Goal: Transaction & Acquisition: Book appointment/travel/reservation

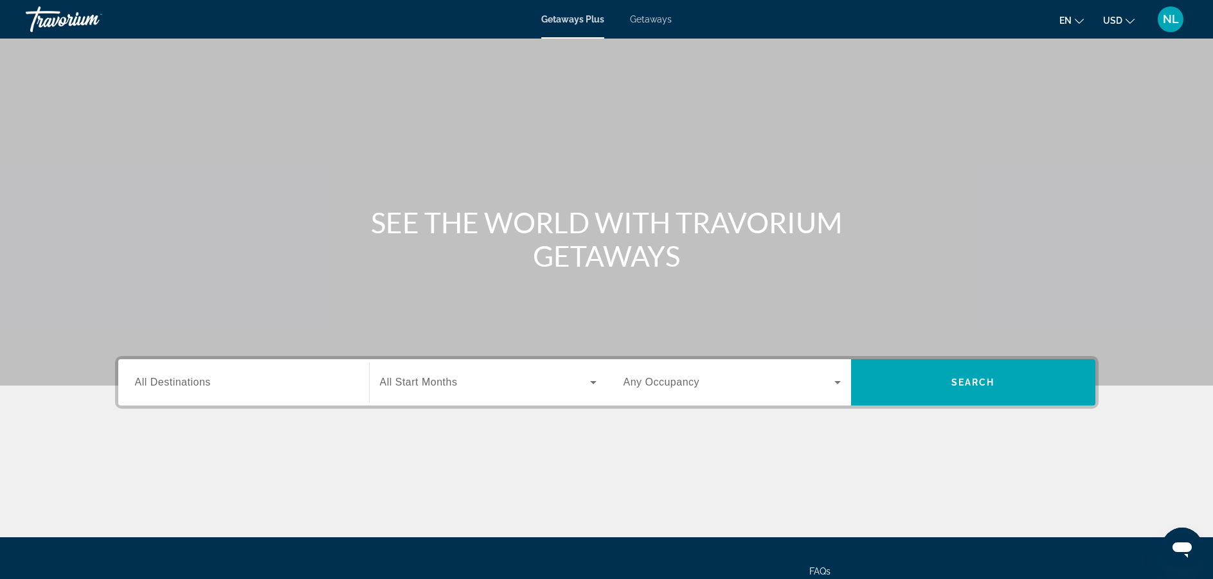
click at [193, 380] on span "All Destinations" at bounding box center [173, 382] width 76 height 11
click at [193, 380] on input "Destination All Destinations" at bounding box center [243, 382] width 217 height 15
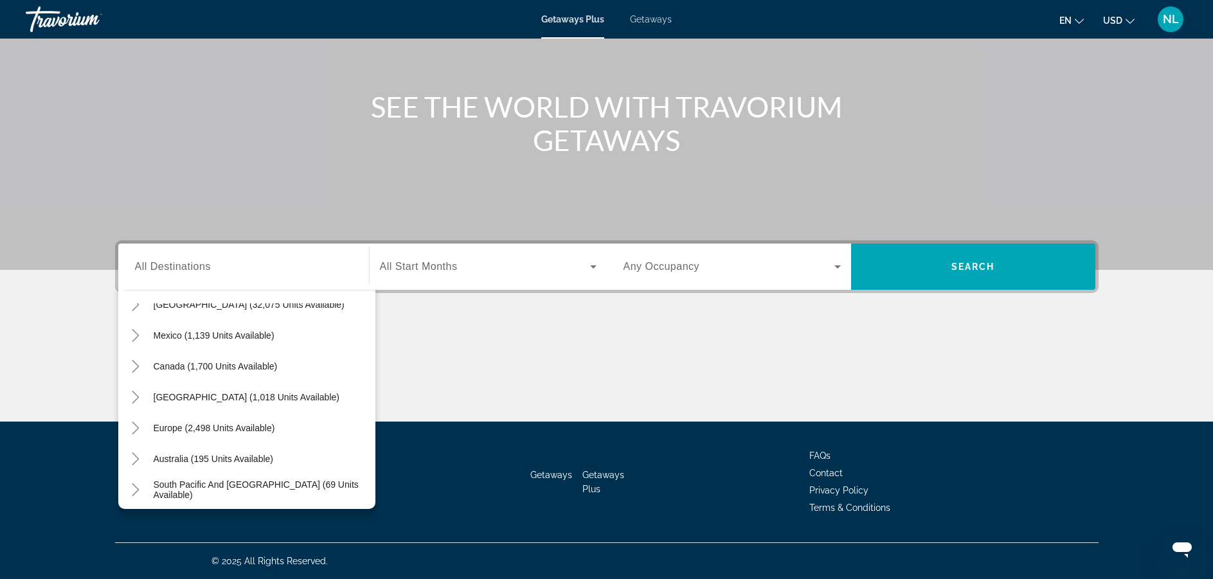
scroll to position [77, 0]
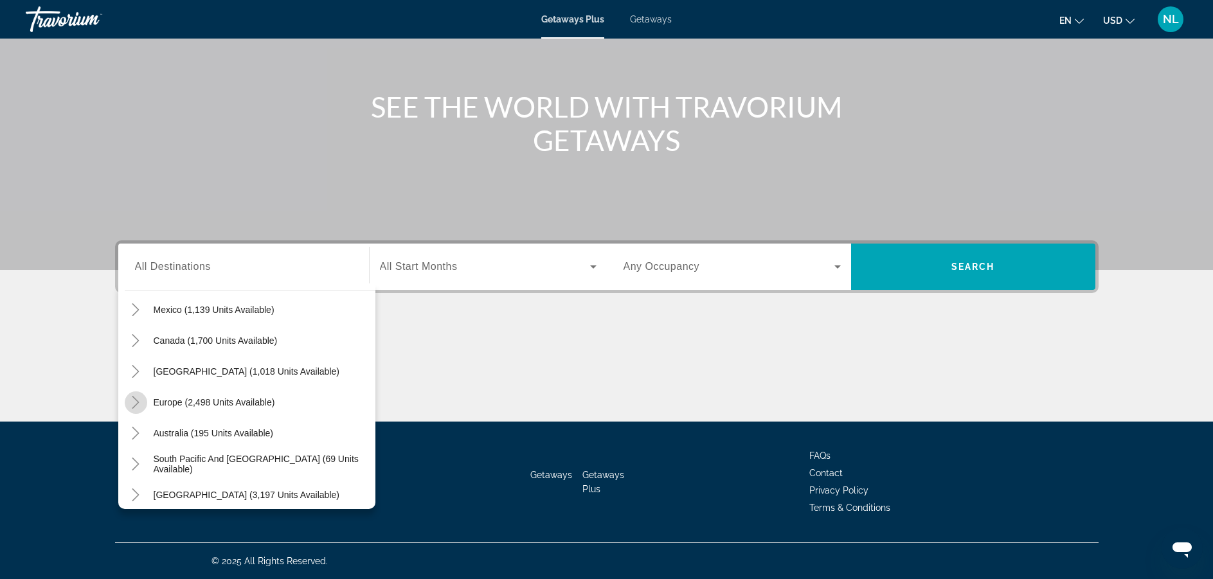
click at [133, 402] on icon "Toggle Europe (2,498 units available)" at bounding box center [135, 402] width 13 height 13
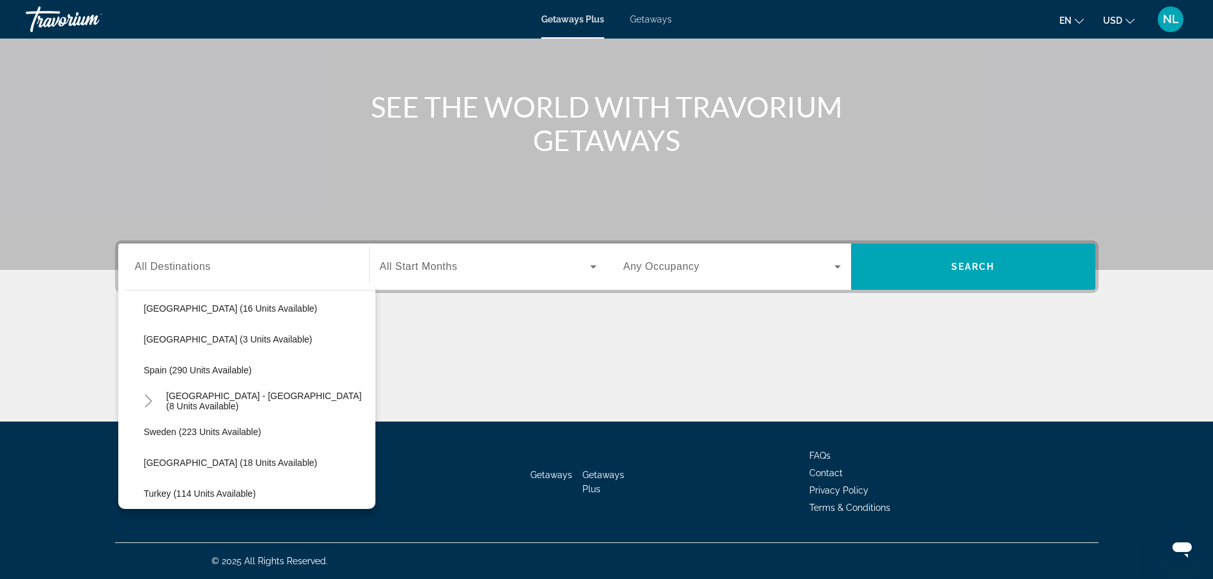
scroll to position [598, 0]
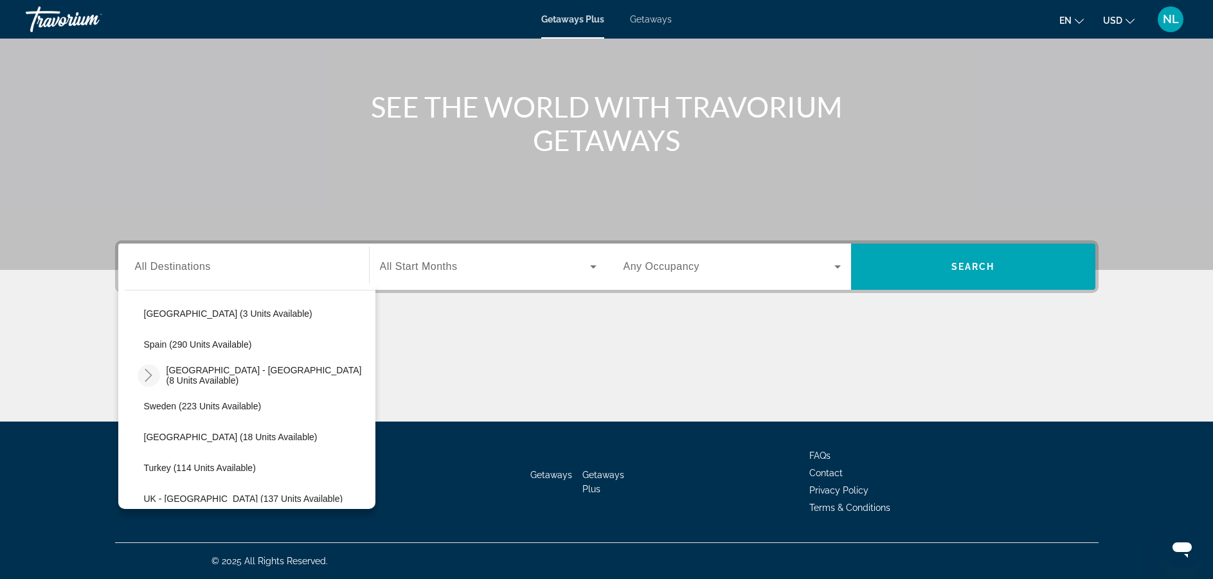
click at [147, 377] on icon "Toggle Spain - Canary Islands (8 units available)" at bounding box center [148, 375] width 13 height 13
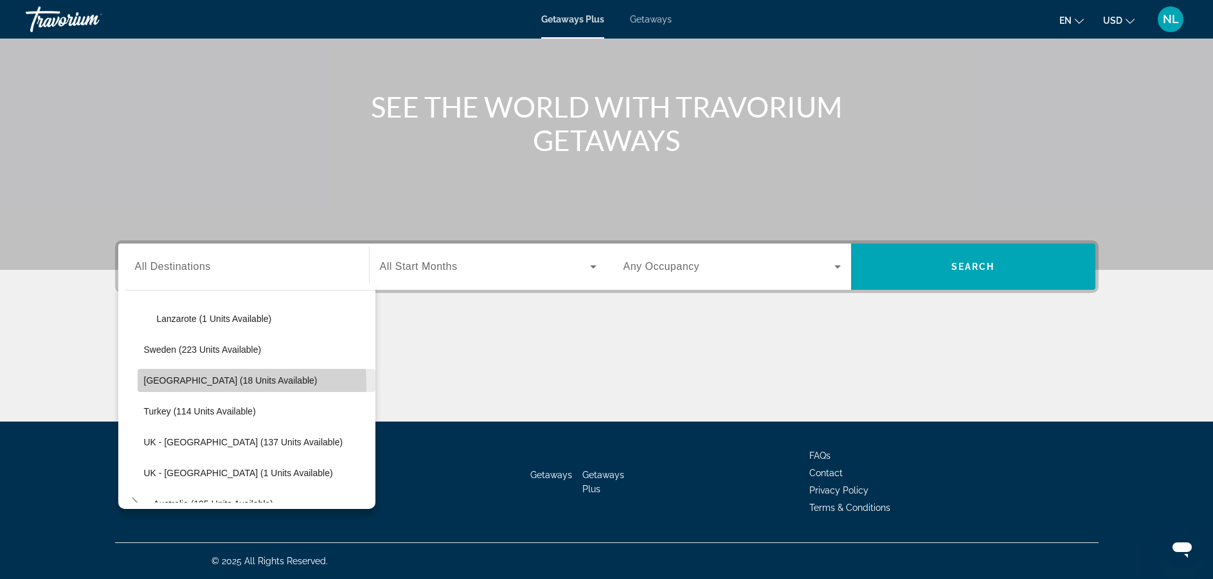
click at [206, 385] on span "[GEOGRAPHIC_DATA] (18 units available)" at bounding box center [231, 380] width 174 height 10
type input "**********"
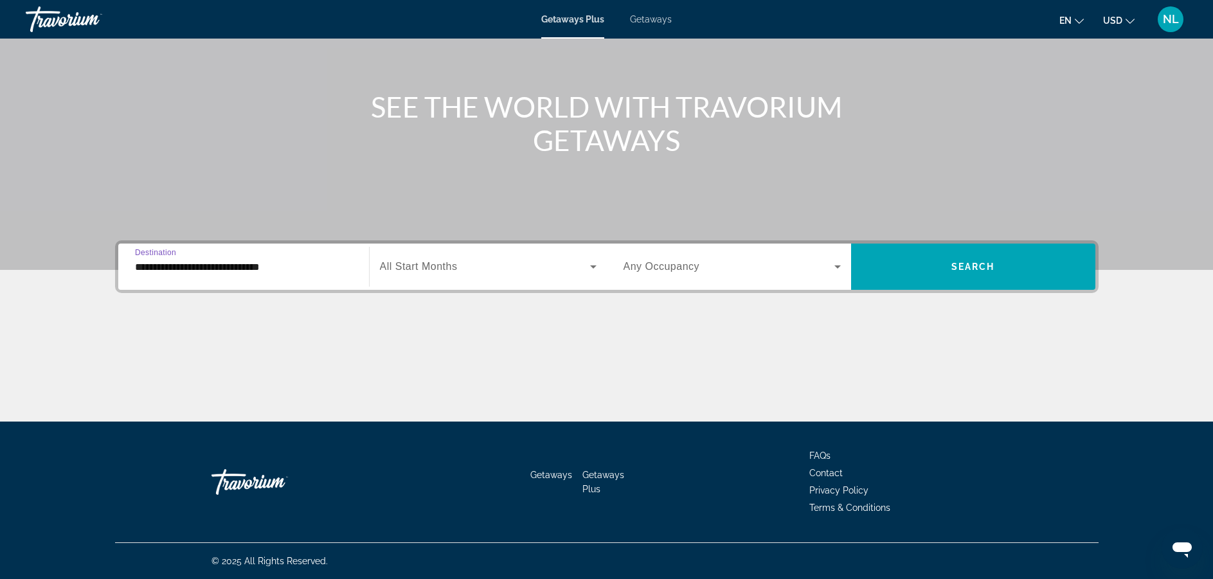
click at [434, 272] on span "Search widget" at bounding box center [485, 266] width 210 height 15
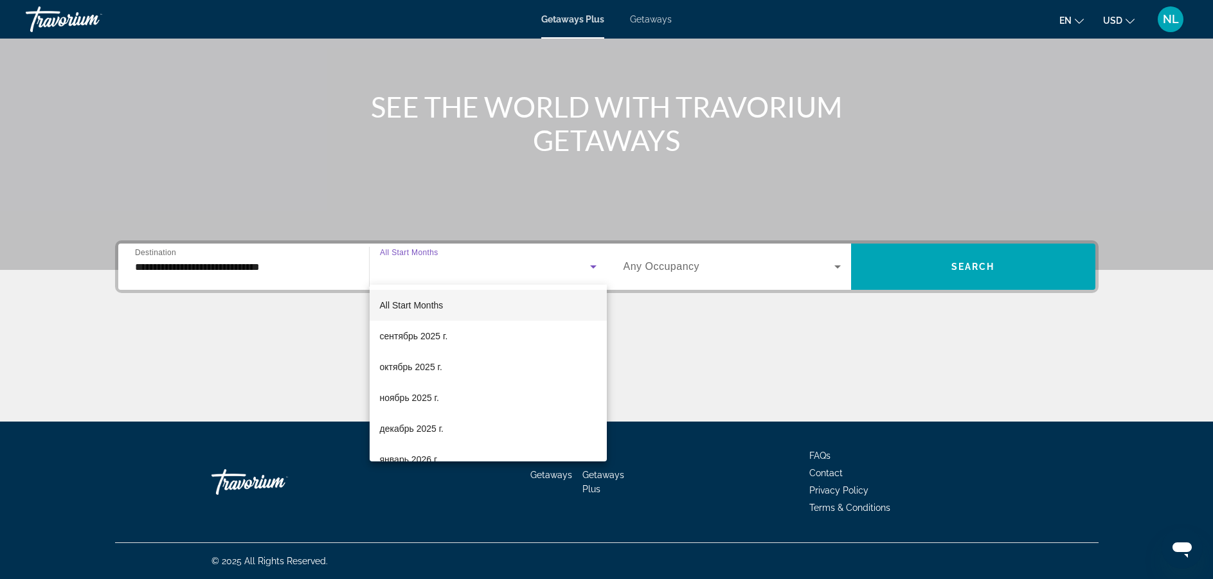
click at [587, 259] on div at bounding box center [606, 289] width 1213 height 579
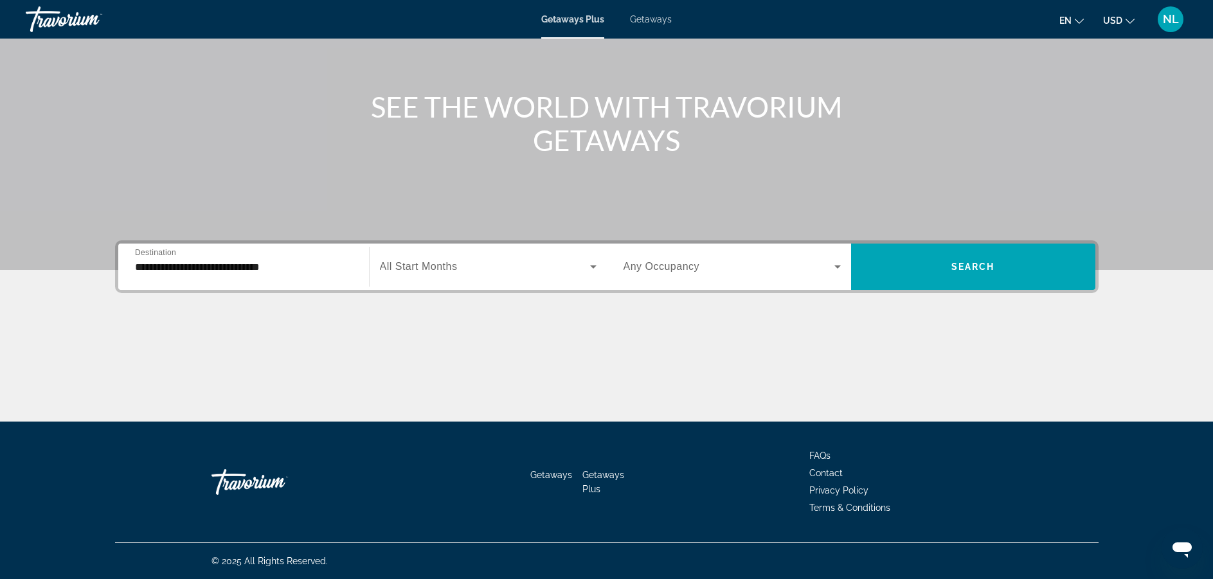
click at [640, 267] on span "Any Occupancy" at bounding box center [661, 266] width 76 height 11
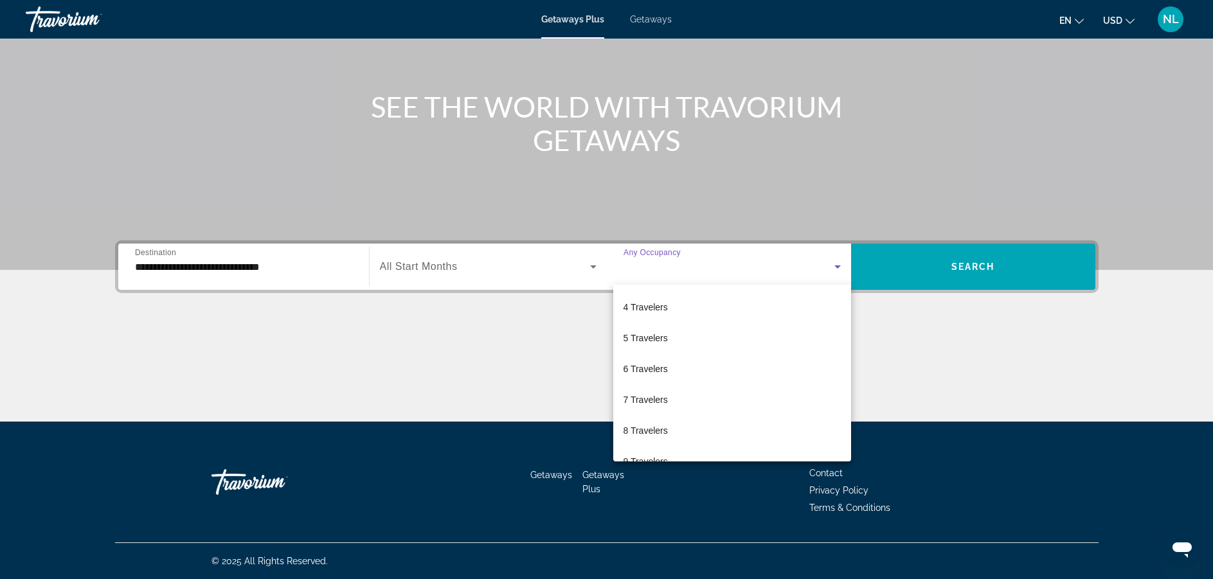
scroll to position [0, 0]
click at [830, 272] on div at bounding box center [606, 289] width 1213 height 579
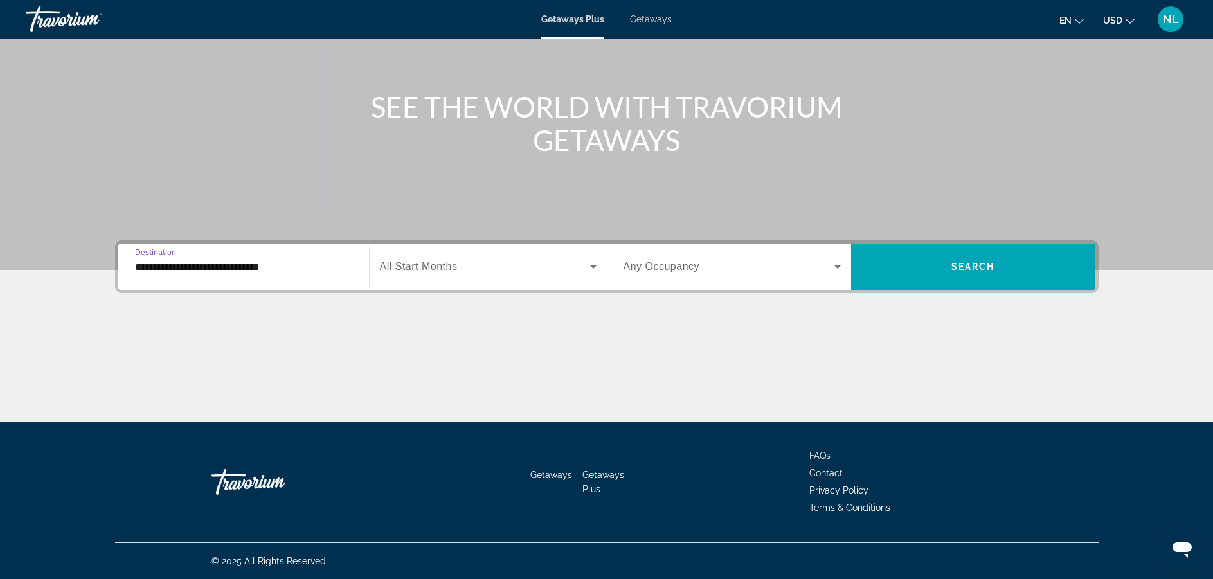
click at [284, 263] on input "**********" at bounding box center [243, 267] width 217 height 15
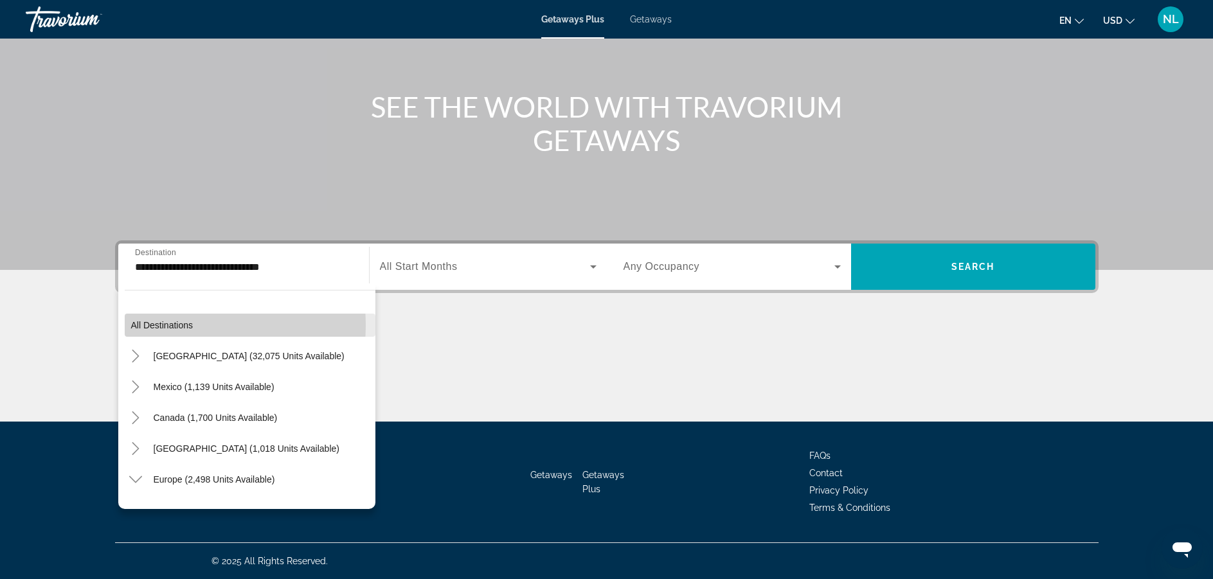
click at [173, 325] on span "All destinations" at bounding box center [162, 325] width 62 height 10
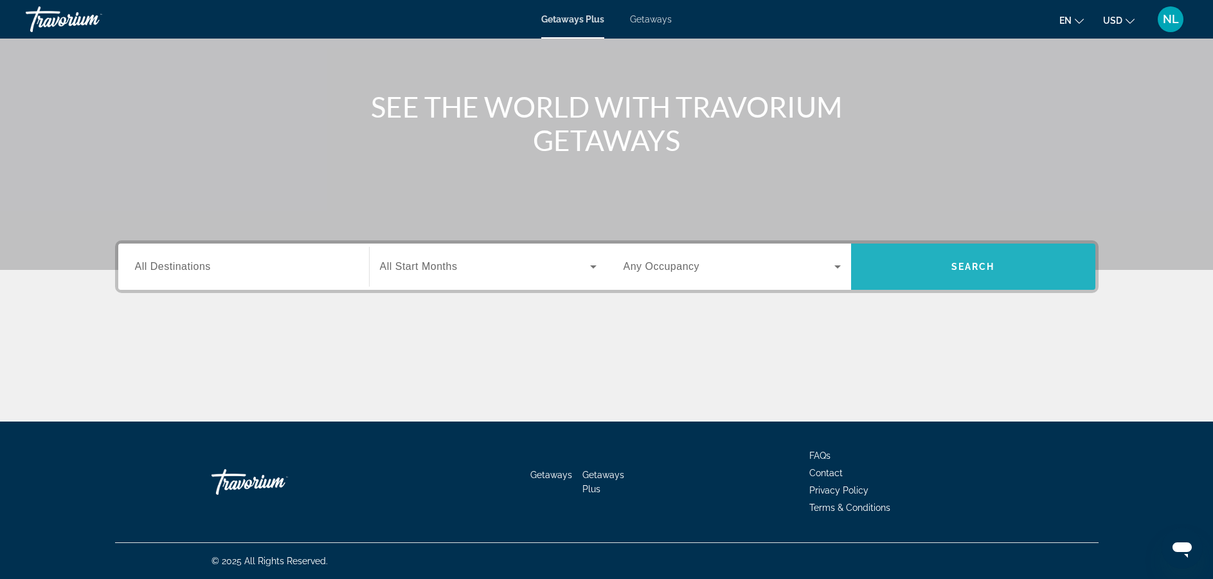
click at [961, 267] on span "Search" at bounding box center [973, 267] width 44 height 10
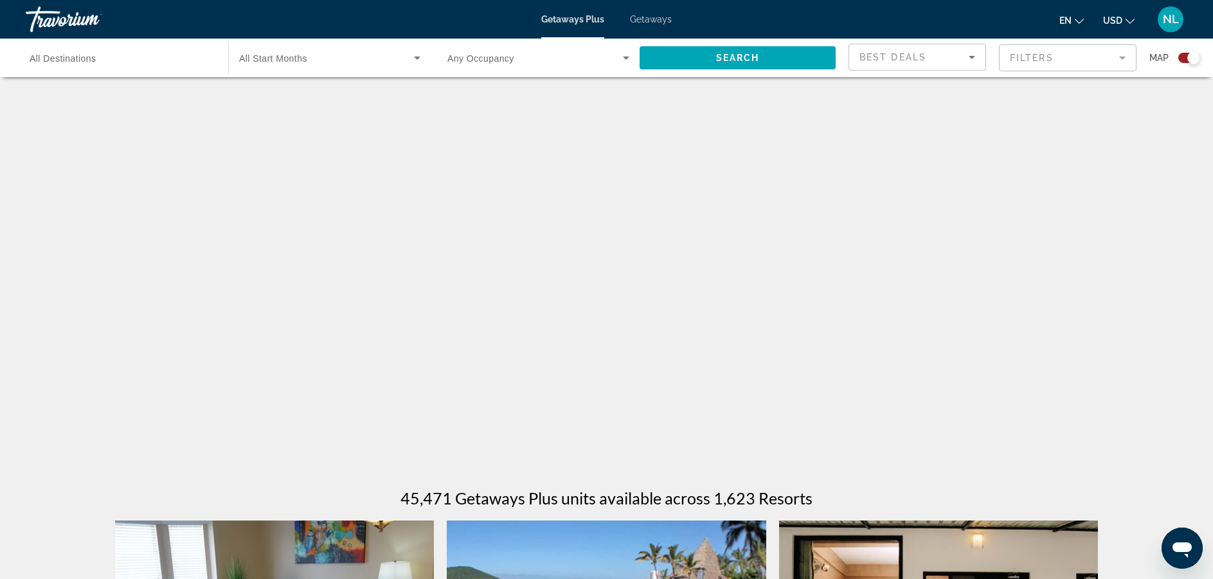
click at [1188, 60] on div "Search widget" at bounding box center [1193, 57] width 13 height 13
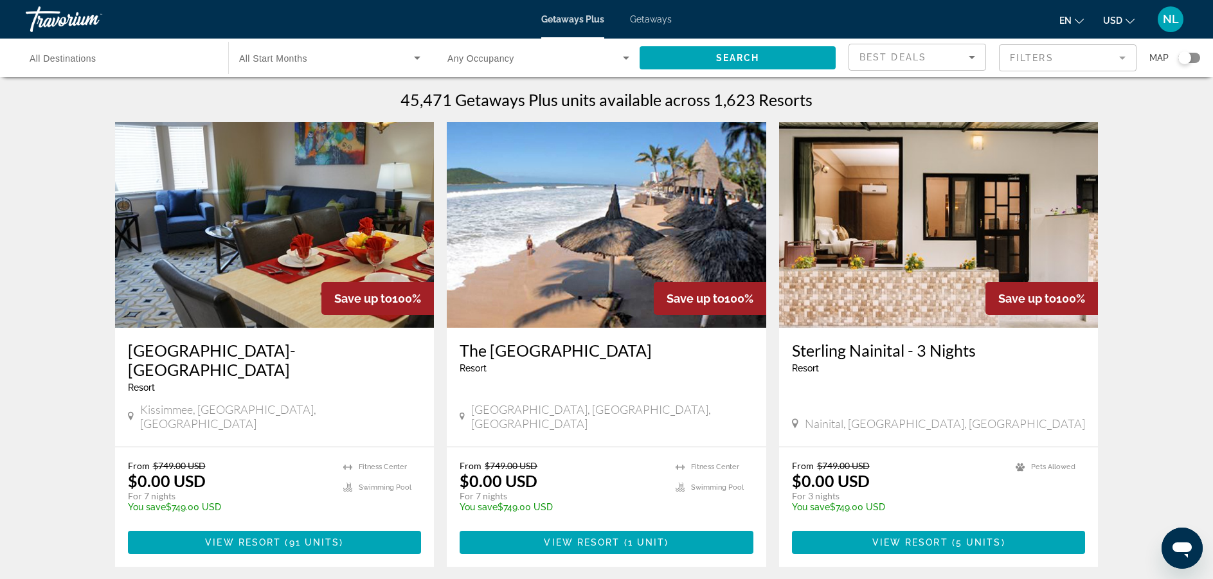
click at [1188, 60] on div "Search widget" at bounding box center [1184, 57] width 13 height 13
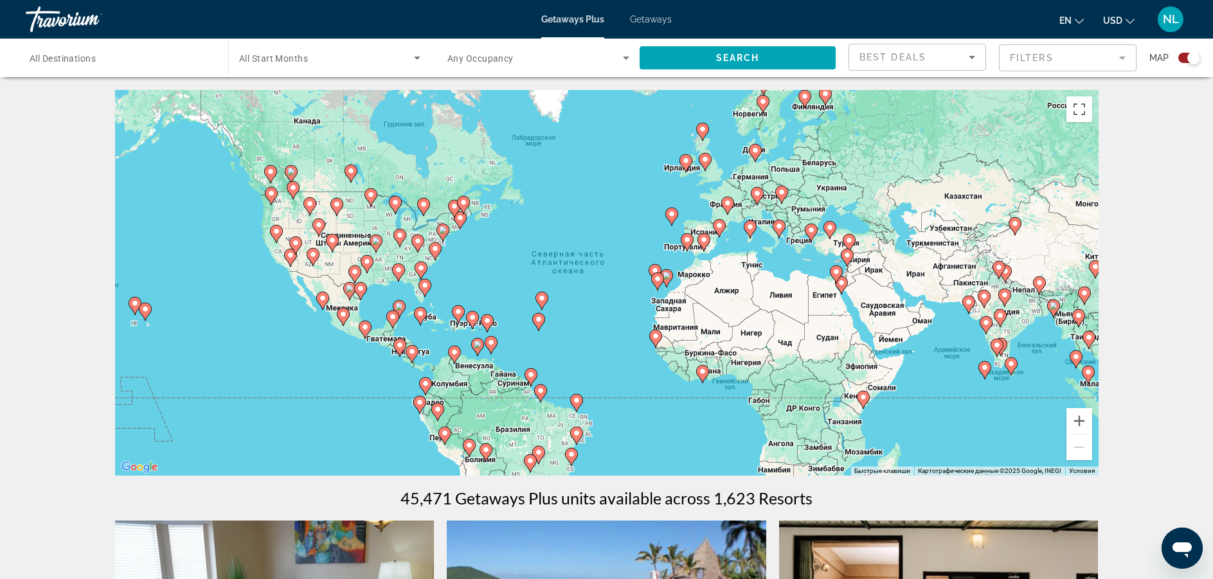
click at [141, 321] on gmp-advanced-marker "Main content" at bounding box center [145, 311] width 13 height 19
click at [141, 321] on div "Чтобы активировать перетаскивание с помощью клавиатуры, нажмите Alt + Ввод. Пос…" at bounding box center [606, 283] width 983 height 386
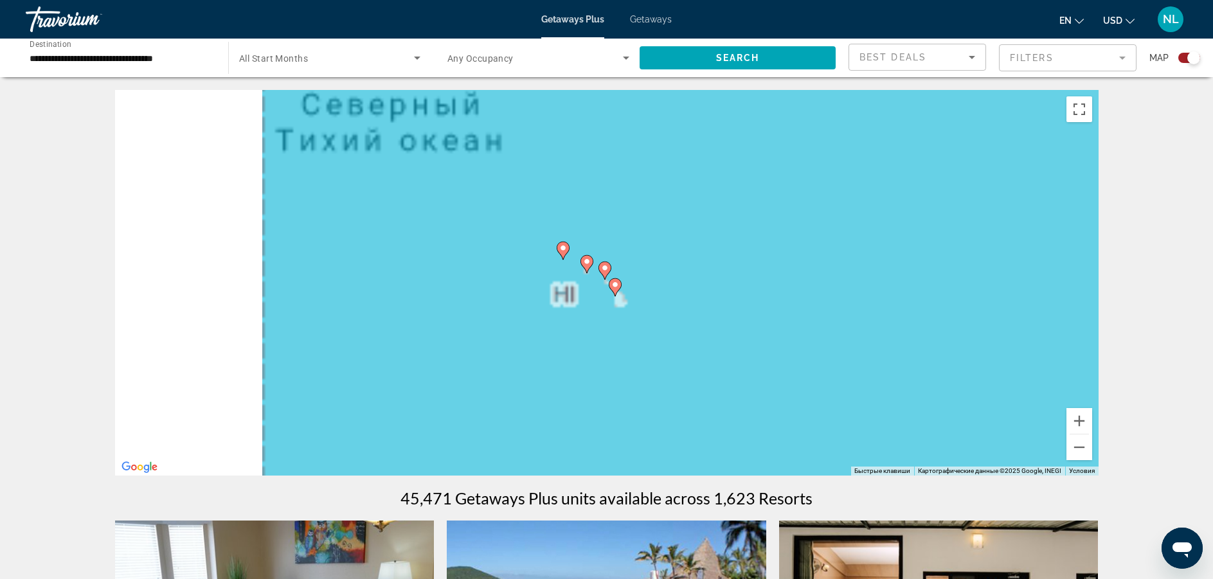
click at [567, 290] on div "Чтобы активировать перетаскивание с помощью клавиатуры, нажмите Alt + Ввод. Пос…" at bounding box center [606, 283] width 983 height 386
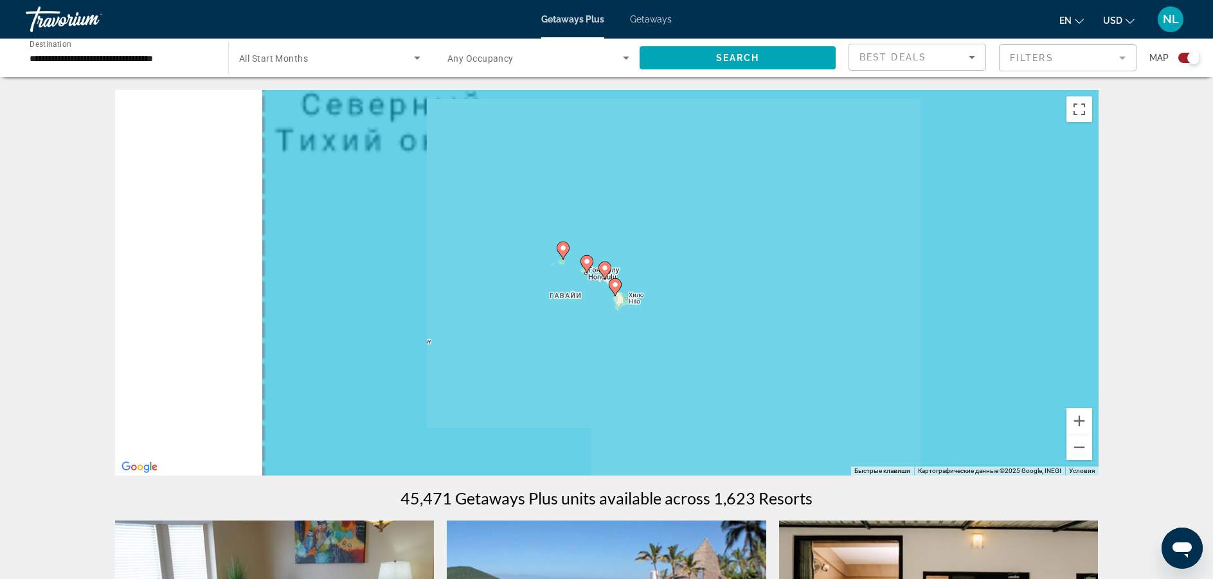
click at [584, 287] on div "Чтобы активировать перетаскивание с помощью клавиатуры, нажмите Alt + Ввод. Пос…" at bounding box center [606, 283] width 983 height 386
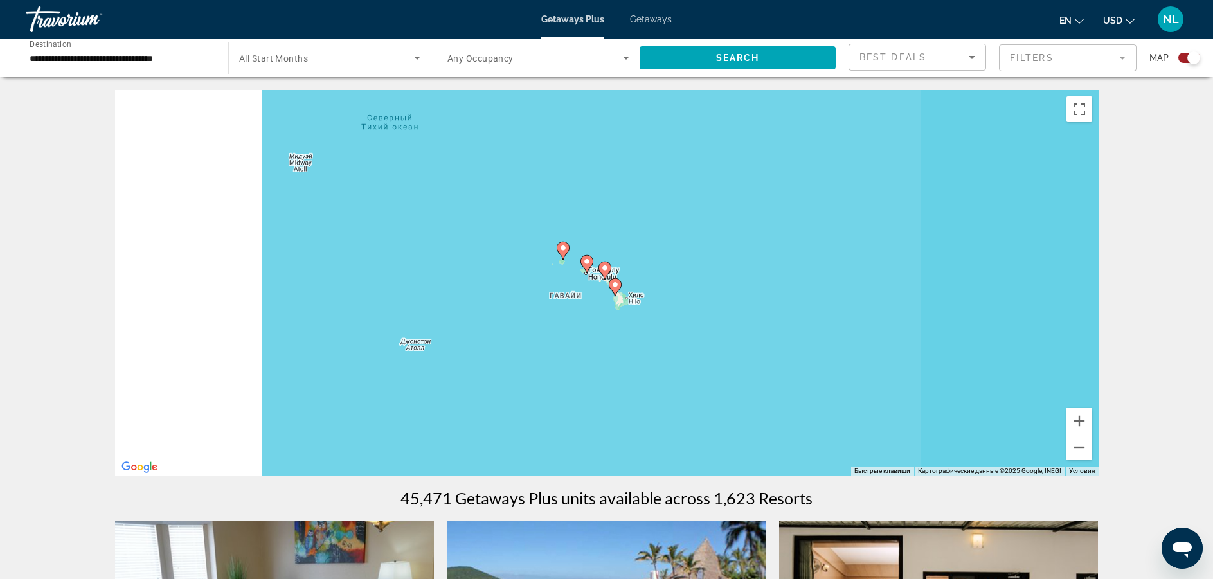
click at [584, 287] on div "Чтобы активировать перетаскивание с помощью клавиатуры, нажмите Alt + Ввод. Пос…" at bounding box center [606, 283] width 983 height 386
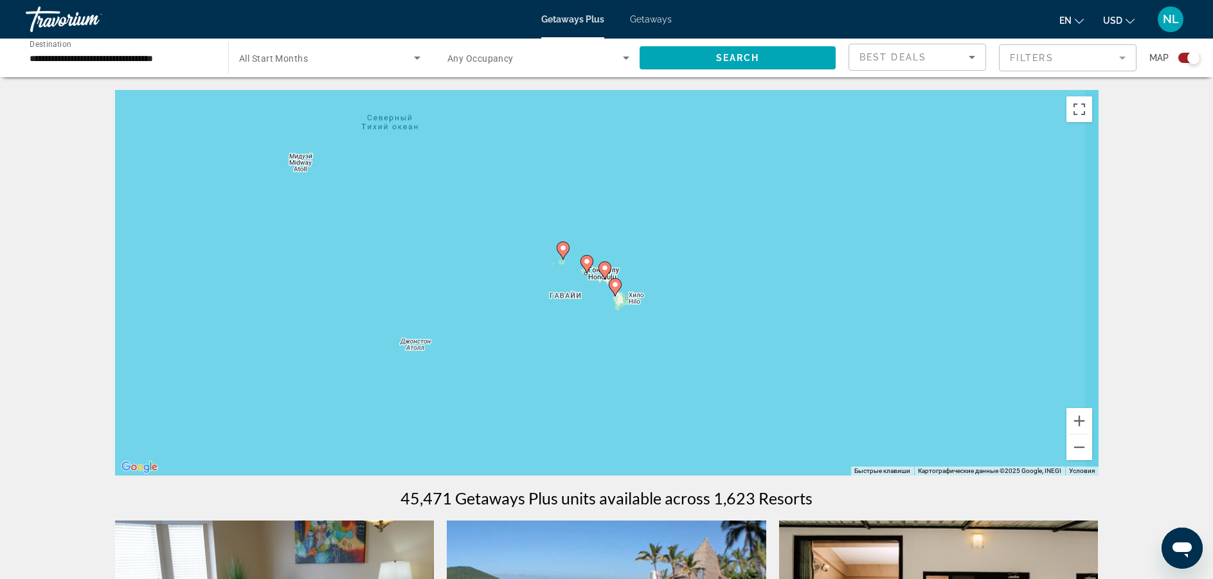
click at [561, 271] on div "Чтобы активировать перетаскивание с помощью клавиатуры, нажмите Alt + Ввод. Пос…" at bounding box center [606, 283] width 983 height 386
click at [573, 279] on div "Чтобы активировать перетаскивание с помощью клавиатуры, нажмите Alt + Ввод. Пос…" at bounding box center [606, 283] width 983 height 386
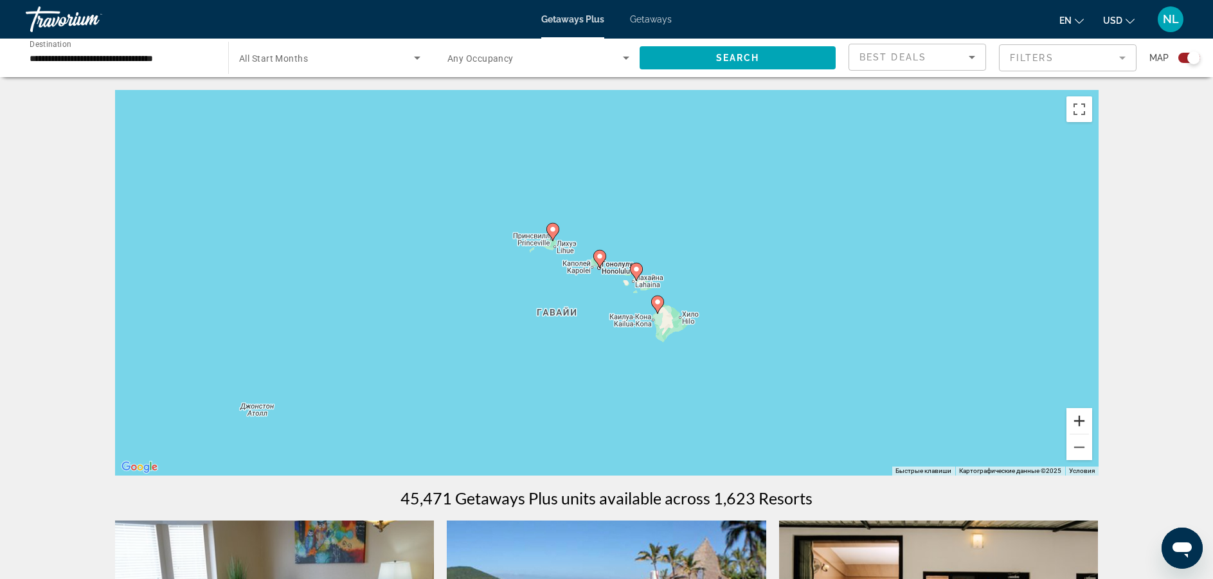
click at [1082, 422] on button "Увеличить" at bounding box center [1079, 421] width 26 height 26
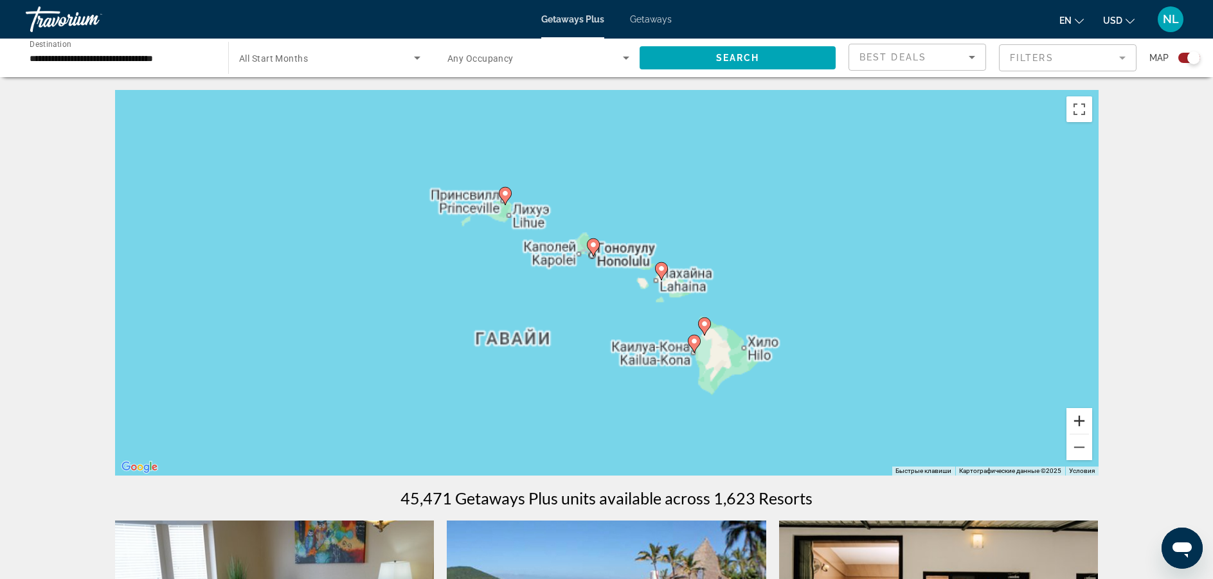
click at [1082, 422] on button "Увеличить" at bounding box center [1079, 421] width 26 height 26
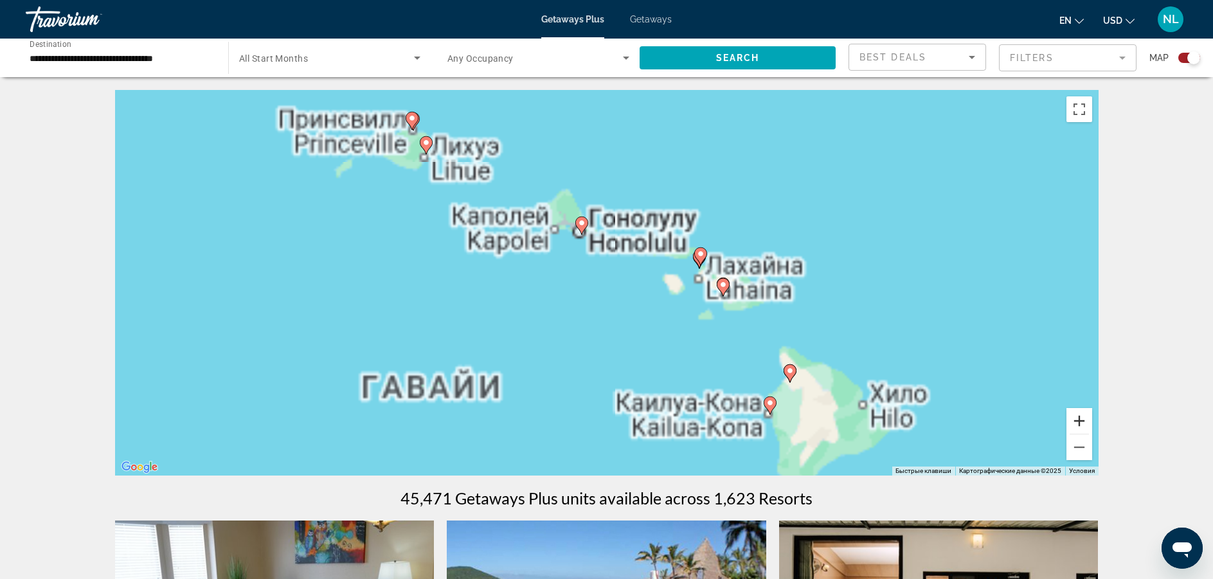
click at [1082, 422] on button "Увеличить" at bounding box center [1079, 421] width 26 height 26
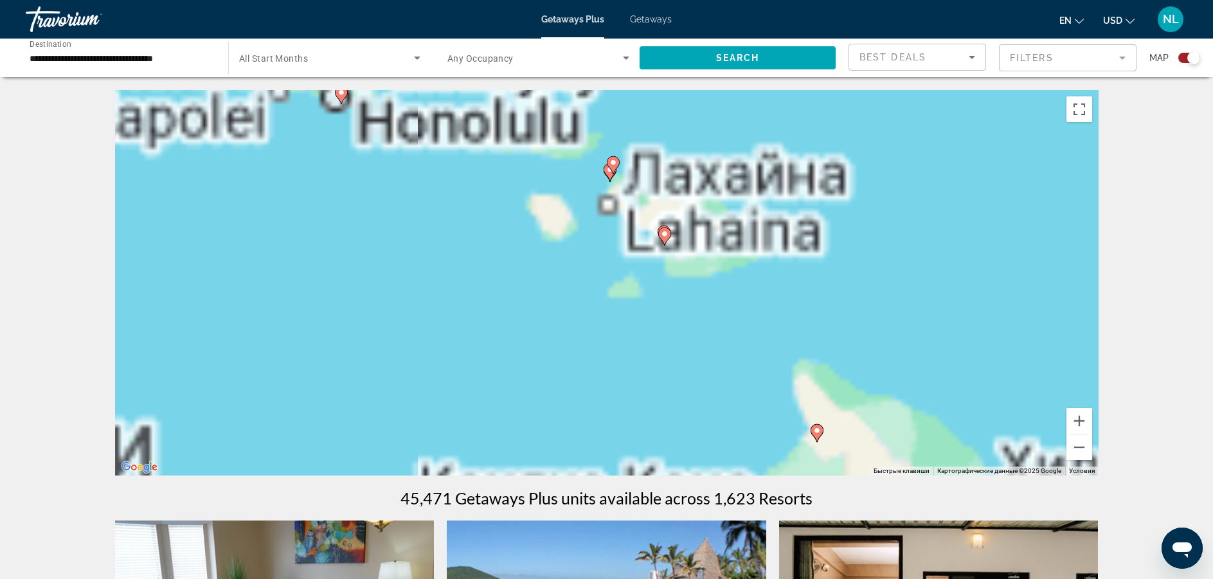
drag, startPoint x: 875, startPoint y: 341, endPoint x: 641, endPoint y: 249, distance: 250.7
click at [641, 249] on div "Чтобы активировать перетаскивание с помощью клавиатуры, нажмите Alt + Ввод. Пос…" at bounding box center [606, 283] width 983 height 386
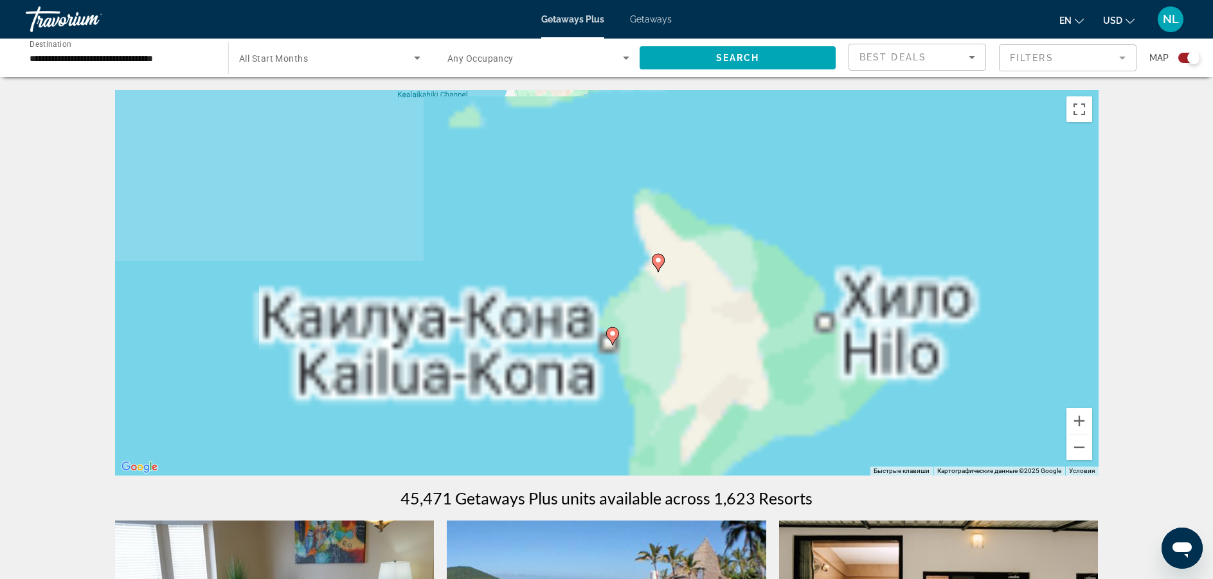
drag, startPoint x: 755, startPoint y: 331, endPoint x: 694, endPoint y: 220, distance: 126.3
click at [694, 220] on div "Чтобы активировать перетаскивание с помощью клавиатуры, нажмите Alt + Ввод. Пос…" at bounding box center [606, 283] width 983 height 386
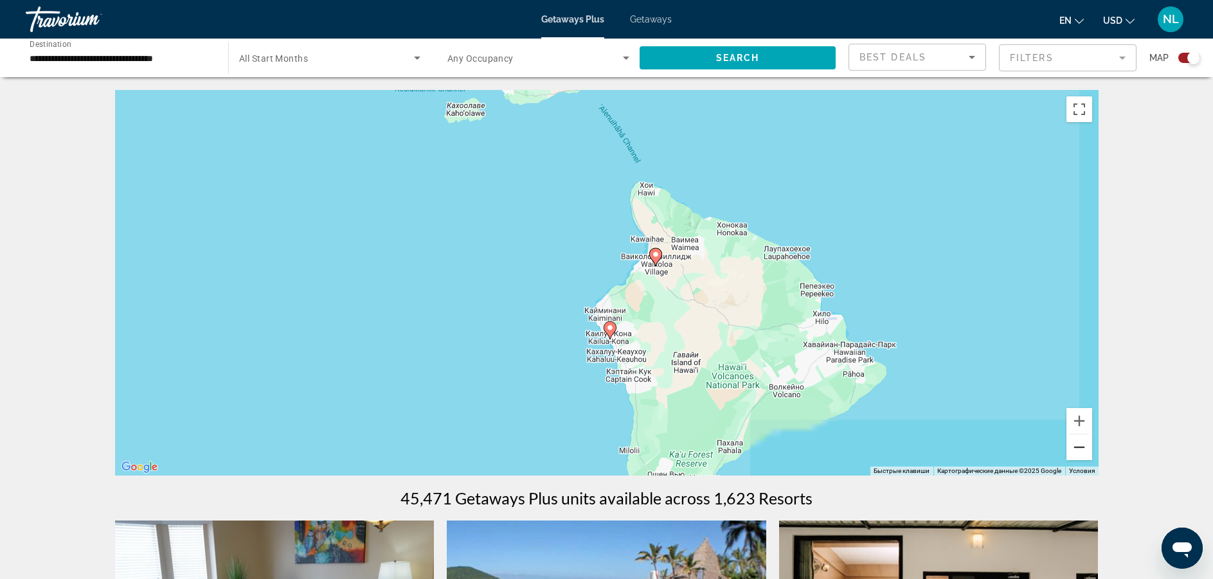
click at [1079, 456] on button "Уменьшить" at bounding box center [1079, 447] width 26 height 26
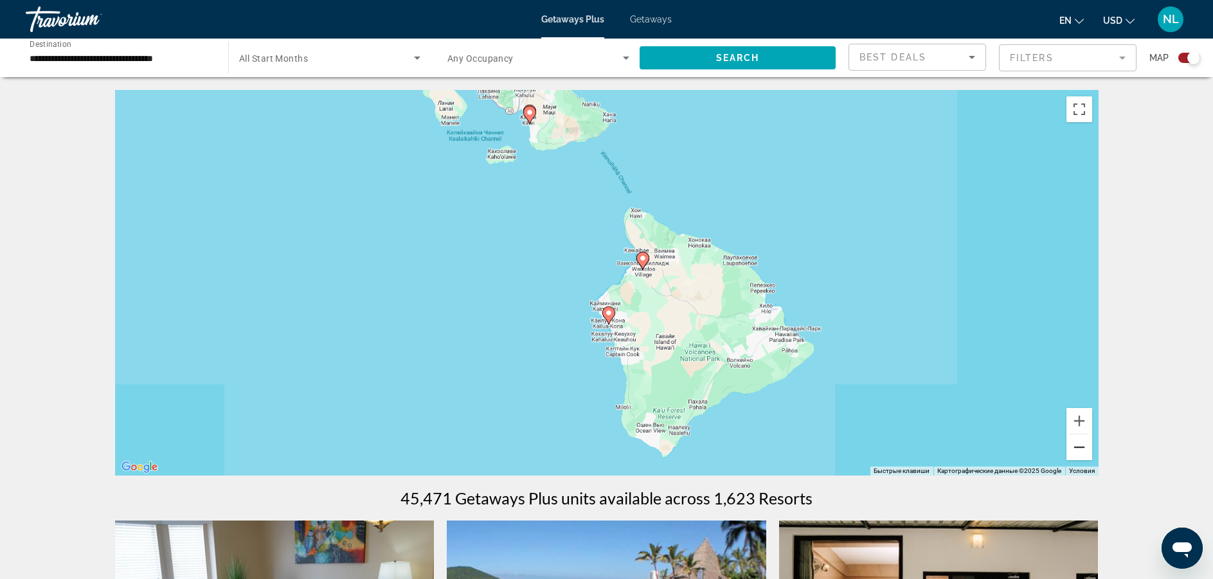
click at [1079, 456] on button "Уменьшить" at bounding box center [1079, 447] width 26 height 26
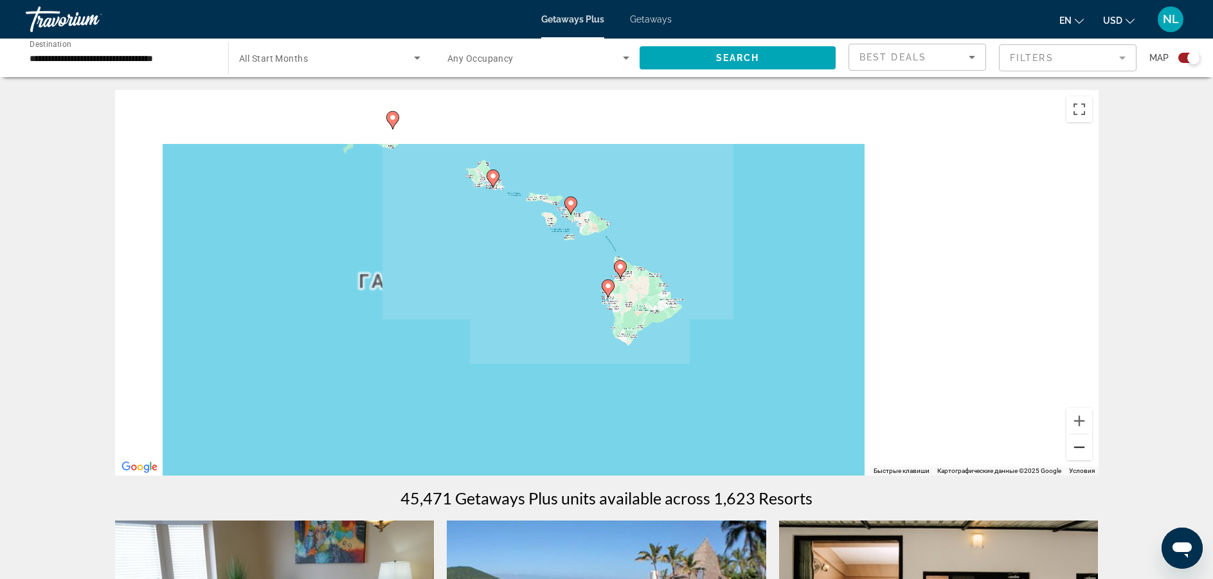
click at [1079, 456] on button "Уменьшить" at bounding box center [1079, 447] width 26 height 26
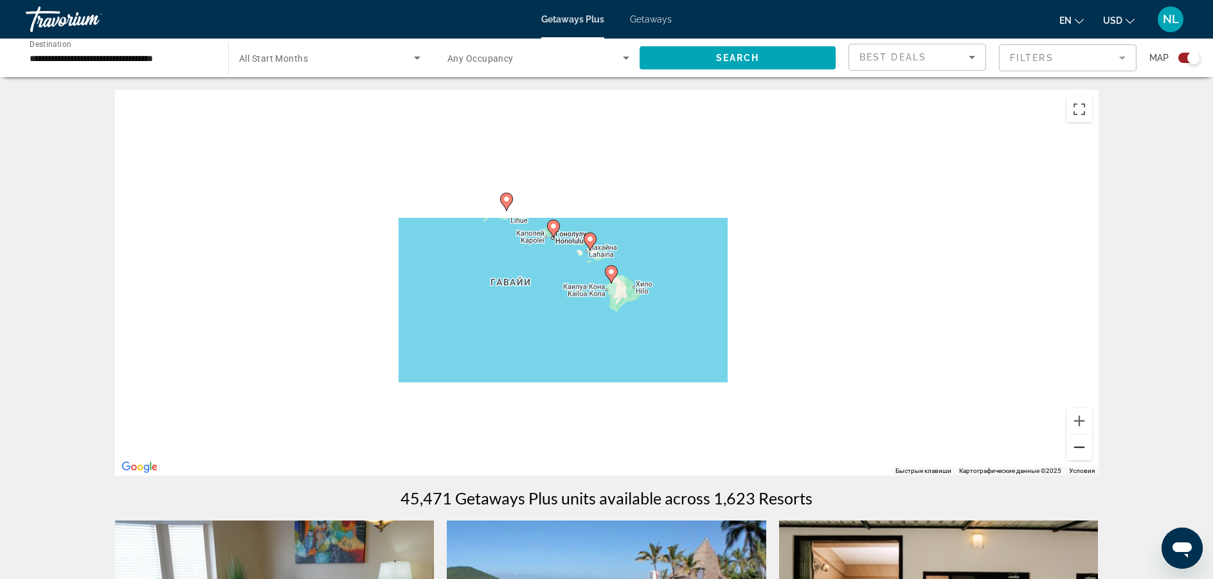
click at [1079, 457] on button "Уменьшить" at bounding box center [1079, 447] width 26 height 26
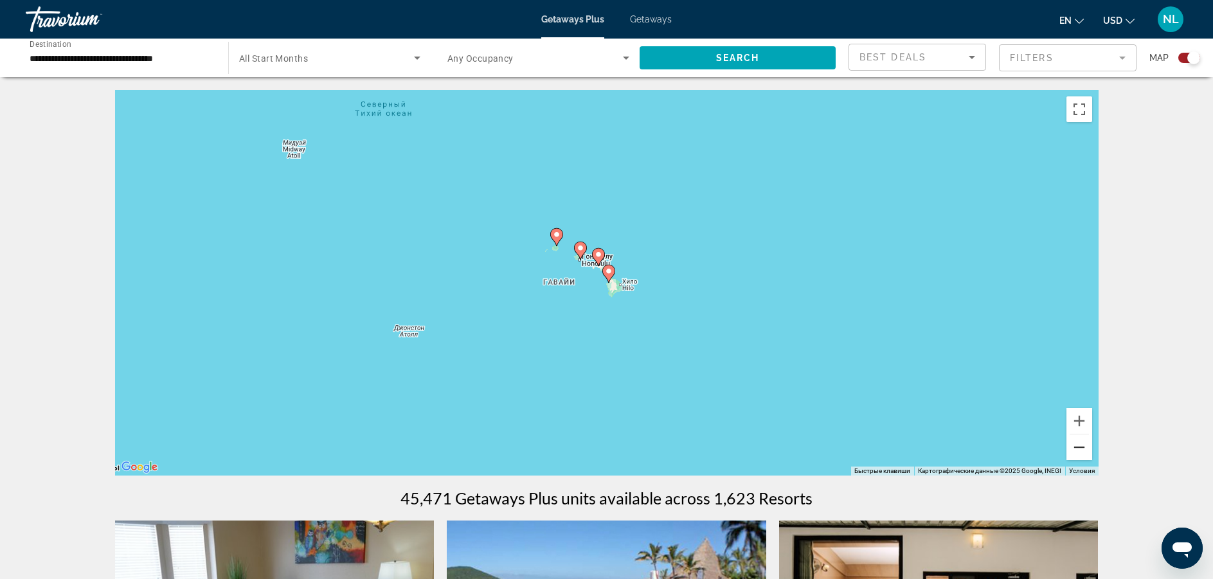
click at [1078, 454] on button "Уменьшить" at bounding box center [1079, 447] width 26 height 26
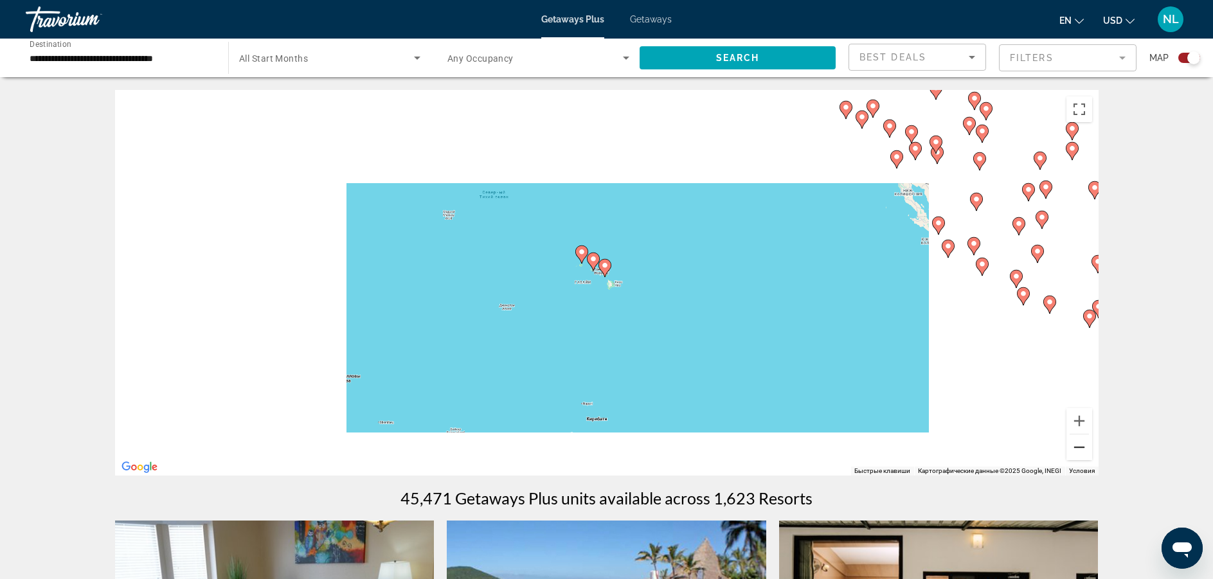
click at [1078, 454] on button "Уменьшить" at bounding box center [1079, 447] width 26 height 26
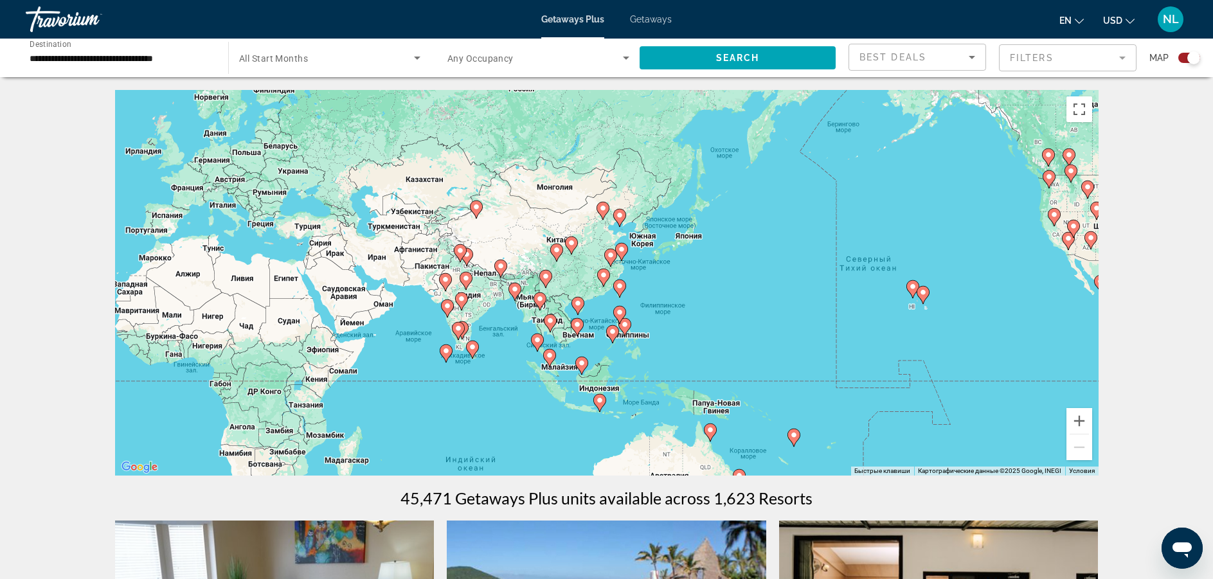
drag, startPoint x: 464, startPoint y: 290, endPoint x: 789, endPoint y: 319, distance: 326.5
click at [789, 319] on div "Чтобы активировать перетаскивание с помощью клавиатуры, нажмите Alt + Ввод. Пос…" at bounding box center [606, 283] width 983 height 386
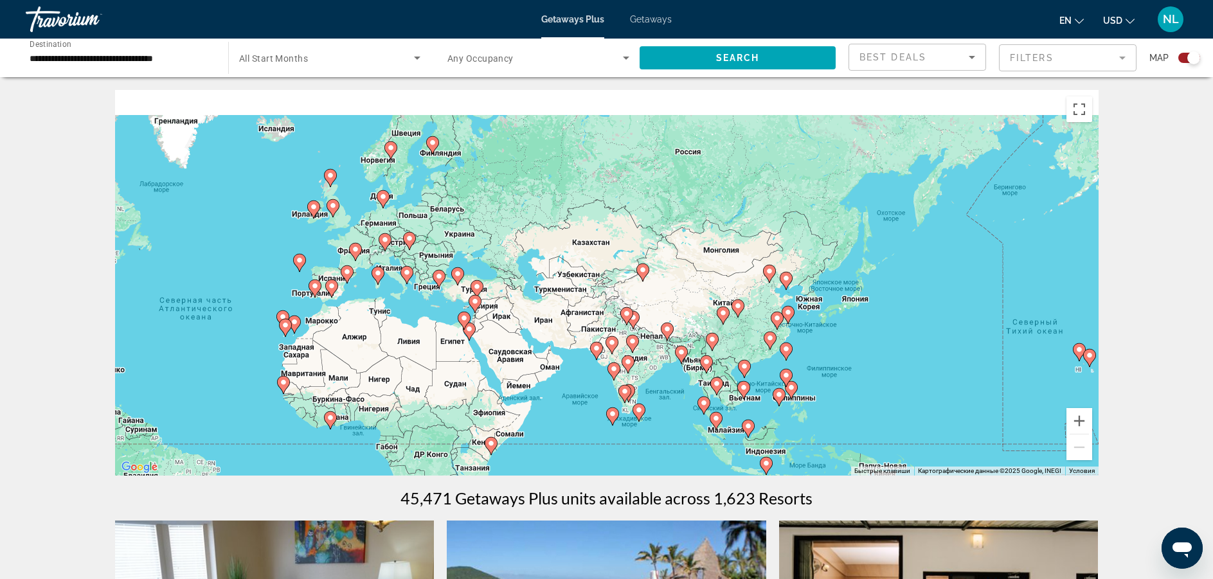
drag, startPoint x: 261, startPoint y: 246, endPoint x: 429, endPoint y: 311, distance: 179.8
click at [429, 311] on div "Чтобы активировать перетаскивание с помощью клавиатуры, нажмите Alt + Ввод. Пос…" at bounding box center [606, 283] width 983 height 386
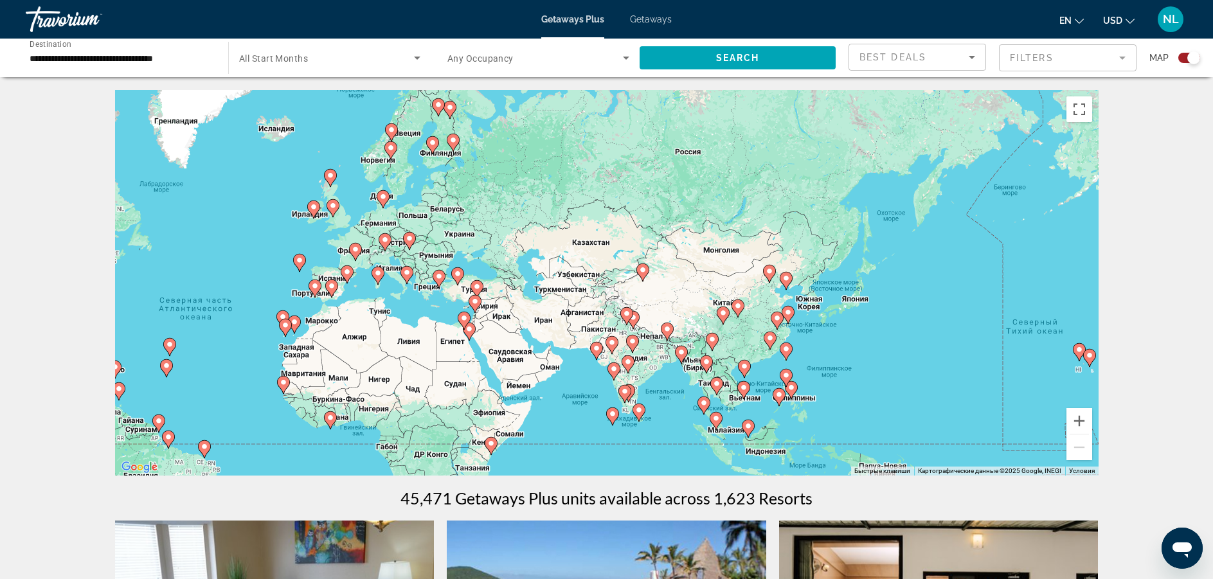
click at [179, 63] on input "**********" at bounding box center [121, 58] width 182 height 15
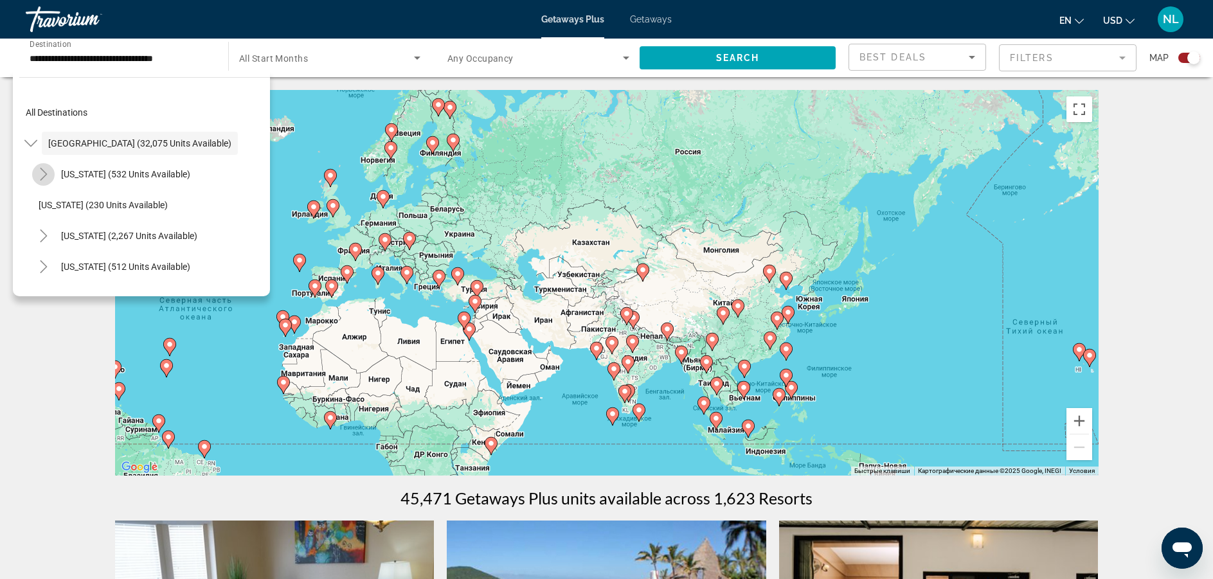
click at [46, 174] on icon "Toggle Arizona (532 units available)" at bounding box center [43, 174] width 7 height 13
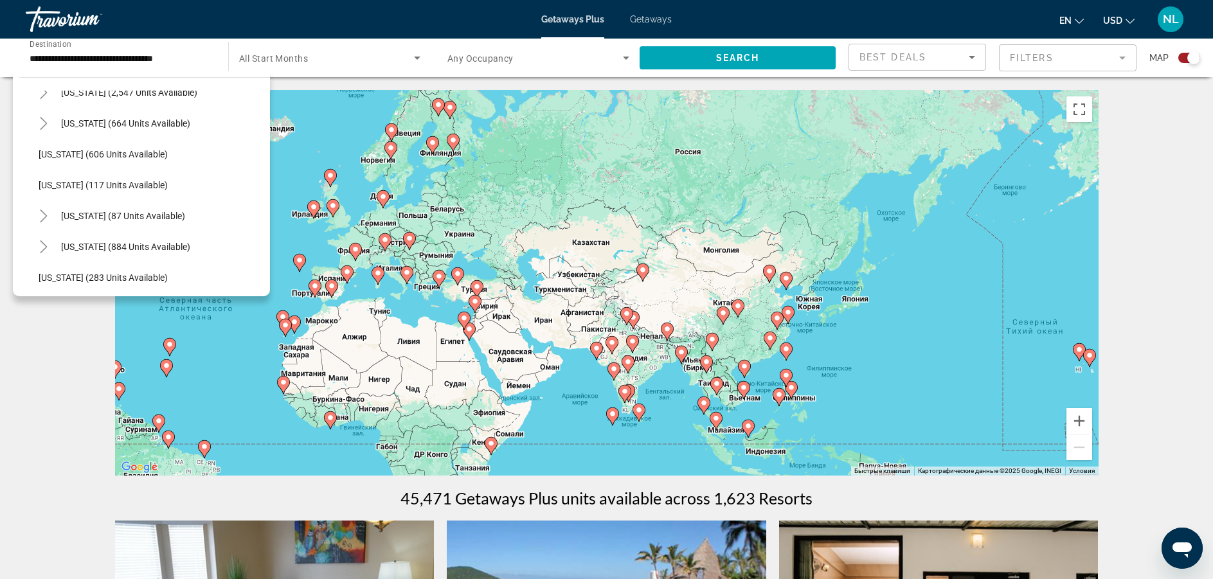
scroll to position [873, 0]
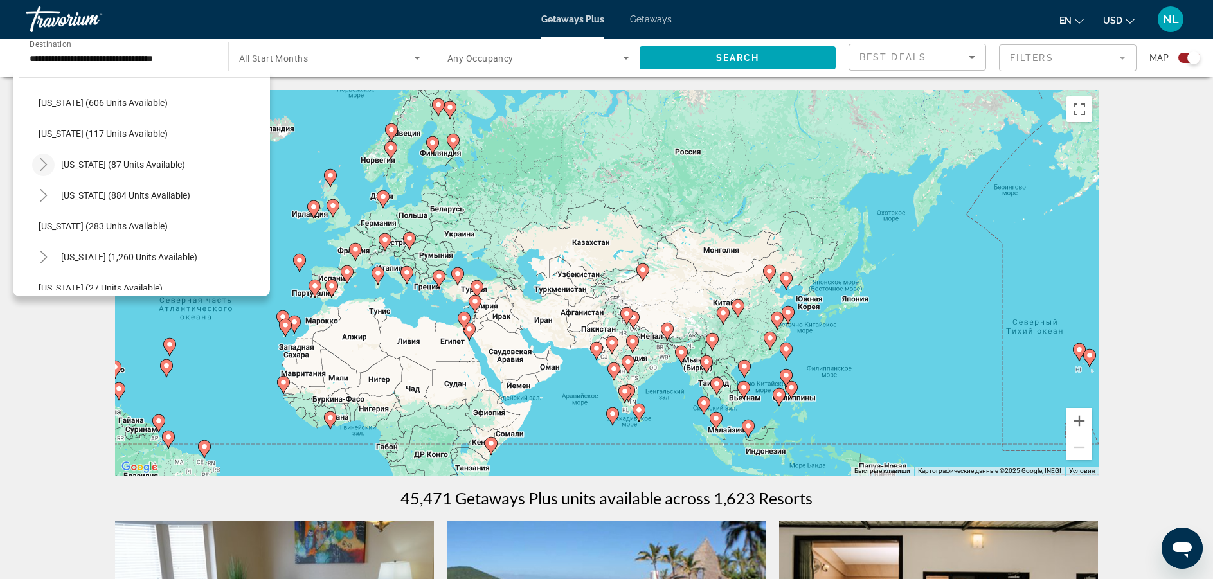
click at [48, 165] on icon "Toggle New York (87 units available)" at bounding box center [43, 164] width 13 height 13
click at [256, 278] on div "[US_STATE] (1,260 units available)" at bounding box center [151, 287] width 238 height 31
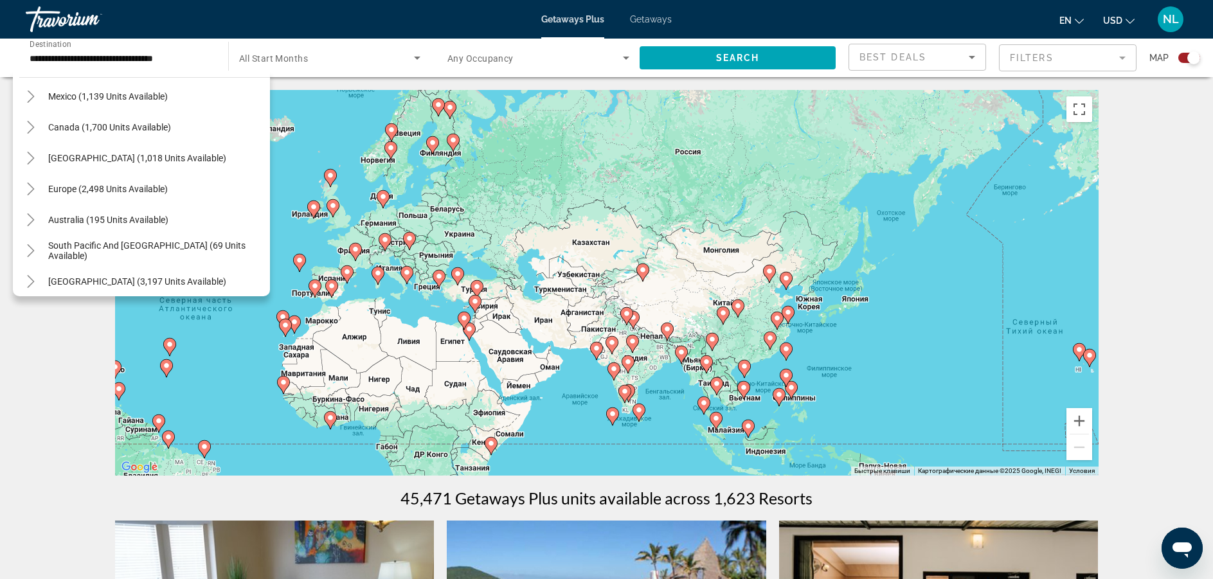
scroll to position [1473, 0]
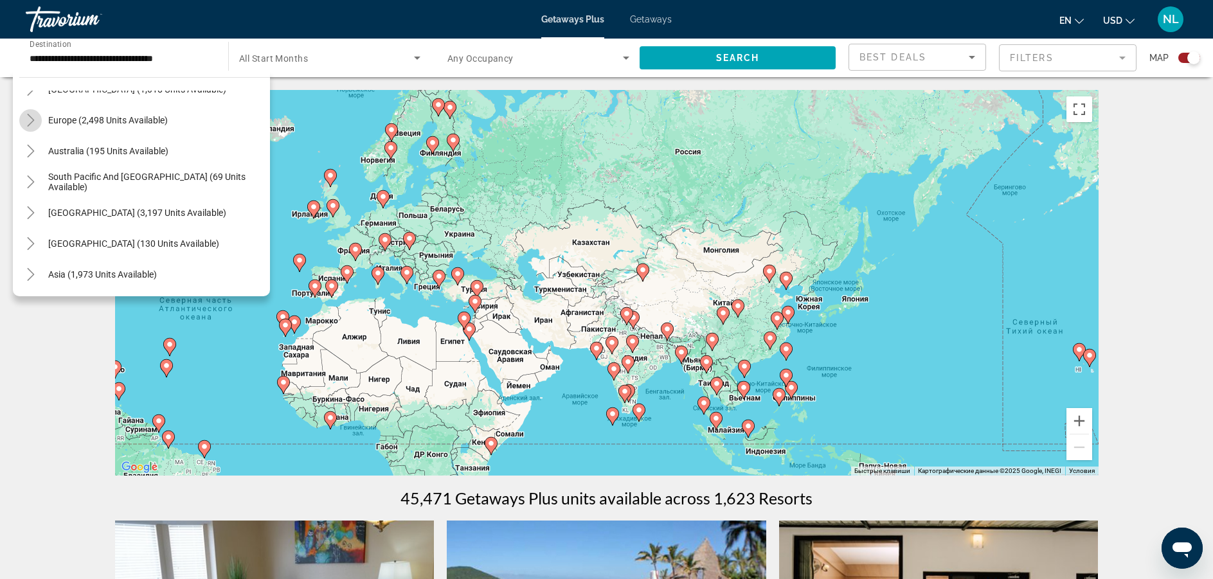
click at [34, 123] on icon "Toggle Europe (2,498 units available)" at bounding box center [30, 120] width 13 height 13
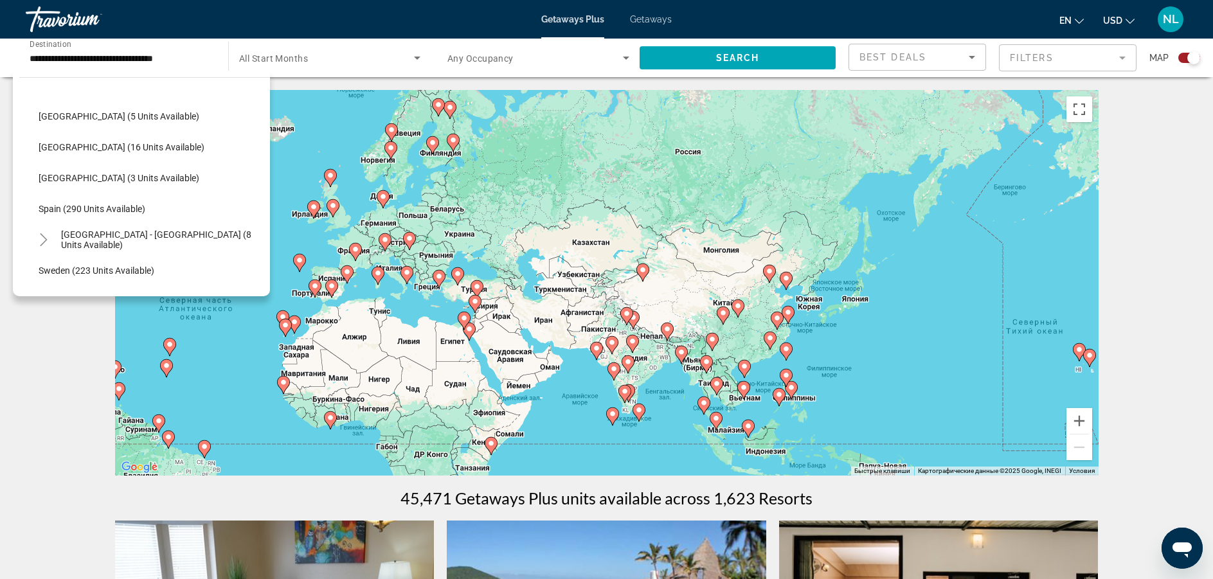
scroll to position [1907, 0]
click at [45, 175] on icon "Toggle Spain - Canary Islands (8 units available)" at bounding box center [43, 180] width 13 height 13
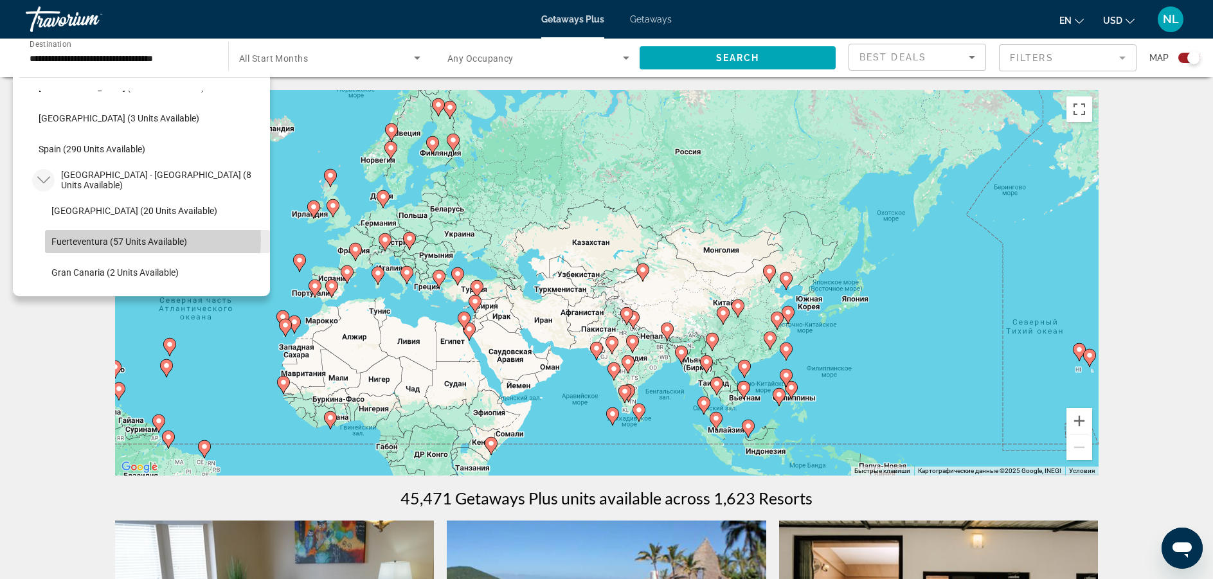
click at [147, 240] on span "Fuerteventura (57 units available)" at bounding box center [119, 241] width 136 height 10
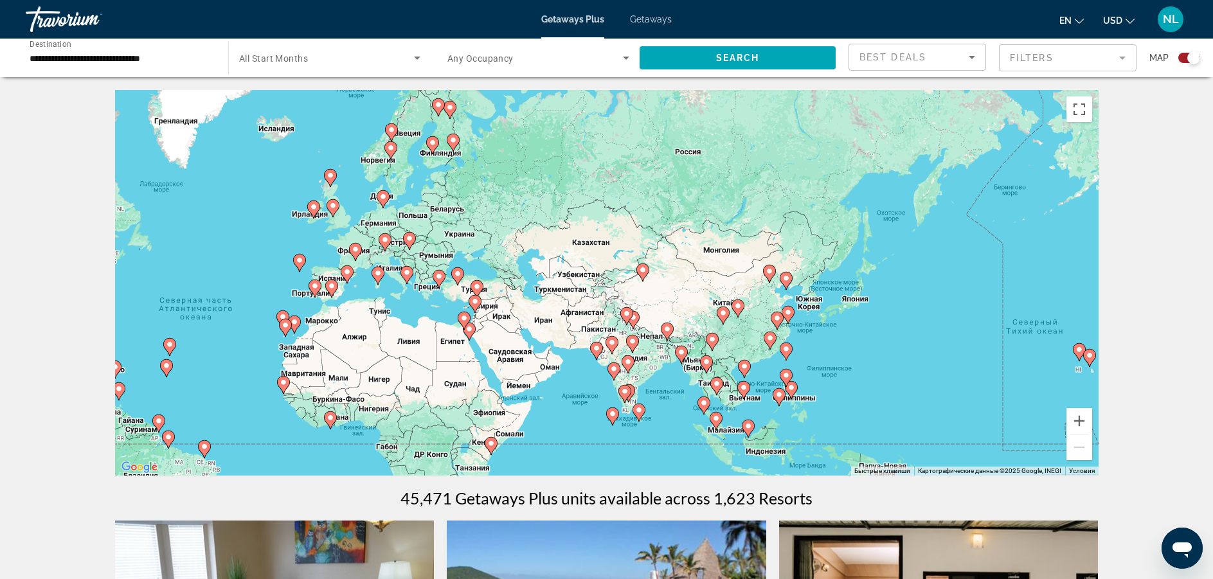
click at [116, 73] on div "**********" at bounding box center [121, 58] width 182 height 37
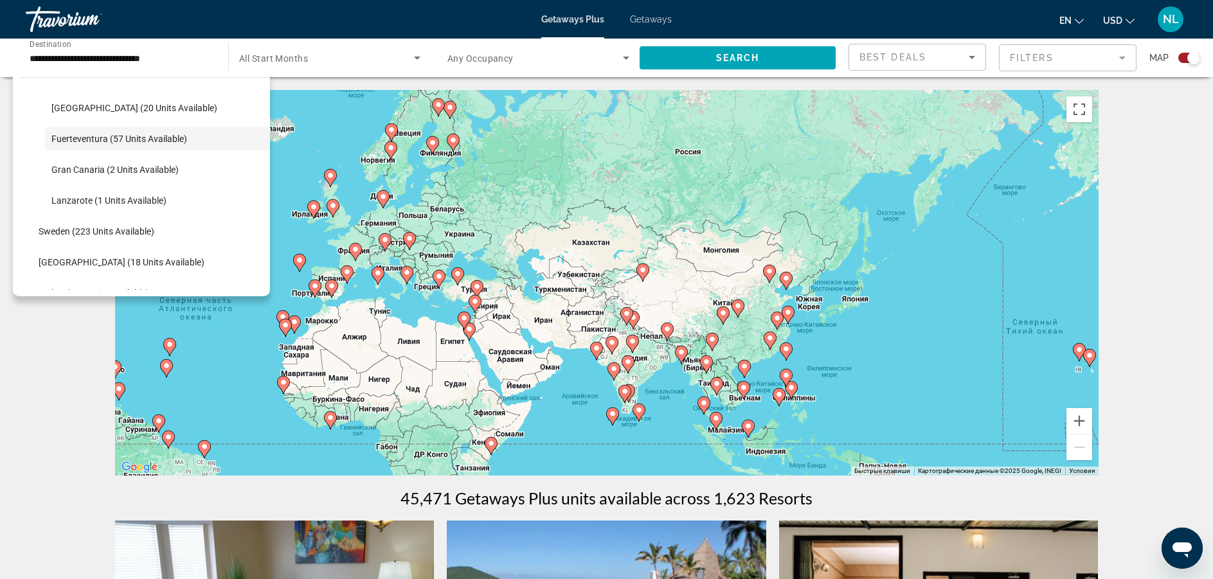
scroll to position [2027, 0]
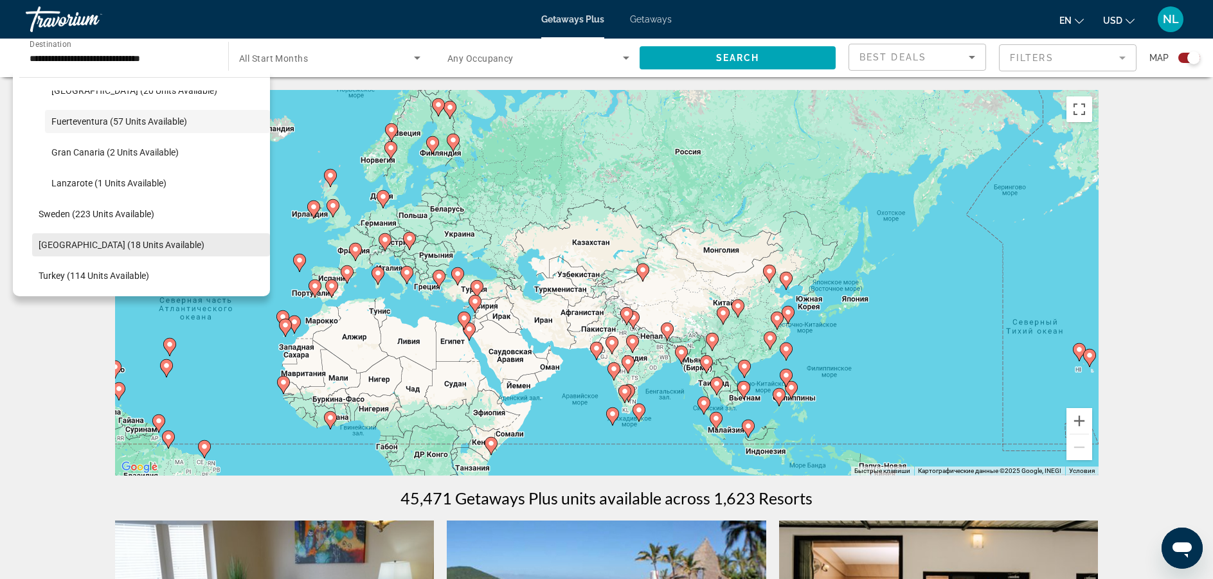
drag, startPoint x: 186, startPoint y: 252, endPoint x: 217, endPoint y: 250, distance: 30.9
click at [217, 250] on span "Search widget" at bounding box center [151, 244] width 238 height 31
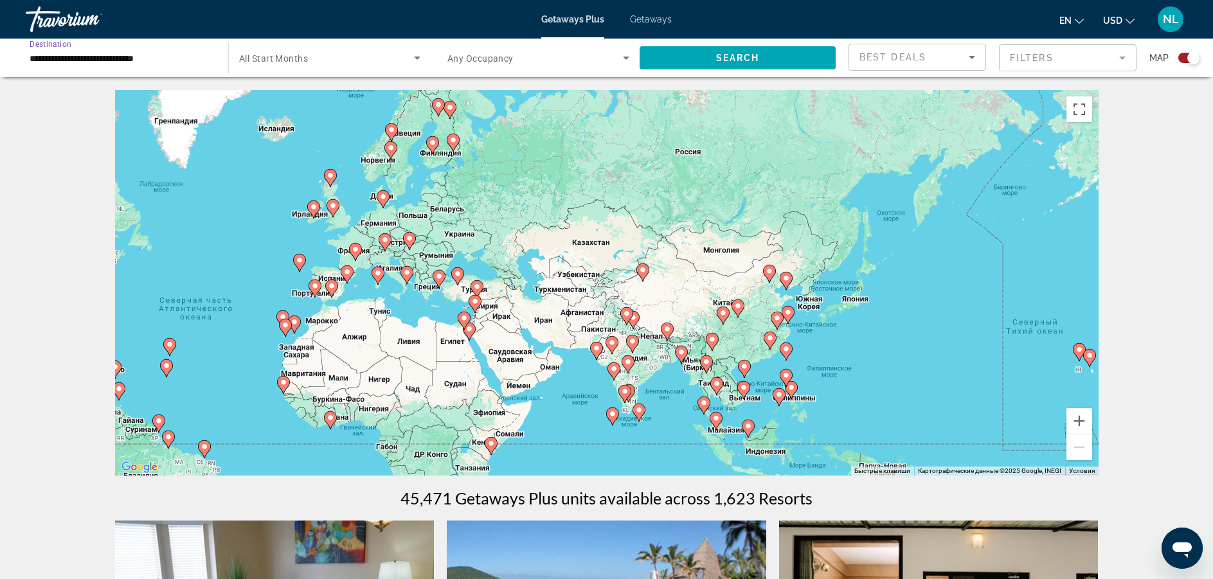
click at [387, 236] on image "Main content" at bounding box center [385, 240] width 8 height 8
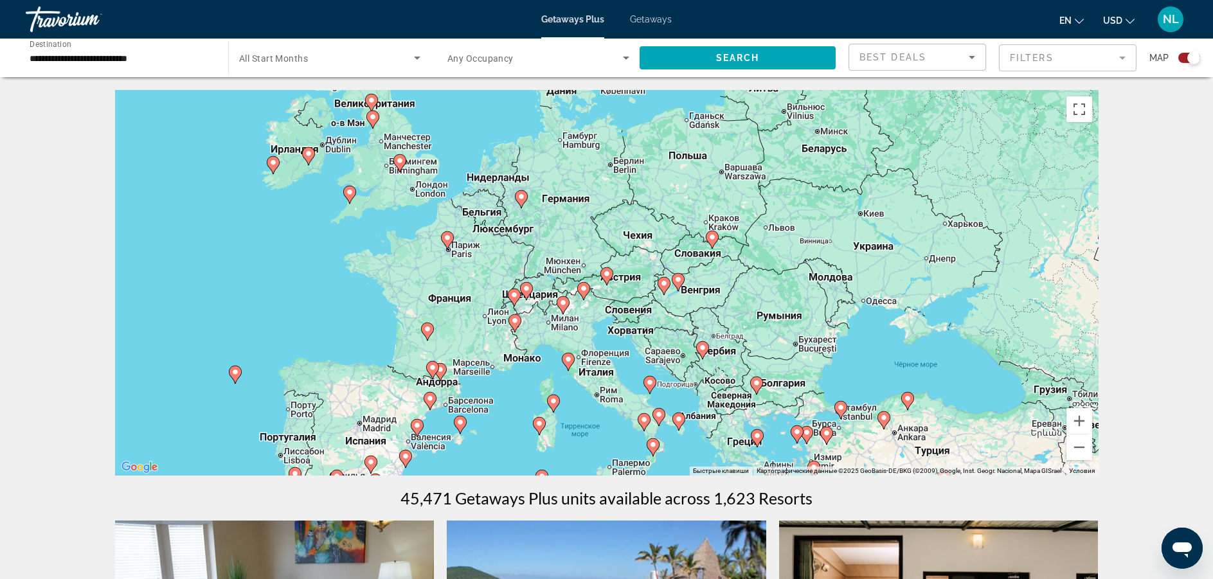
click at [539, 297] on div "Чтобы активировать перетаскивание с помощью клавиатуры, нажмите Alt + Ввод. Пос…" at bounding box center [606, 283] width 983 height 386
click at [1083, 422] on button "Увеличить" at bounding box center [1079, 421] width 26 height 26
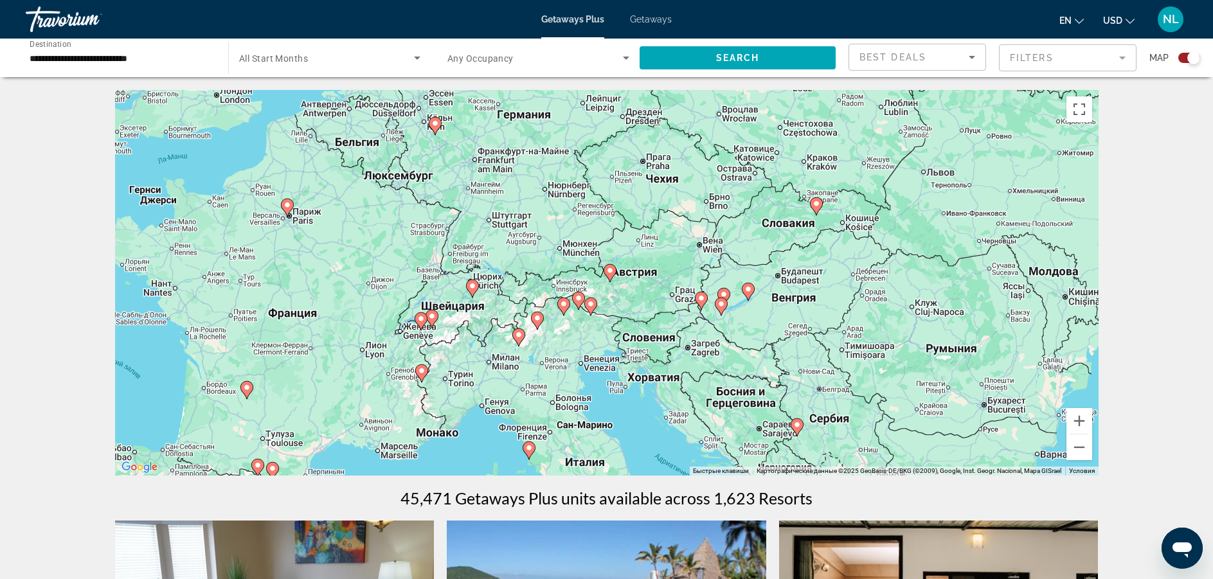
click at [437, 316] on icon "Main content" at bounding box center [431, 318] width 12 height 17
type input "**********"
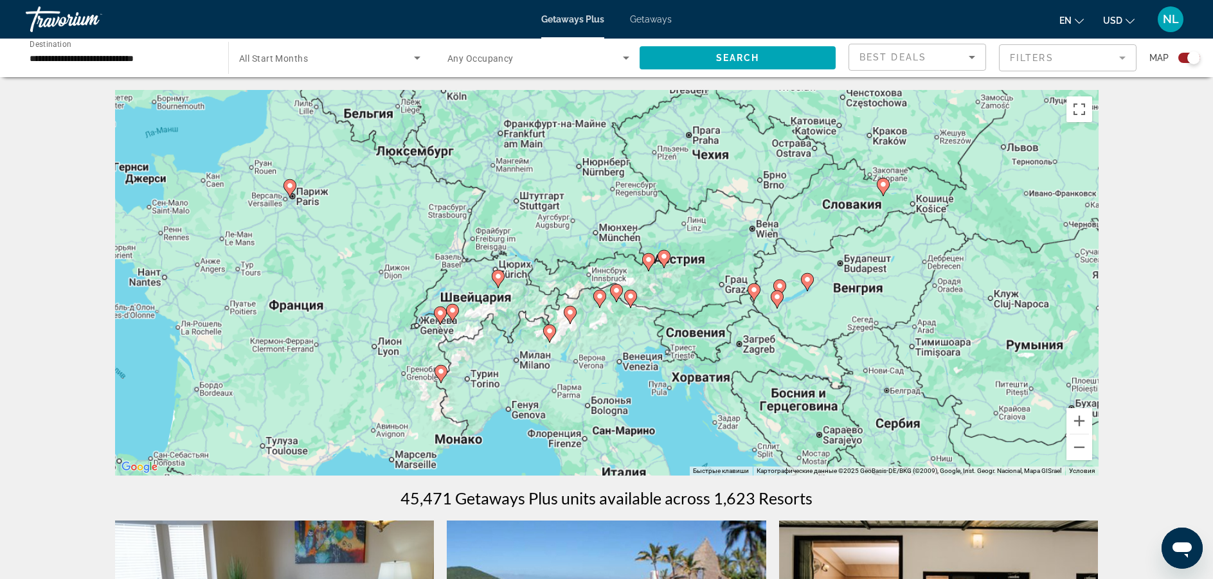
click at [438, 316] on div "Чтобы активировать перетаскивание с помощью клавиатуры, нажмите Alt + Ввод. Пос…" at bounding box center [606, 283] width 983 height 386
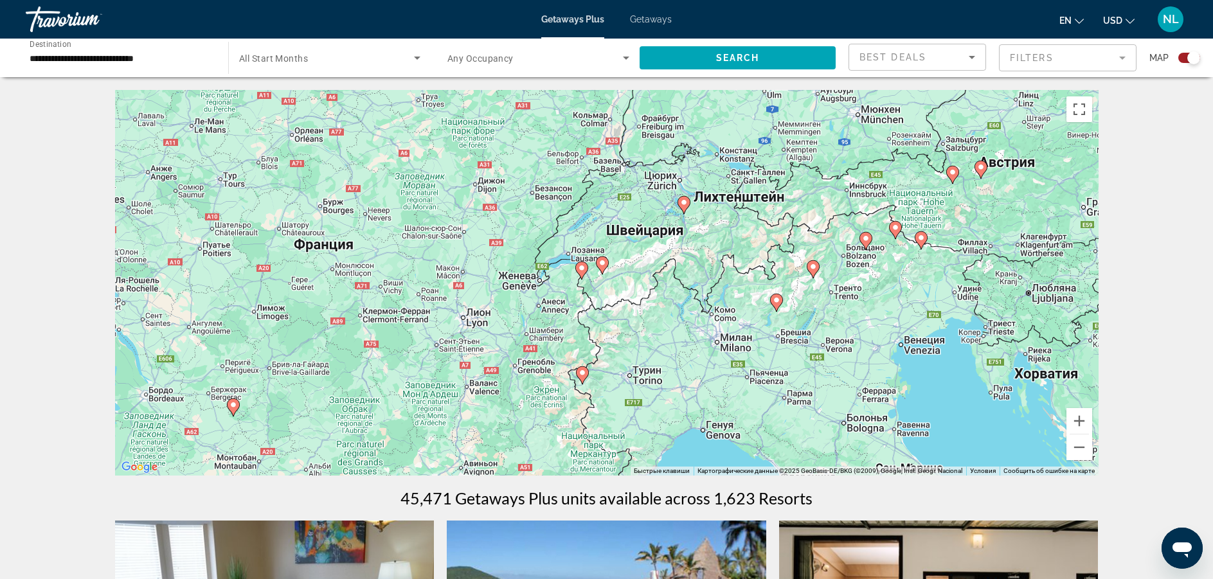
click at [683, 206] on image "Main content" at bounding box center [684, 203] width 8 height 8
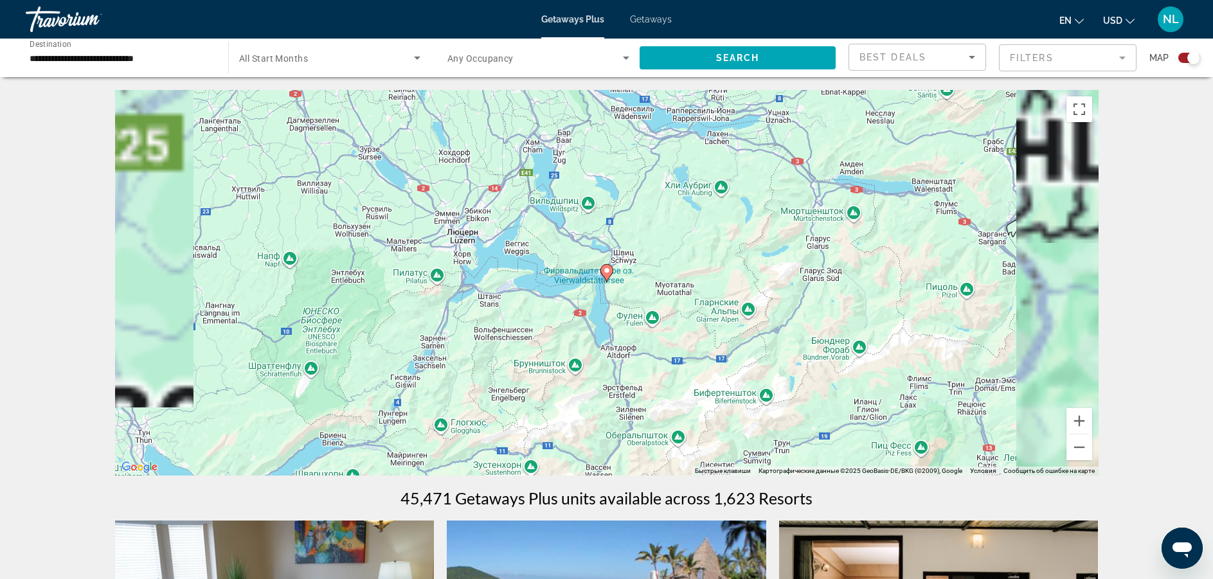
click at [605, 268] on image "Main content" at bounding box center [607, 271] width 8 height 8
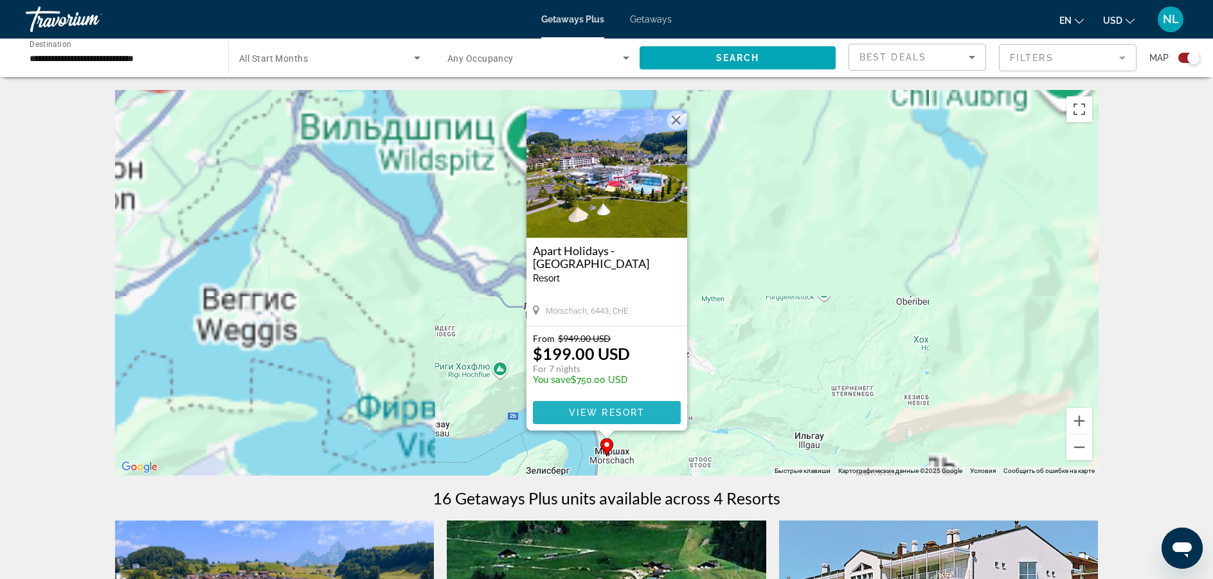
click at [590, 416] on span "View Resort" at bounding box center [606, 412] width 76 height 10
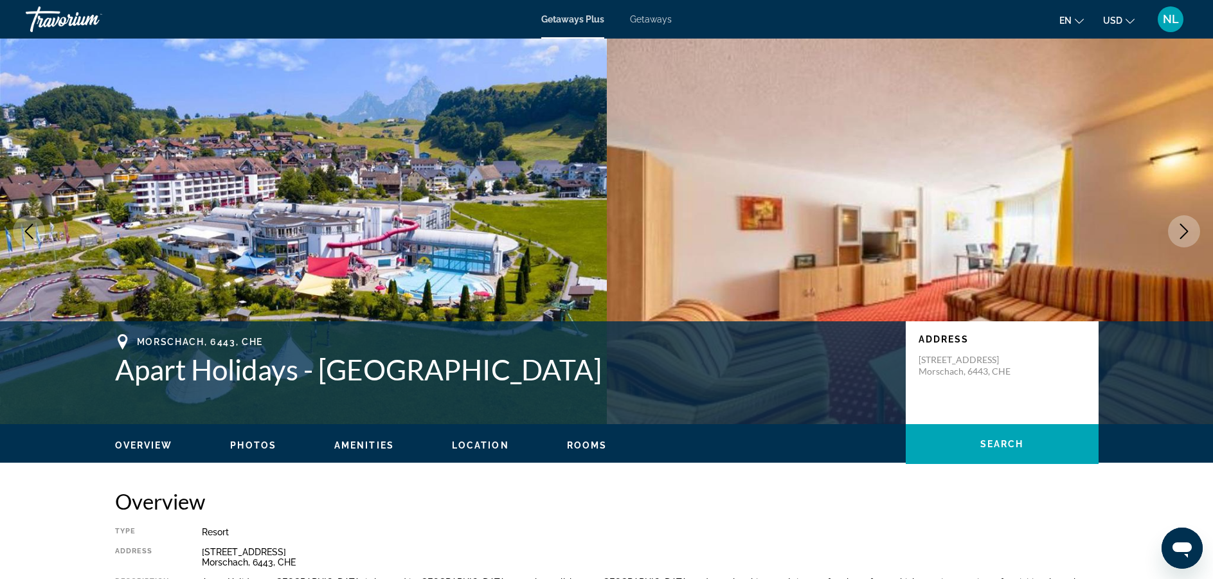
click at [1178, 238] on icon "Next image" at bounding box center [1183, 231] width 15 height 15
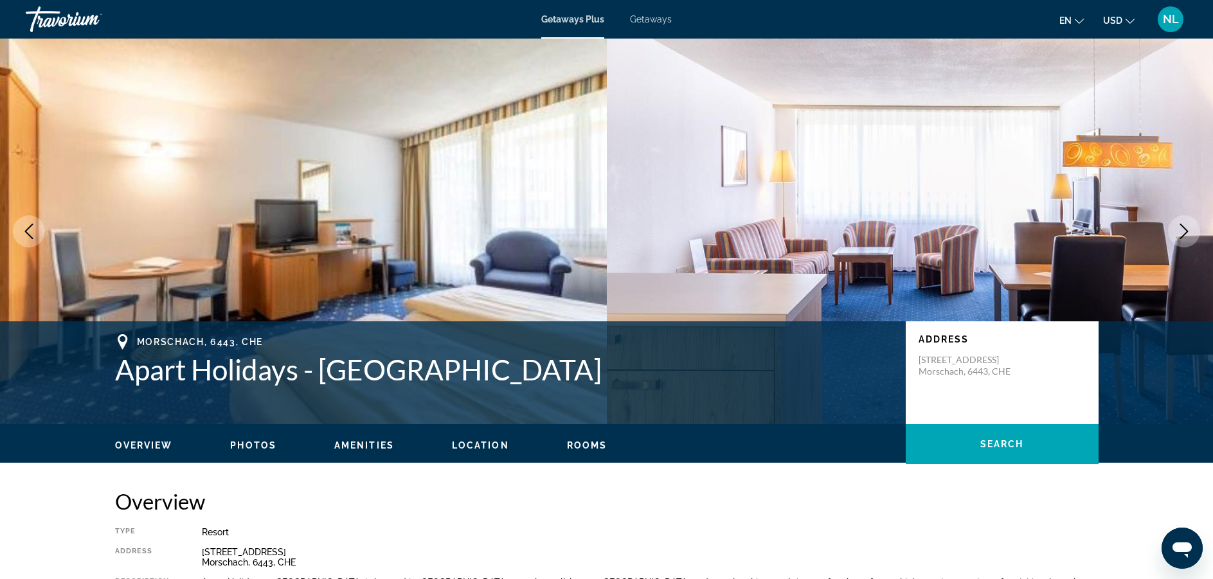
click at [1178, 238] on icon "Next image" at bounding box center [1183, 231] width 15 height 15
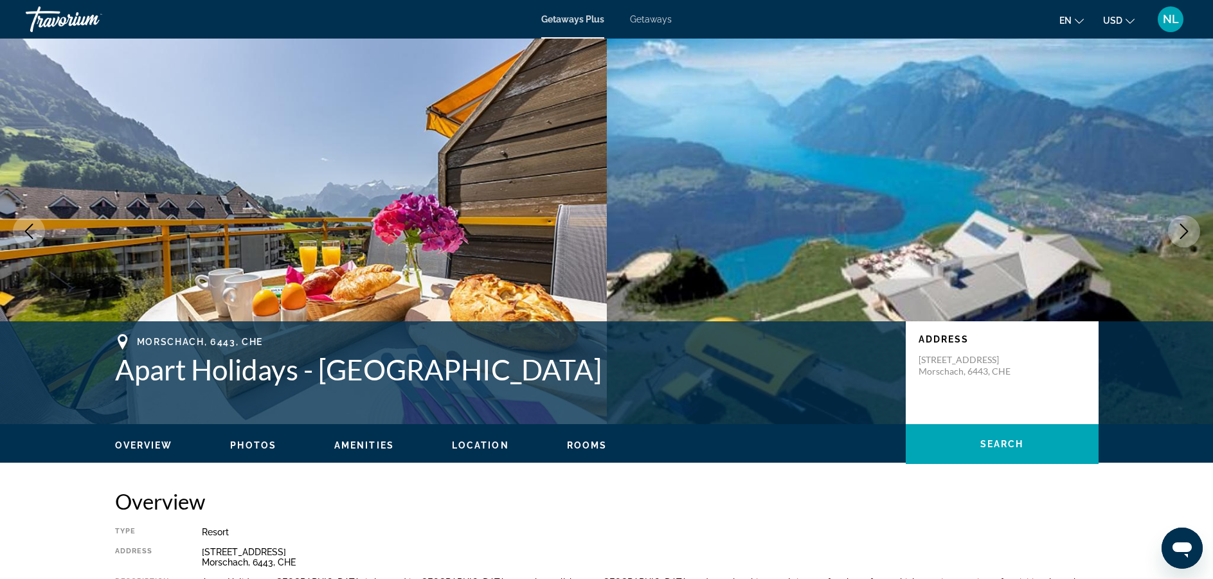
click at [1180, 229] on icon "Next image" at bounding box center [1183, 231] width 15 height 15
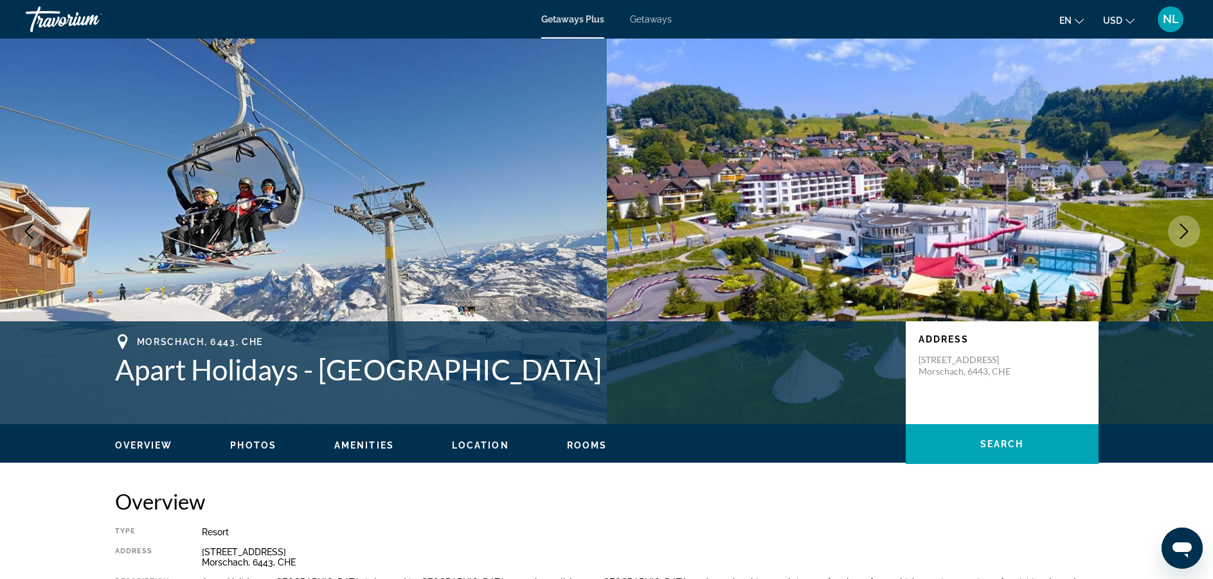
click at [1180, 229] on icon "Next image" at bounding box center [1183, 231] width 15 height 15
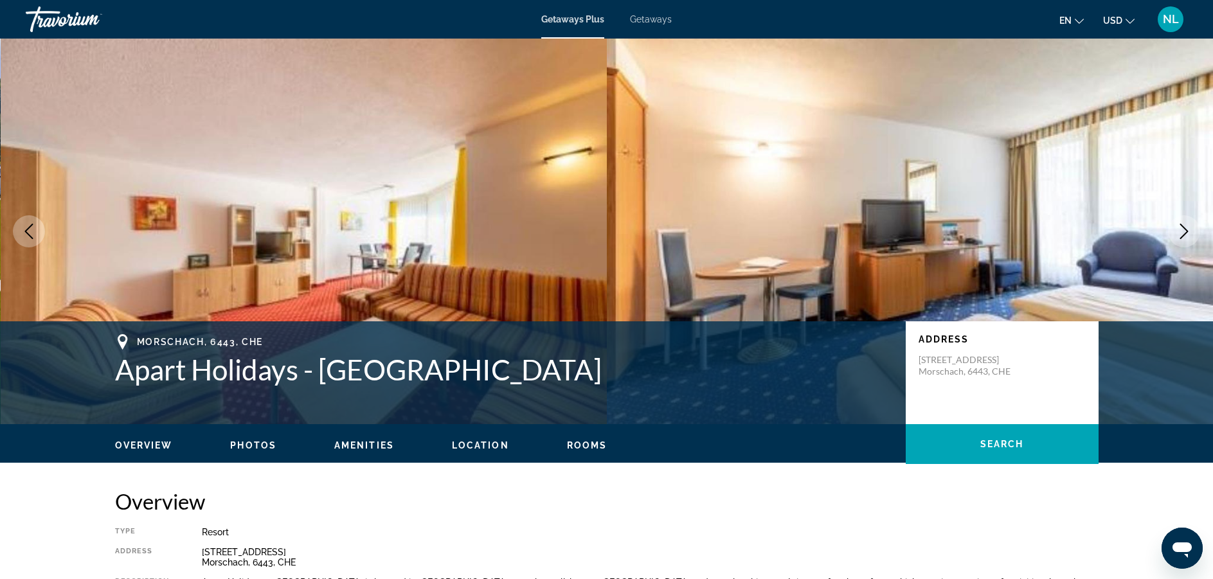
click at [42, 230] on button "Previous image" at bounding box center [29, 231] width 32 height 32
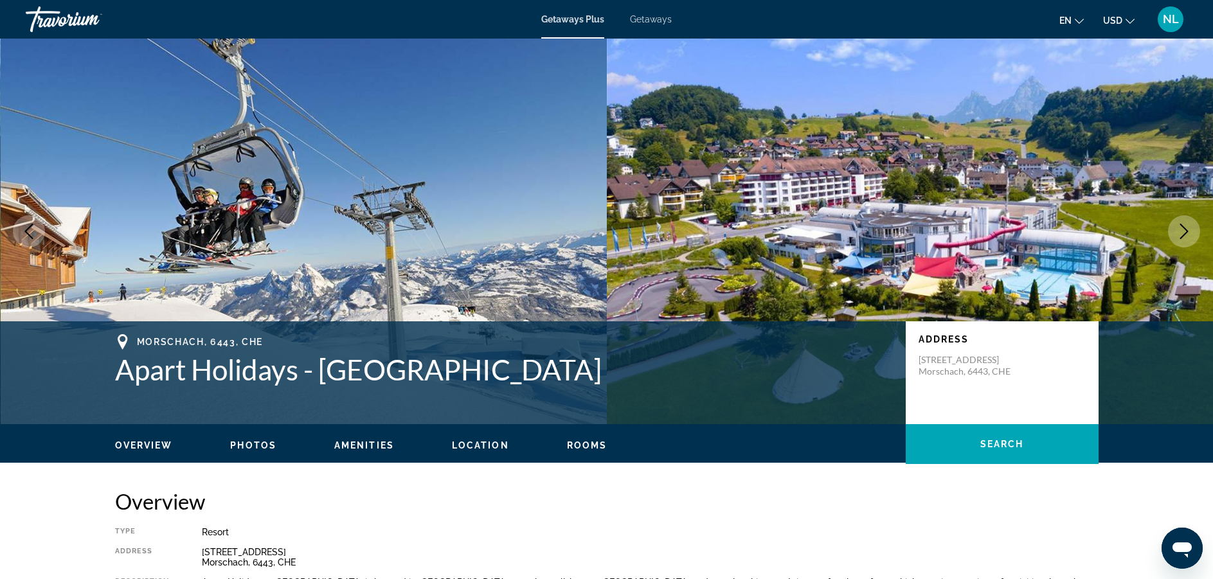
click at [42, 230] on button "Previous image" at bounding box center [29, 231] width 32 height 32
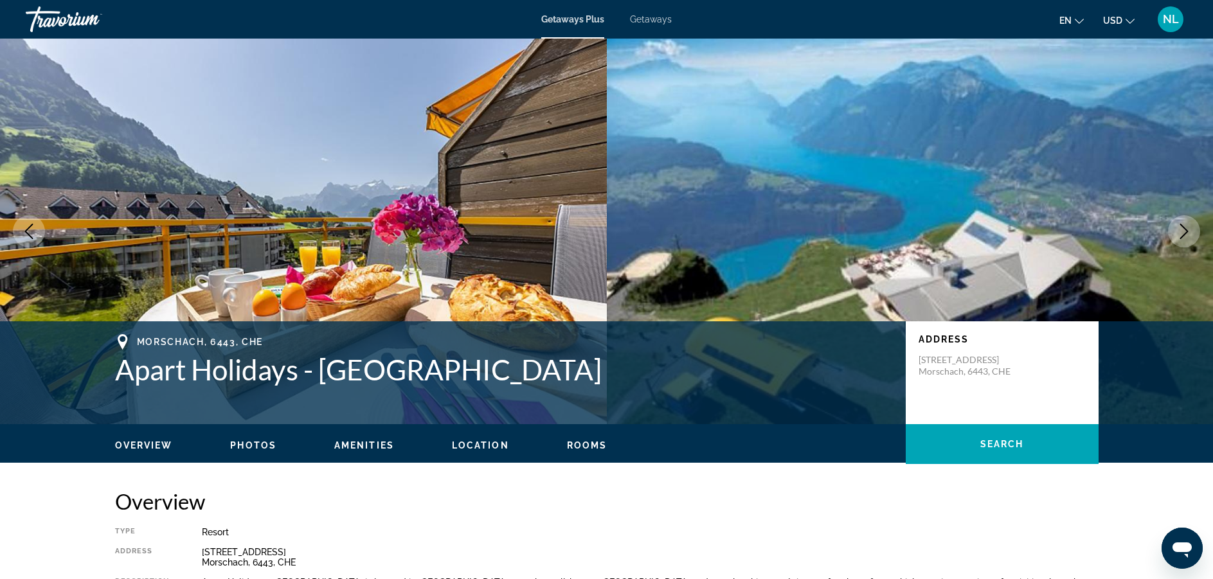
click at [1177, 231] on icon "Next image" at bounding box center [1183, 231] width 15 height 15
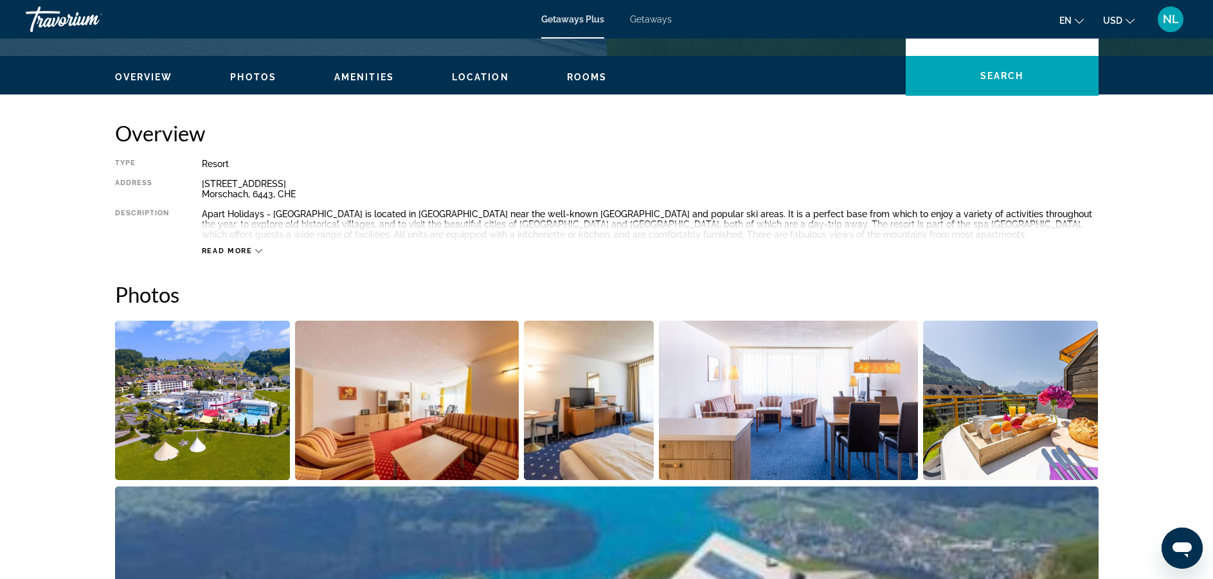
scroll to position [317, 0]
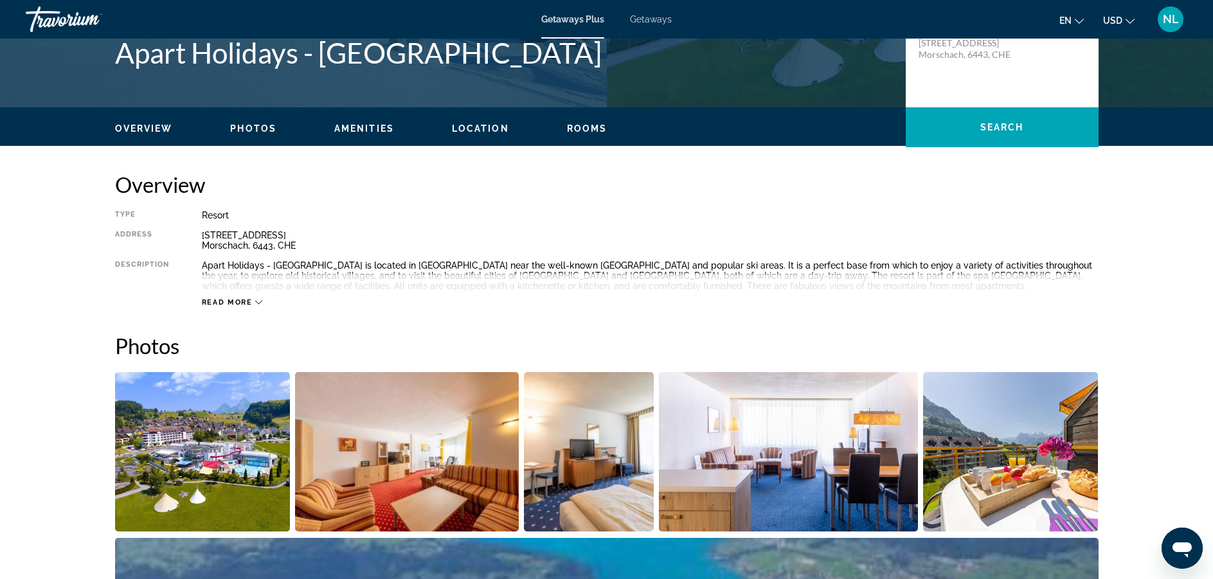
click at [1077, 24] on button "en English Español Français Italiano Português русский" at bounding box center [1071, 20] width 24 height 19
click at [1056, 138] on button "русский" at bounding box center [1045, 135] width 57 height 17
click at [249, 301] on span "Читать далее" at bounding box center [225, 302] width 66 height 8
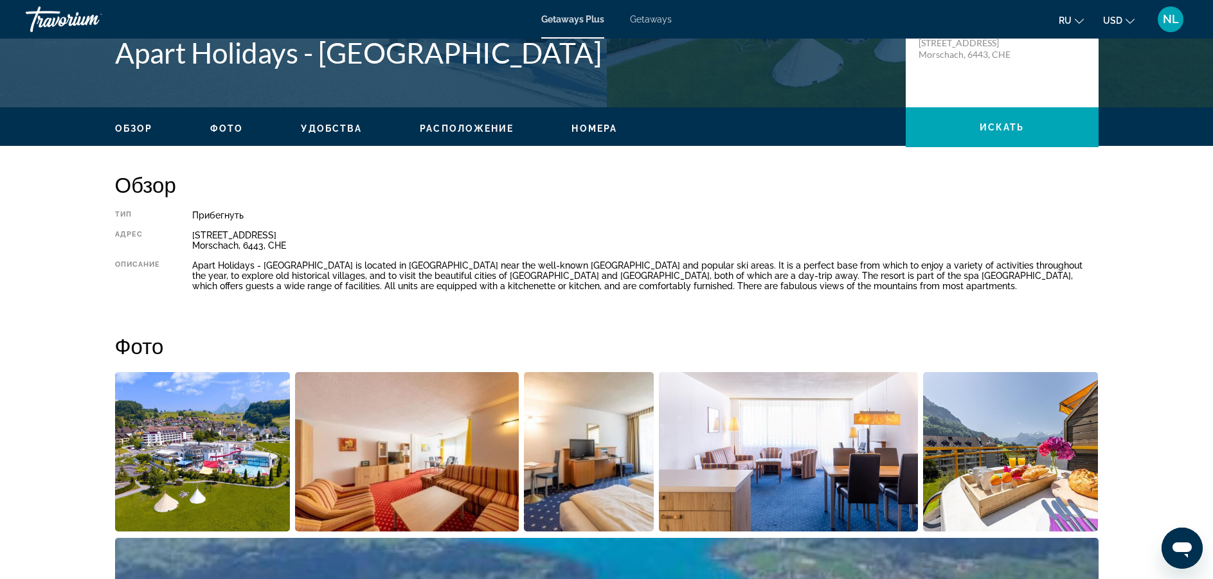
click at [249, 301] on div "Main content" at bounding box center [644, 298] width 905 height 17
click at [537, 186] on h2 "Обзор" at bounding box center [606, 185] width 983 height 26
drag, startPoint x: 537, startPoint y: 186, endPoint x: 602, endPoint y: 169, distance: 67.2
click at [615, 181] on h2 "Обзор" at bounding box center [606, 185] width 983 height 26
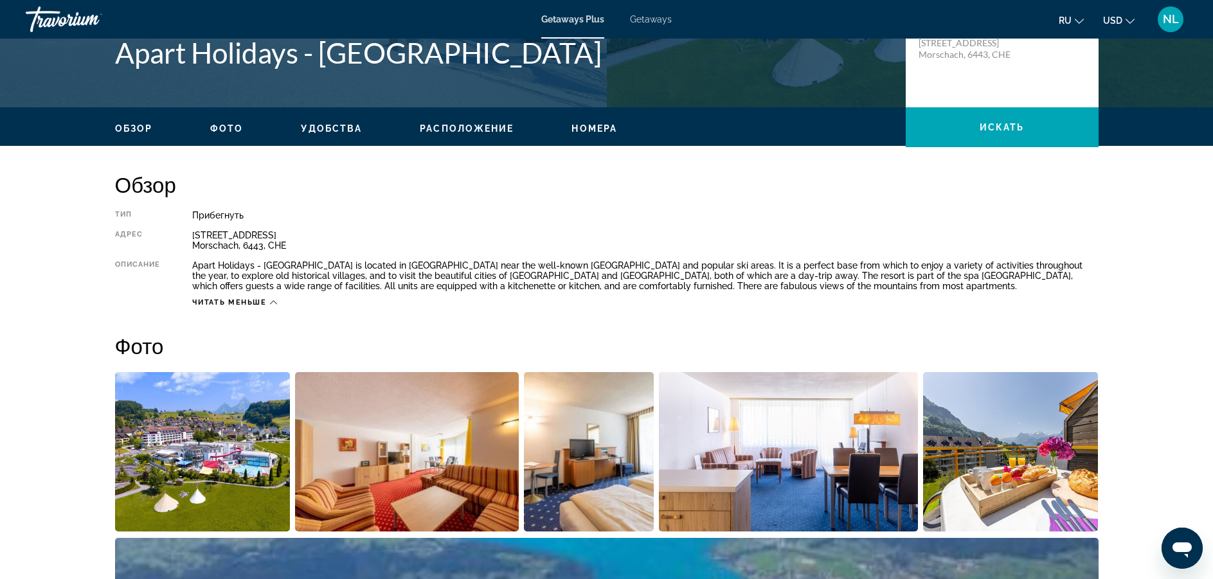
click at [621, 184] on h2 "Обзор" at bounding box center [606, 185] width 983 height 26
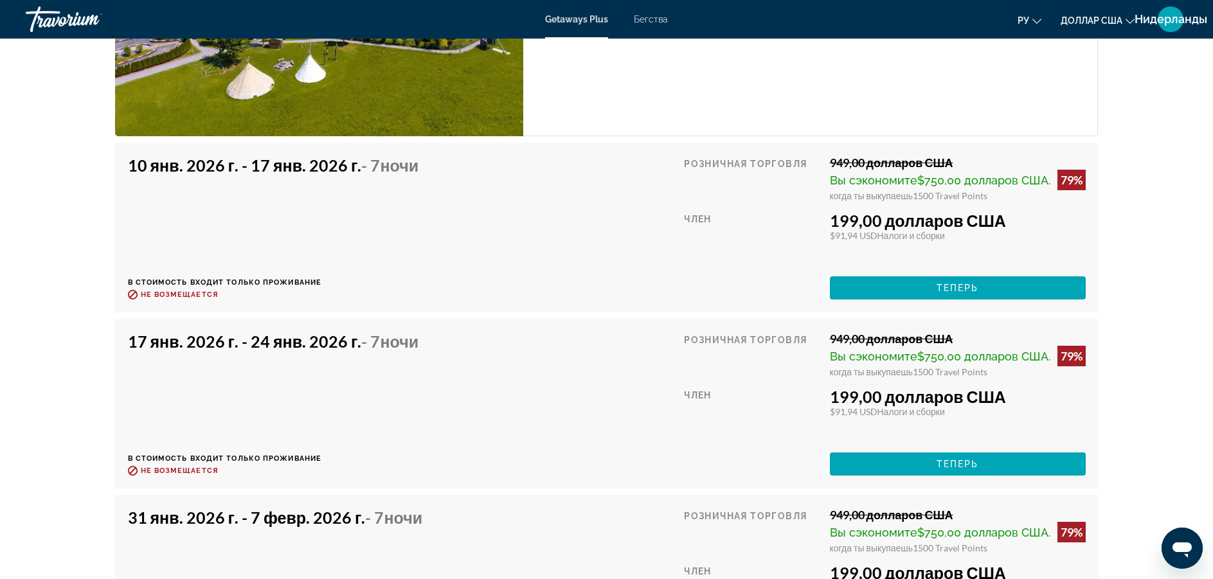
scroll to position [2330, 0]
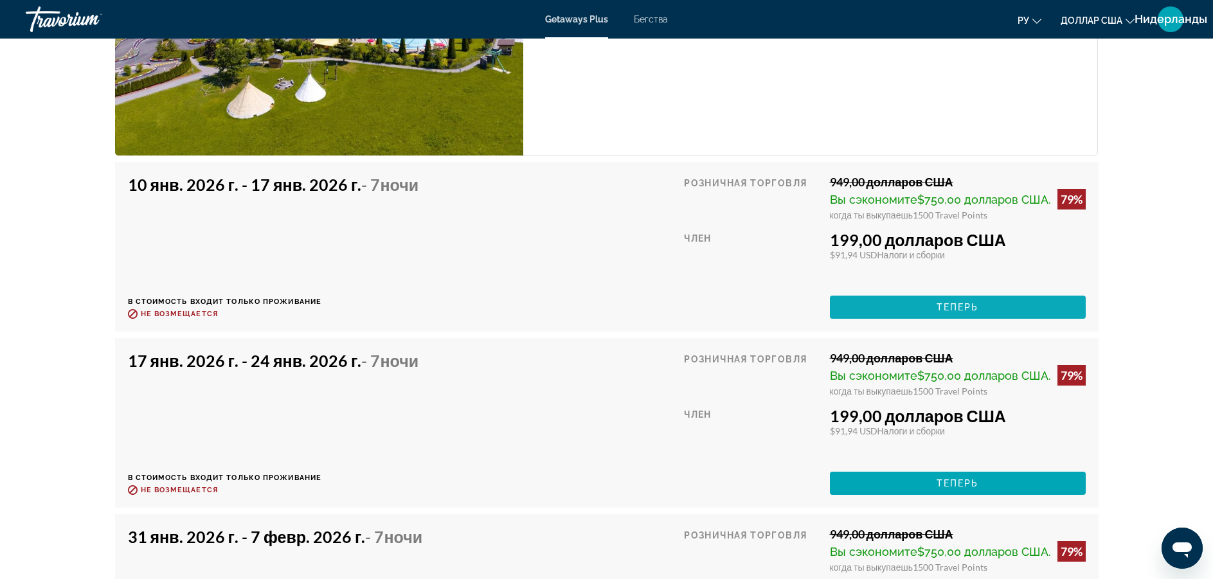
click at [1017, 323] on span "Основное содержание" at bounding box center [958, 307] width 256 height 31
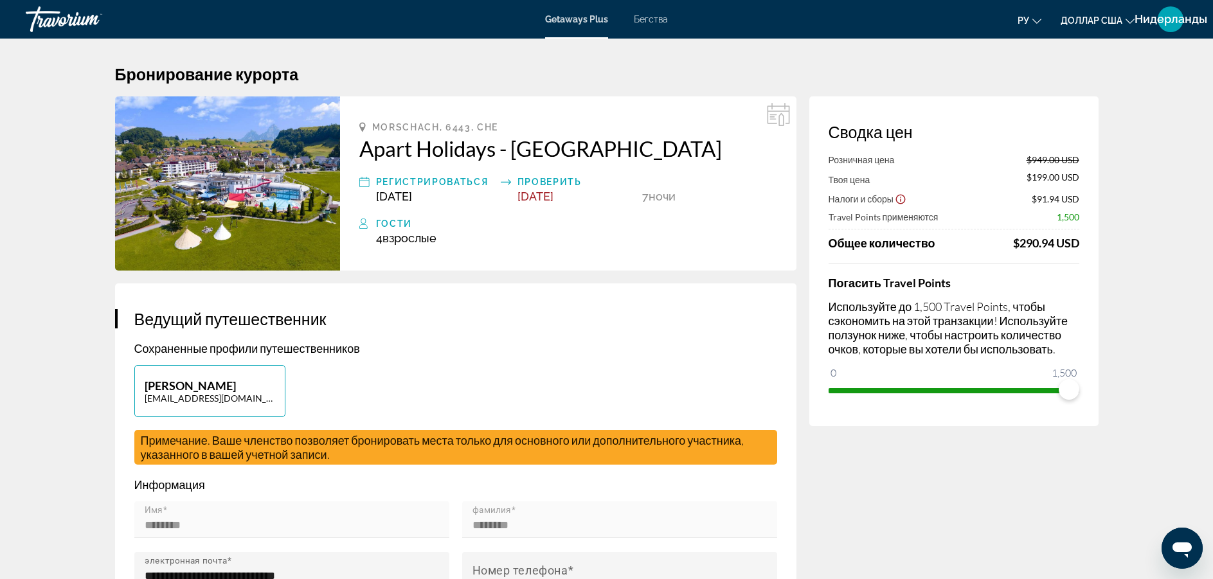
click at [1107, 17] on font "доллар США" at bounding box center [1091, 20] width 62 height 10
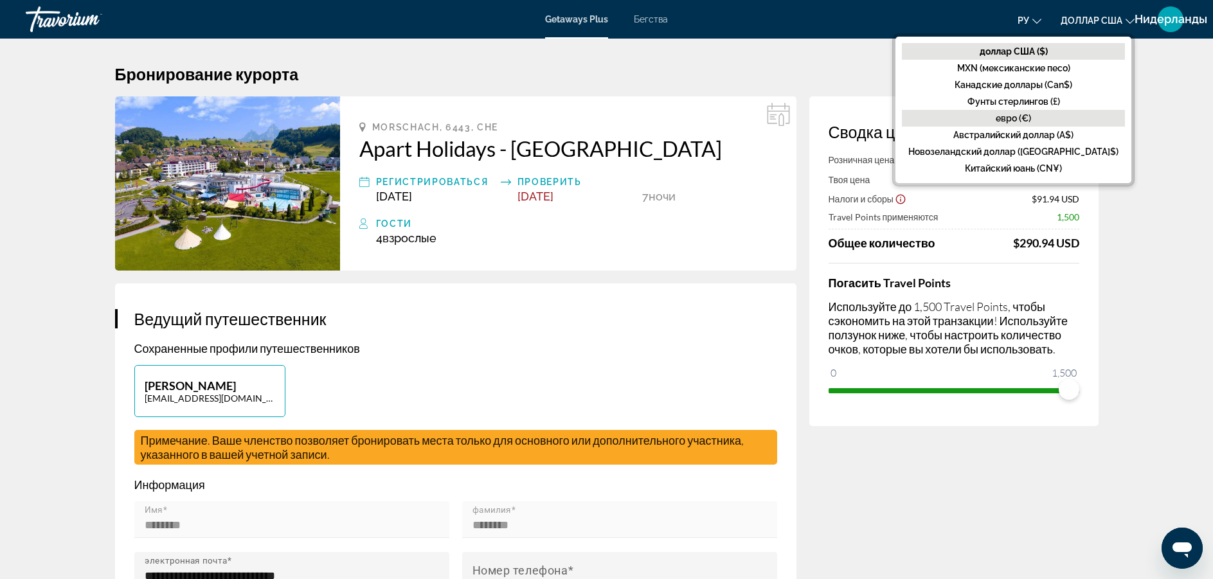
click at [1031, 115] on font "евро (€)" at bounding box center [1012, 118] width 35 height 10
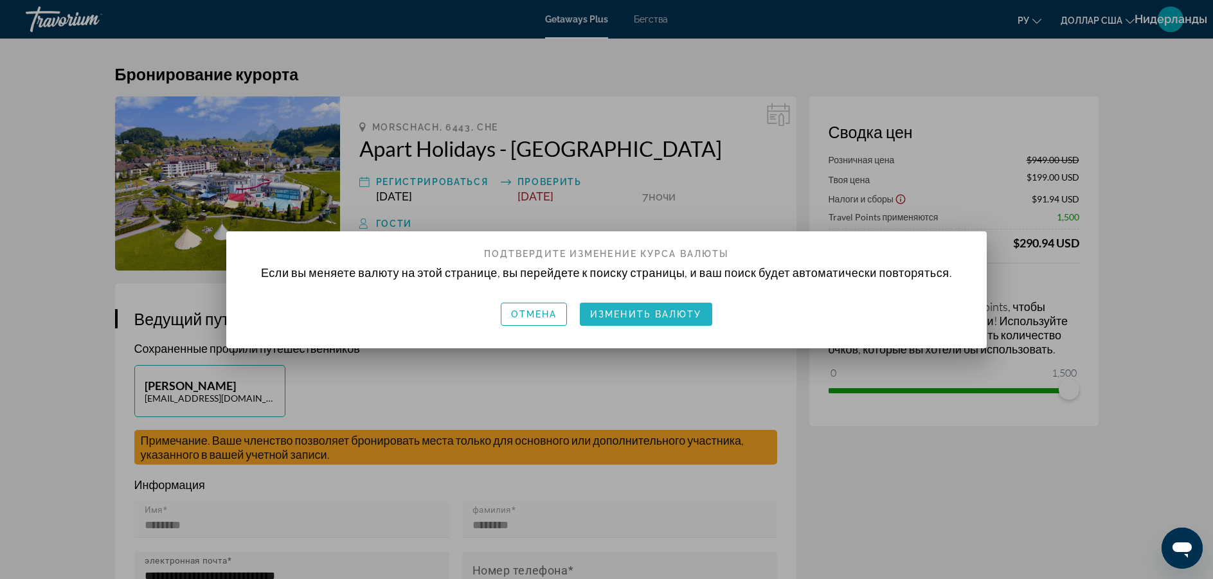
click at [652, 314] on font "Изменить валюту" at bounding box center [646, 314] width 112 height 10
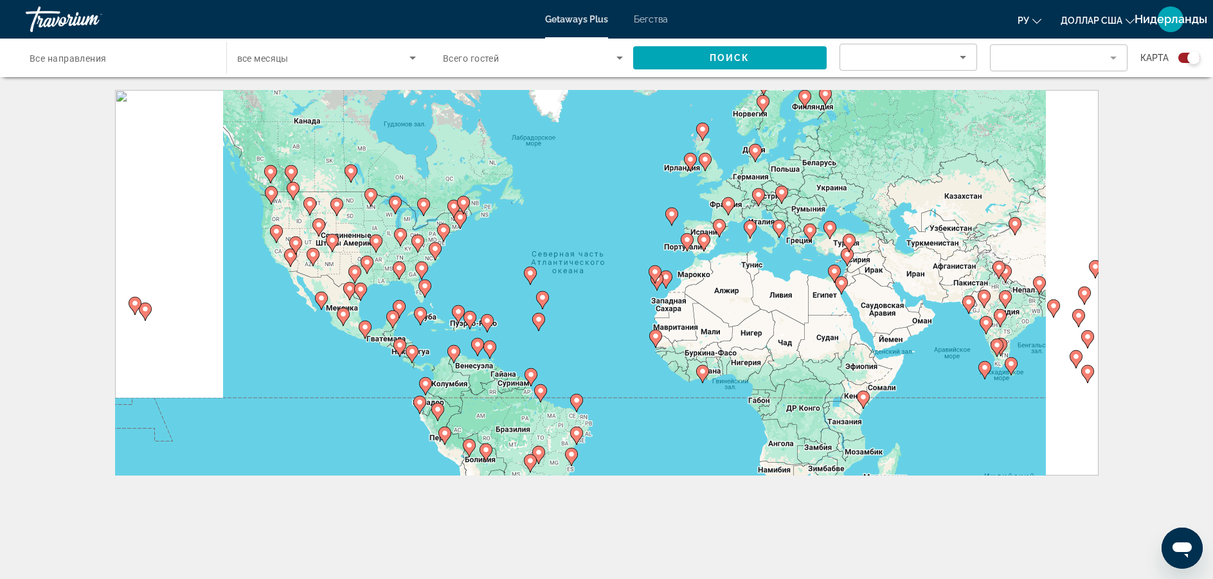
click at [757, 195] on image "Основное содержание" at bounding box center [758, 195] width 8 height 8
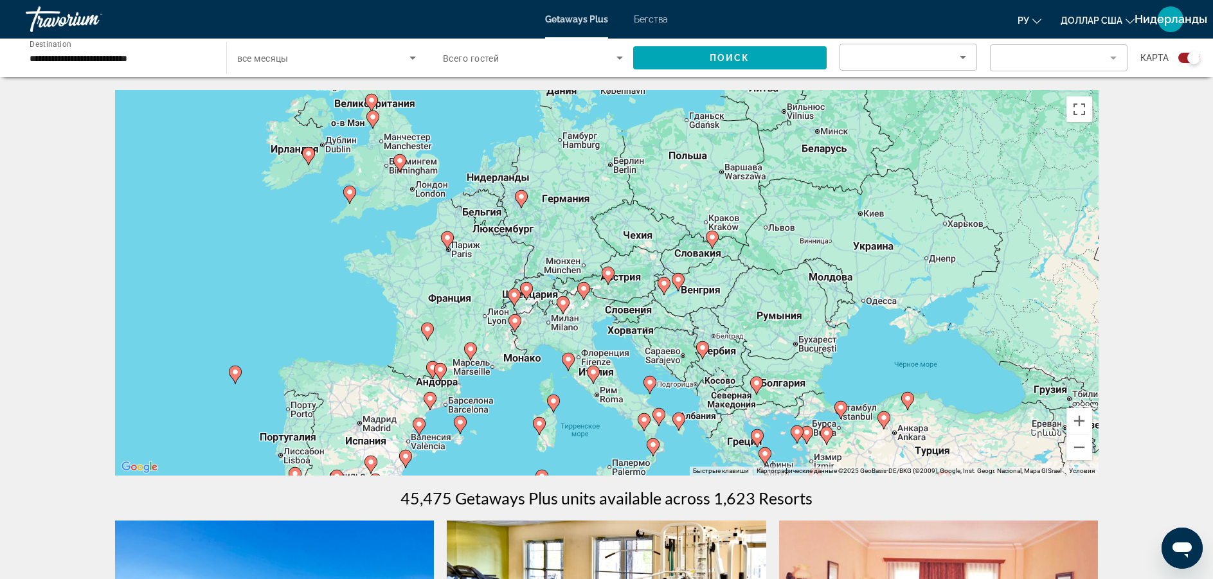
click at [528, 292] on icon "Основное содержание" at bounding box center [526, 291] width 12 height 17
type input "**********"
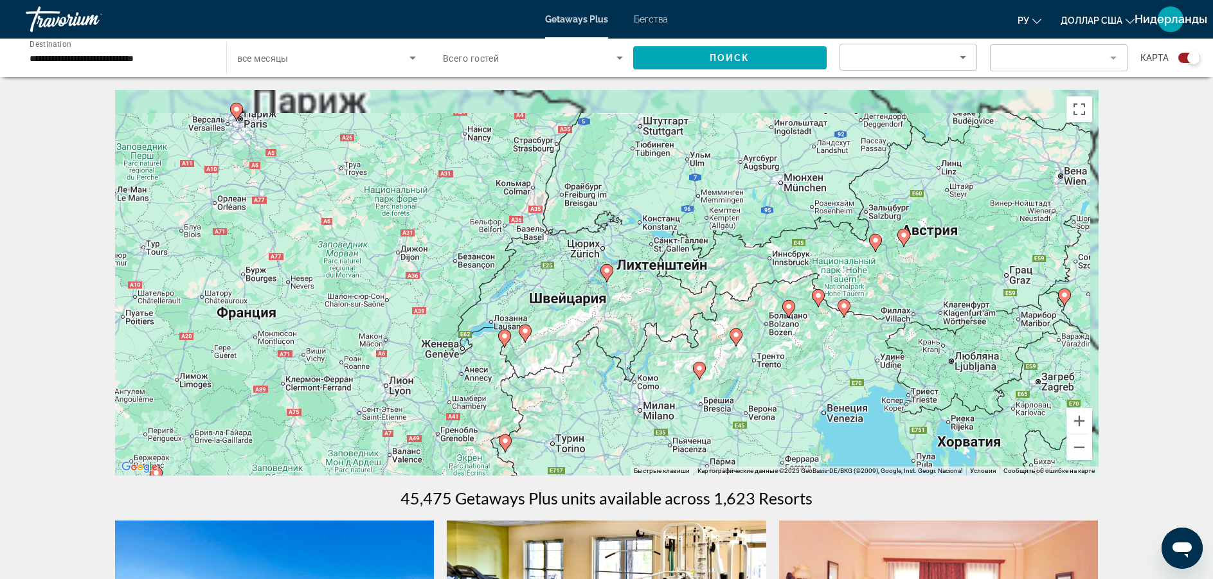
click at [601, 273] on icon "Основное содержание" at bounding box center [606, 273] width 12 height 17
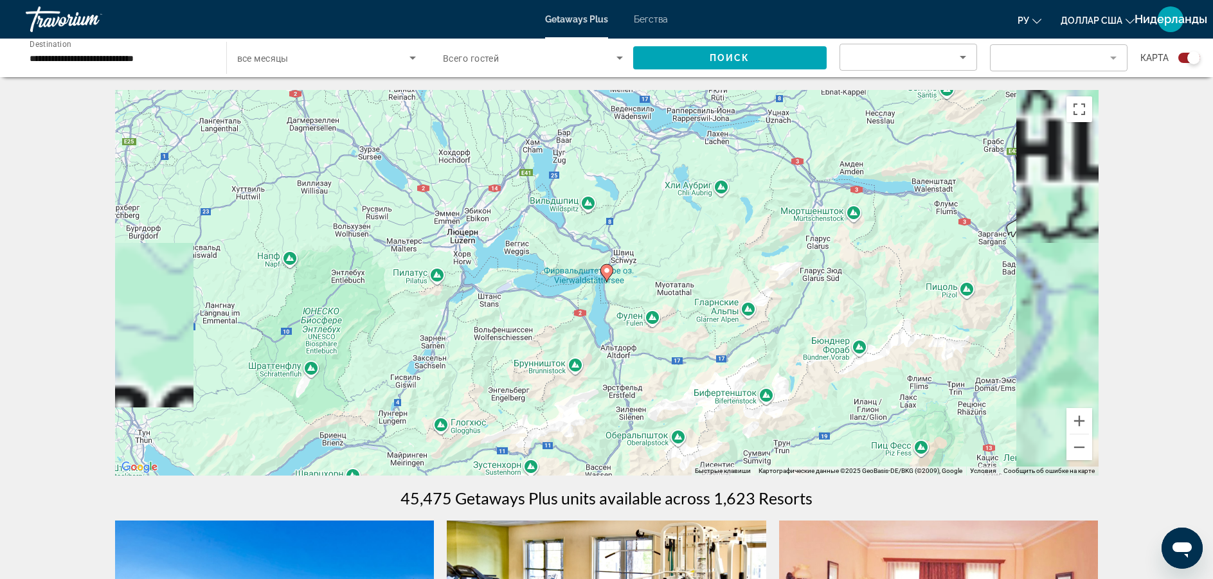
click at [603, 274] on icon "Основное содержание" at bounding box center [606, 273] width 12 height 17
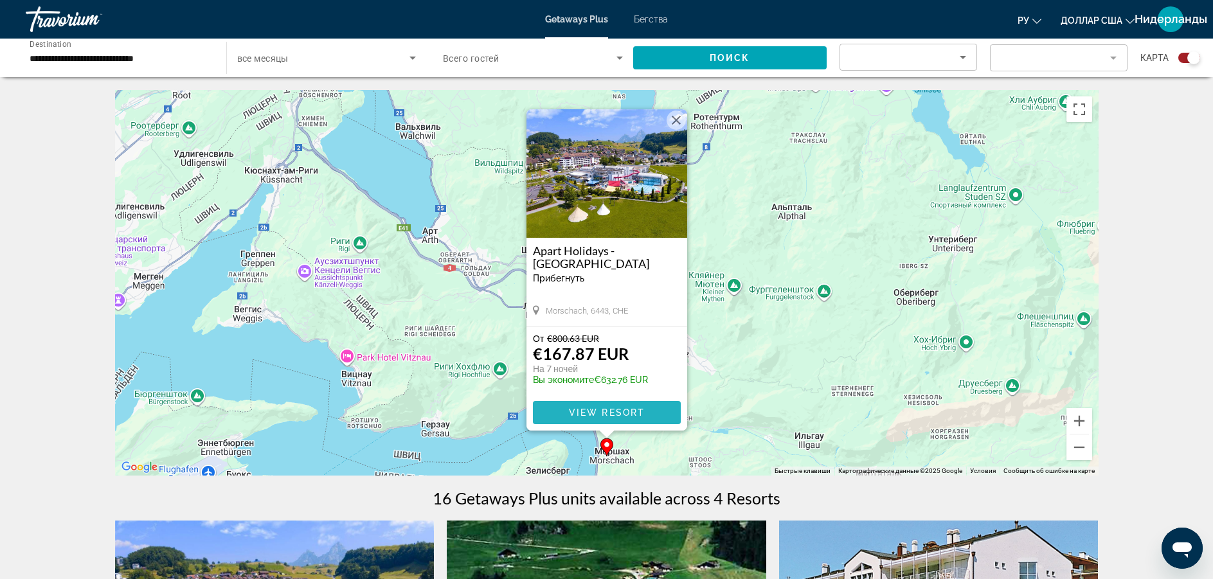
click at [632, 409] on span "View Resort" at bounding box center [606, 412] width 76 height 10
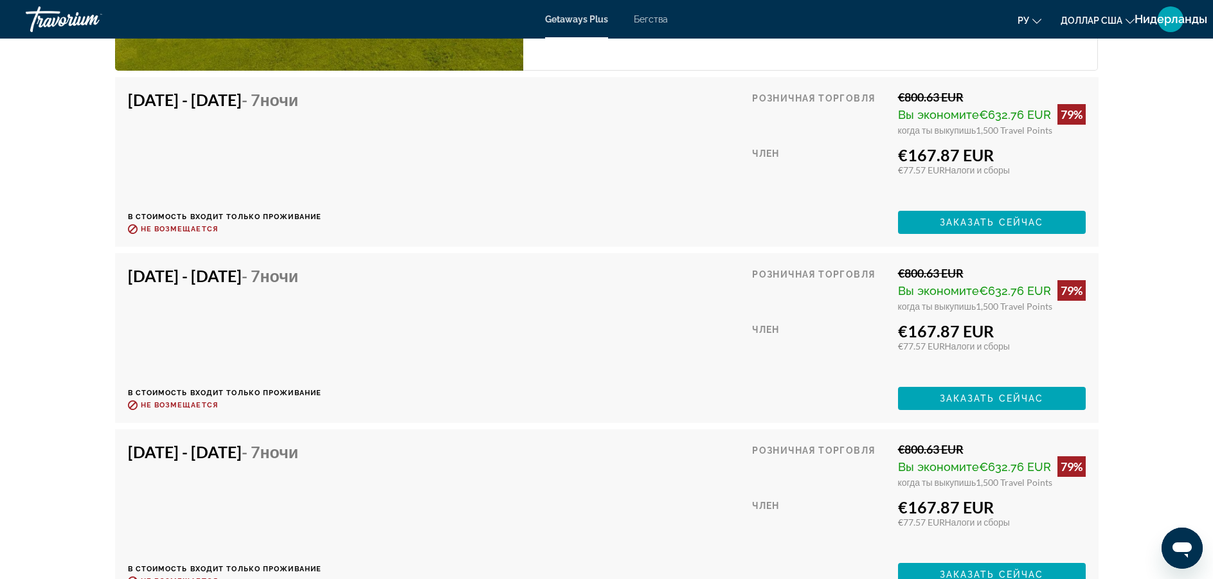
scroll to position [2268, 0]
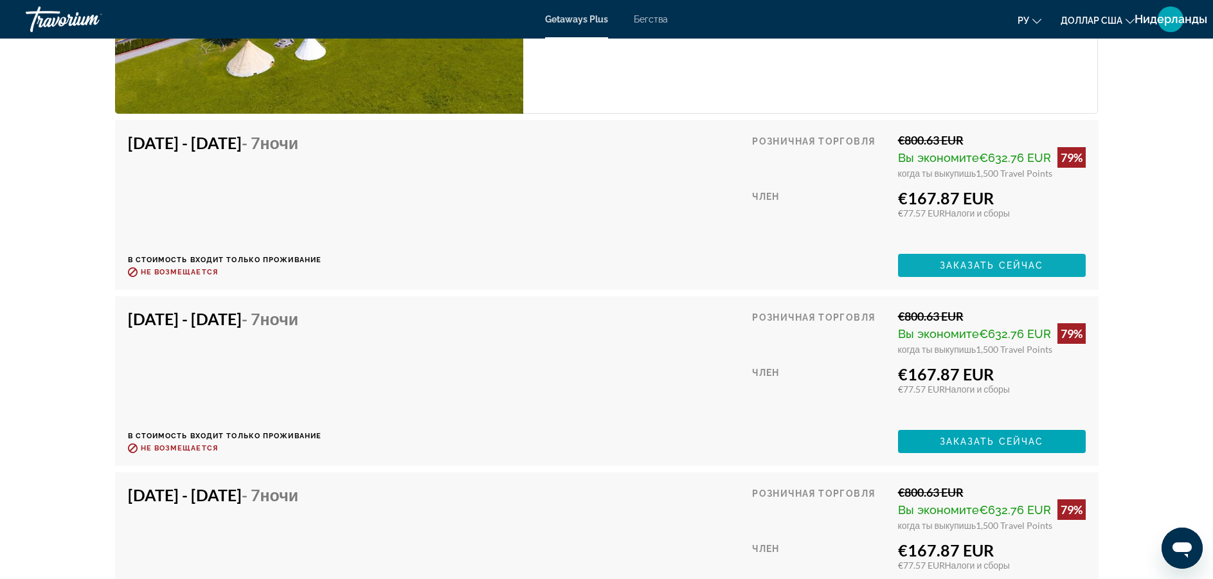
click at [1026, 264] on span "Заказать сейчас" at bounding box center [992, 265] width 104 height 10
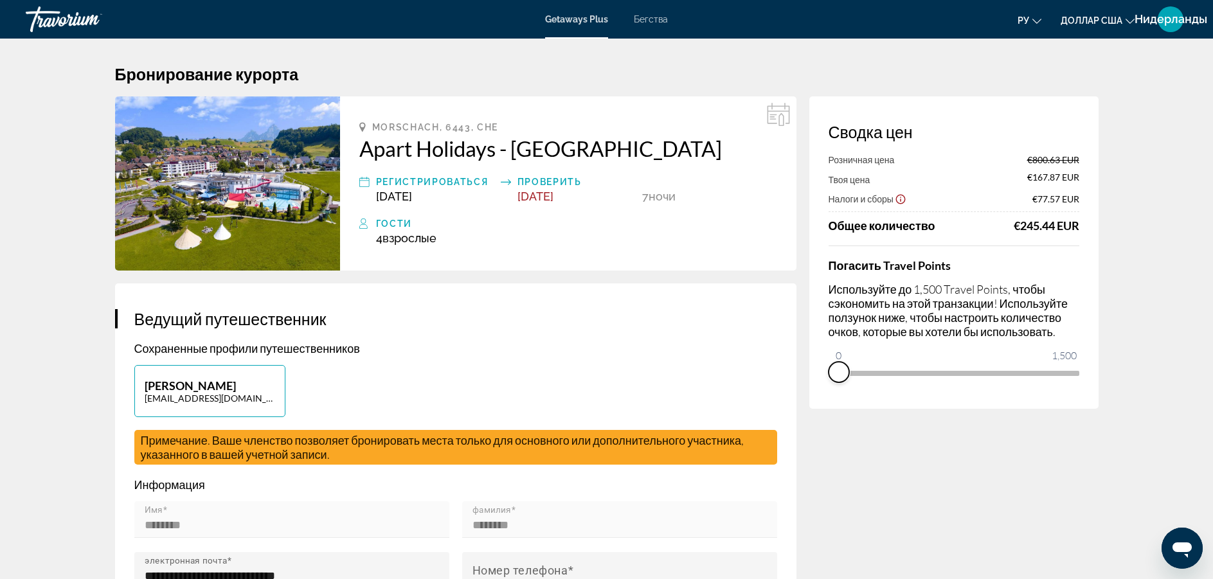
drag, startPoint x: 1064, startPoint y: 389, endPoint x: 842, endPoint y: 387, distance: 221.7
click at [842, 382] on span "ngx-slider" at bounding box center [838, 372] width 21 height 21
drag, startPoint x: 842, startPoint y: 387, endPoint x: 815, endPoint y: 396, distance: 28.5
click at [815, 396] on div "Сводка цен Розничная цена €800.63 EUR Твоя цена €790.93 EUR Налоги и сборы €127…" at bounding box center [953, 252] width 289 height 312
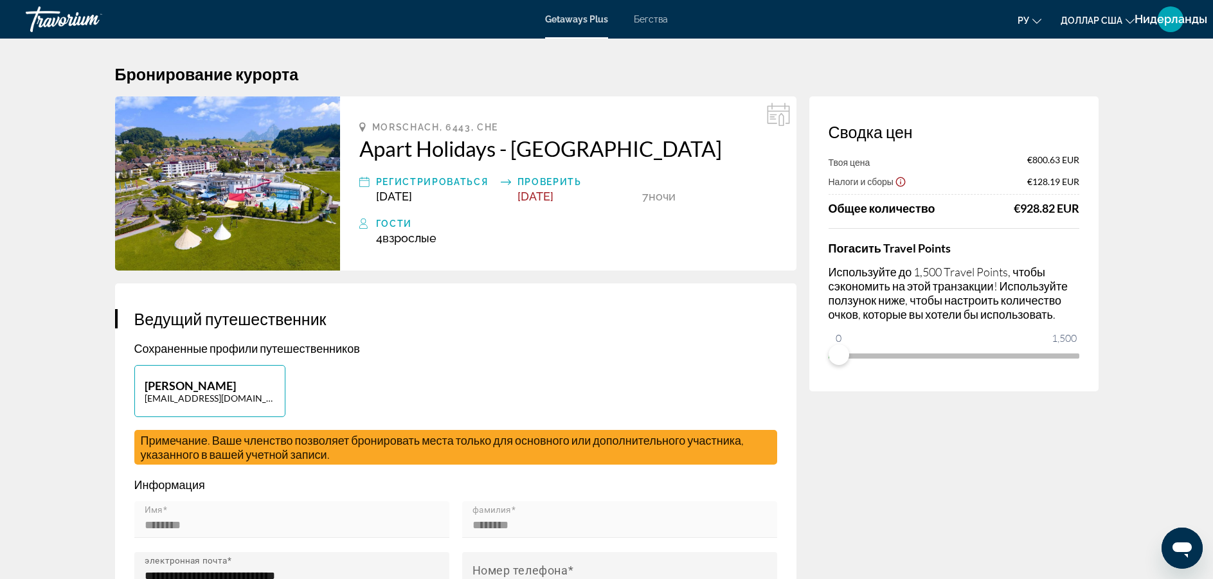
drag, startPoint x: 815, startPoint y: 396, endPoint x: 1072, endPoint y: 351, distance: 261.0
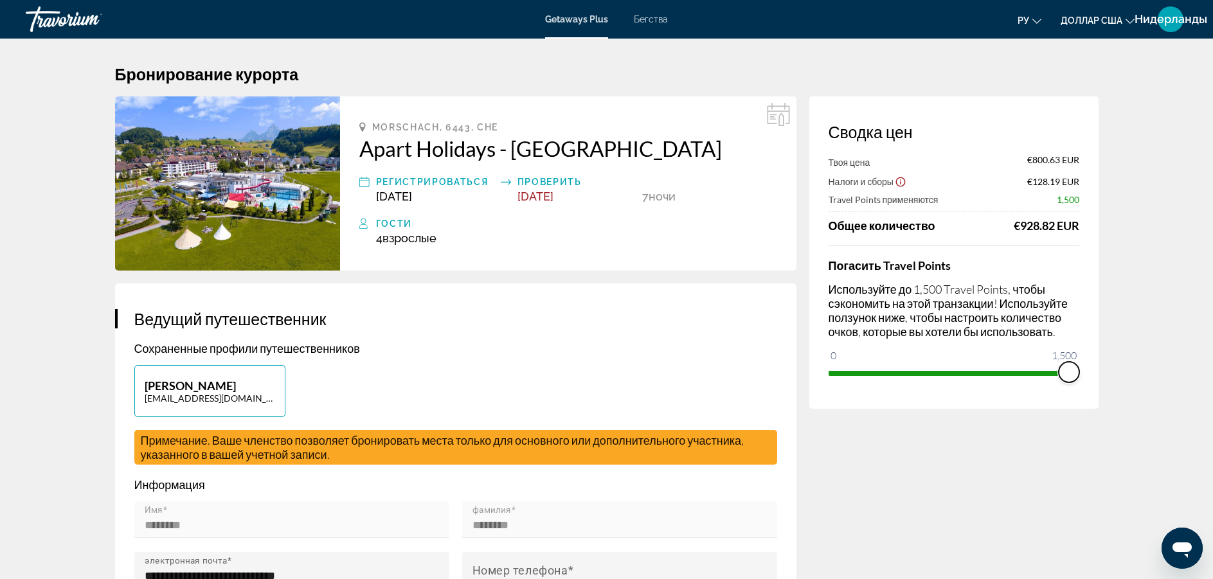
drag, startPoint x: 834, startPoint y: 350, endPoint x: 1132, endPoint y: 350, distance: 297.5
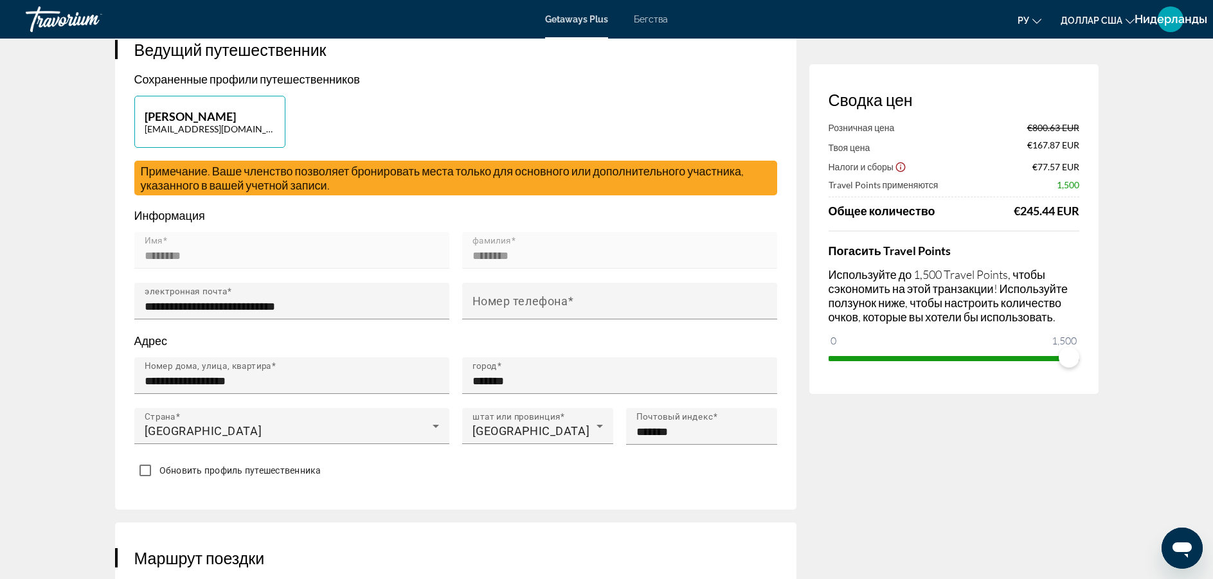
scroll to position [274, 0]
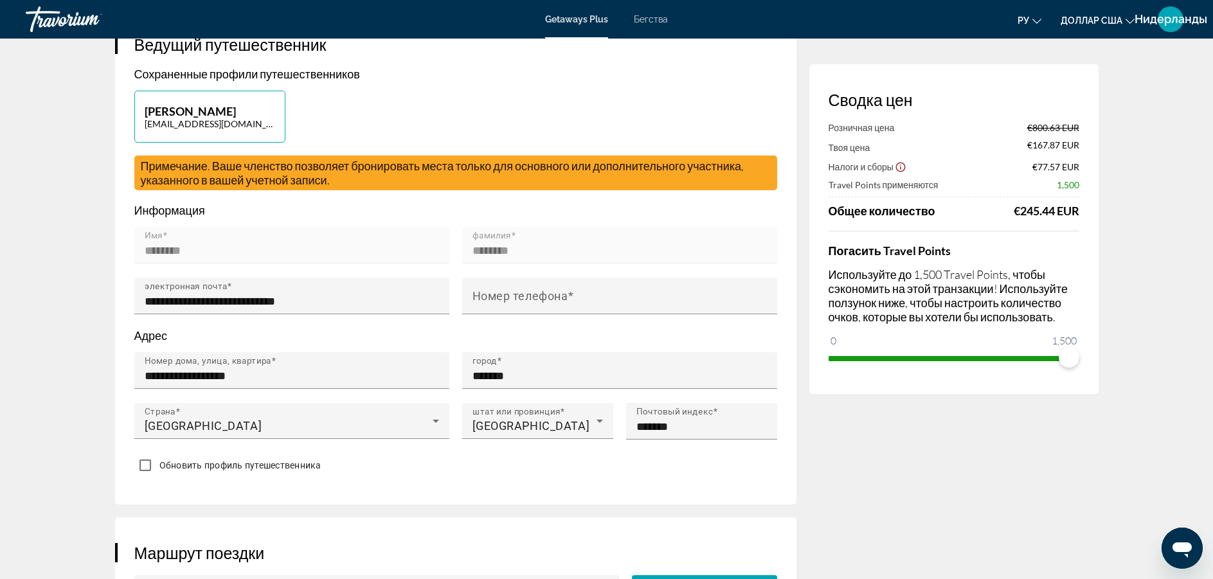
drag, startPoint x: 1220, startPoint y: 569, endPoint x: 1200, endPoint y: 194, distance: 375.8
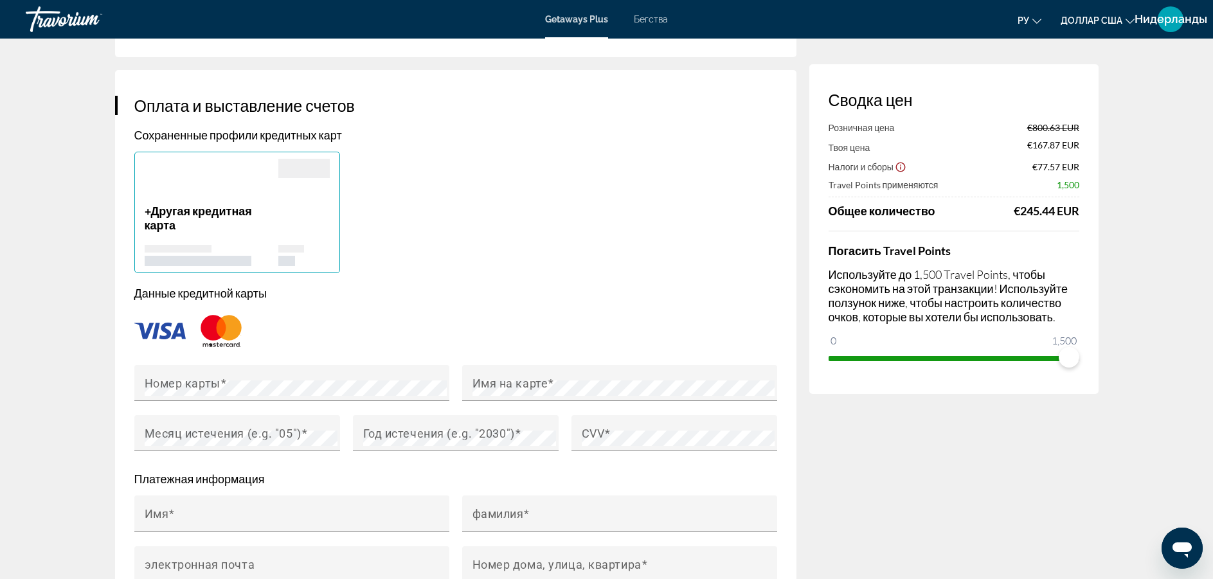
scroll to position [842, 0]
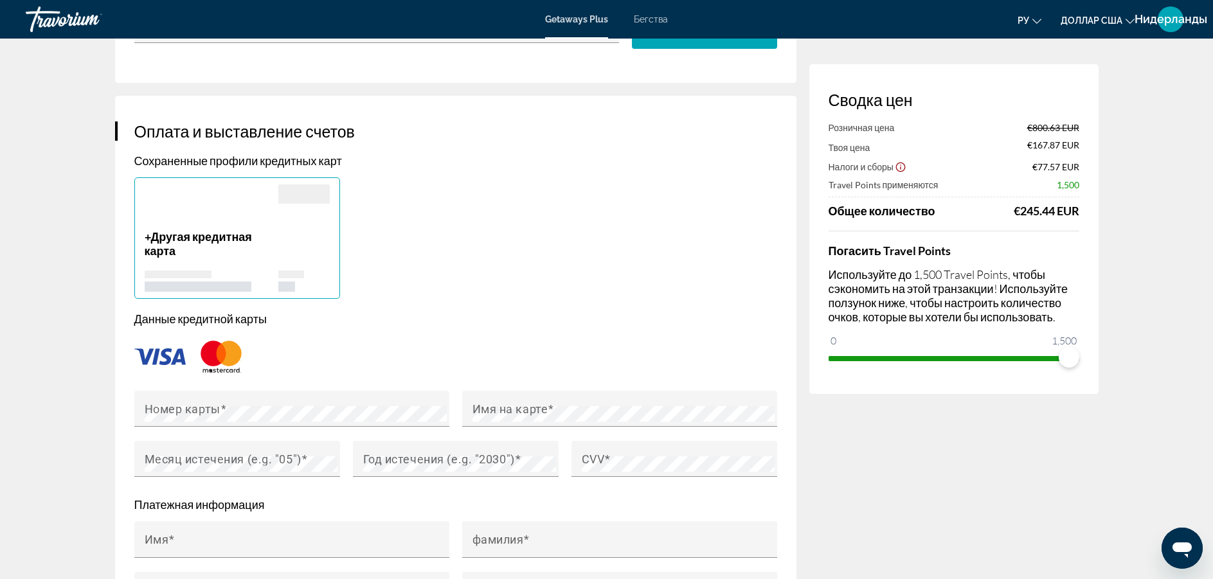
click at [655, 21] on font "Бегства" at bounding box center [651, 19] width 34 height 10
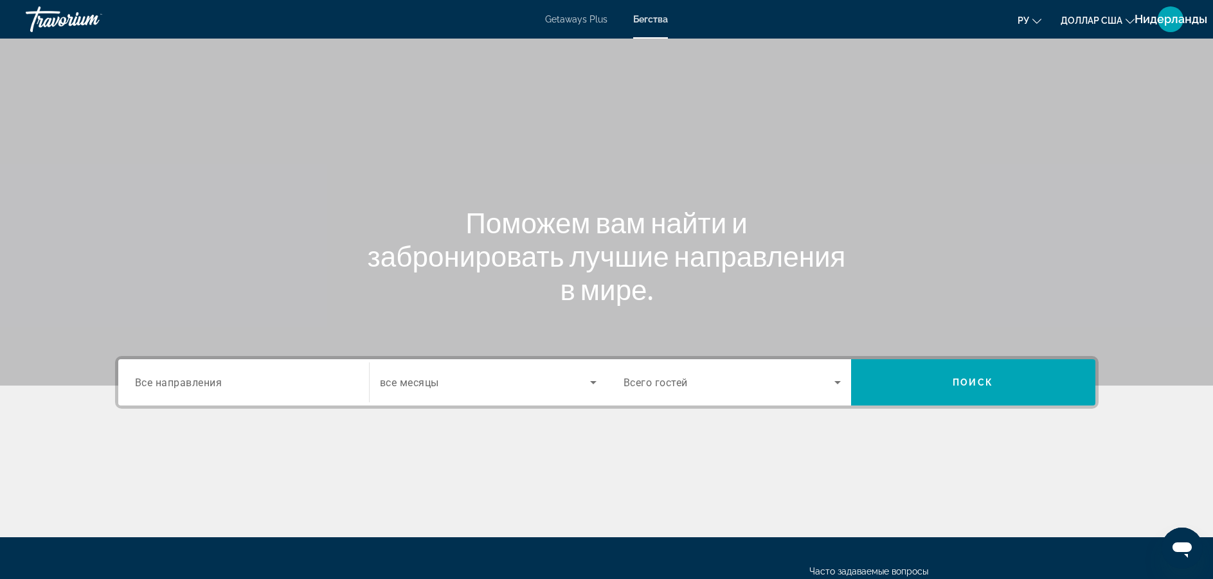
click at [185, 377] on span "Все направления" at bounding box center [178, 382] width 87 height 12
click at [185, 377] on input "Destination Все направления" at bounding box center [243, 382] width 217 height 15
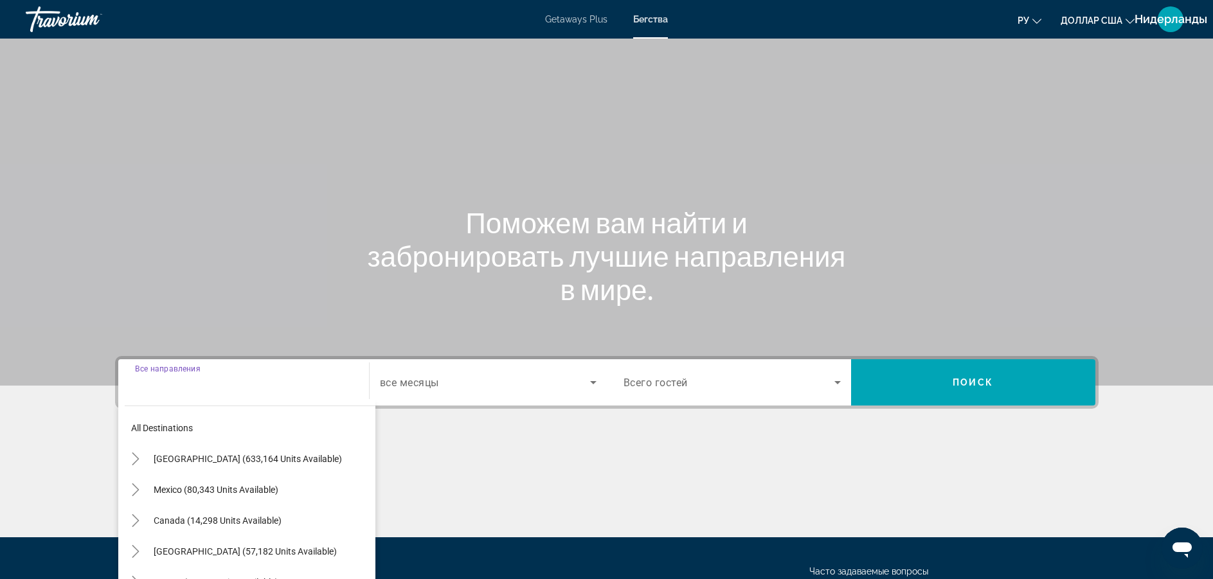
scroll to position [116, 0]
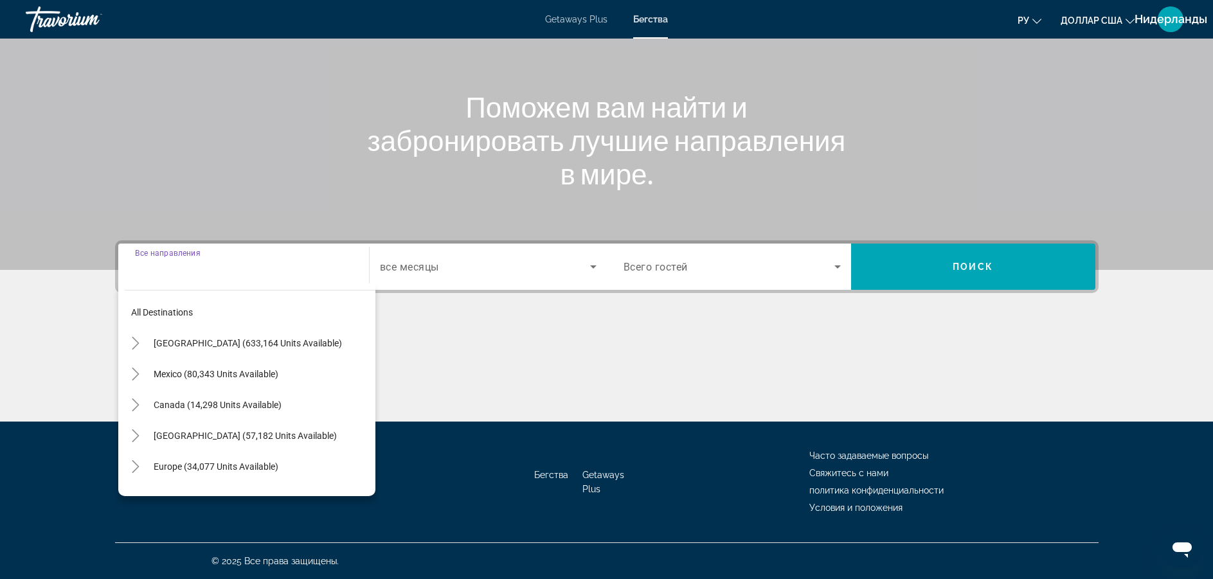
click at [283, 260] on input "Destination Все направления" at bounding box center [243, 267] width 217 height 15
click at [166, 312] on span "All destinations" at bounding box center [162, 312] width 62 height 10
type input "**********"
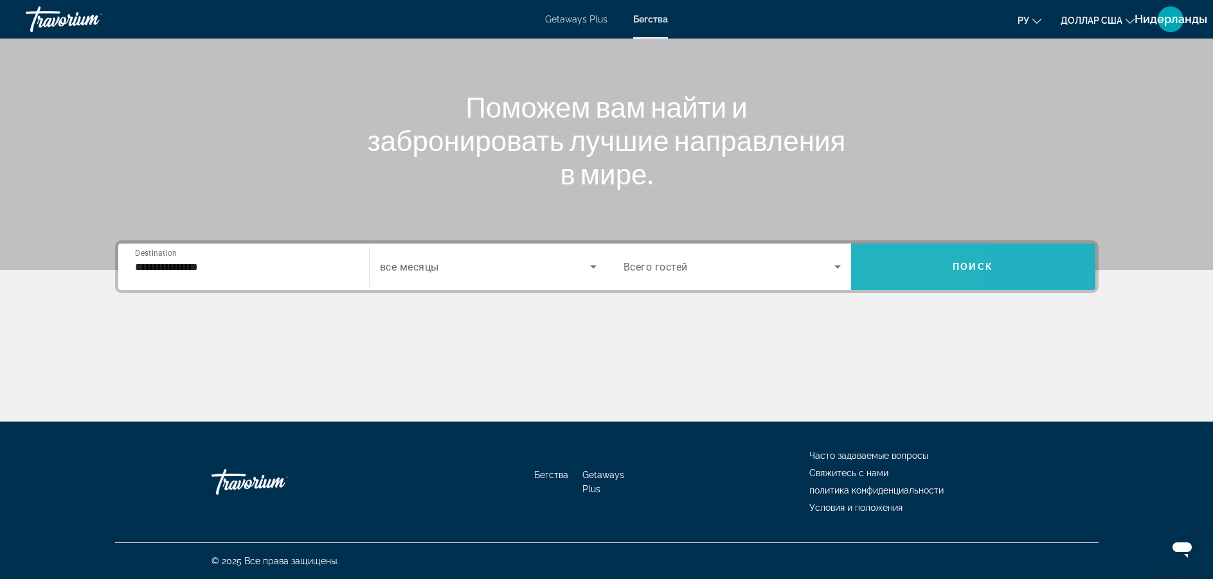
click at [878, 274] on span "Search widget" at bounding box center [973, 266] width 244 height 31
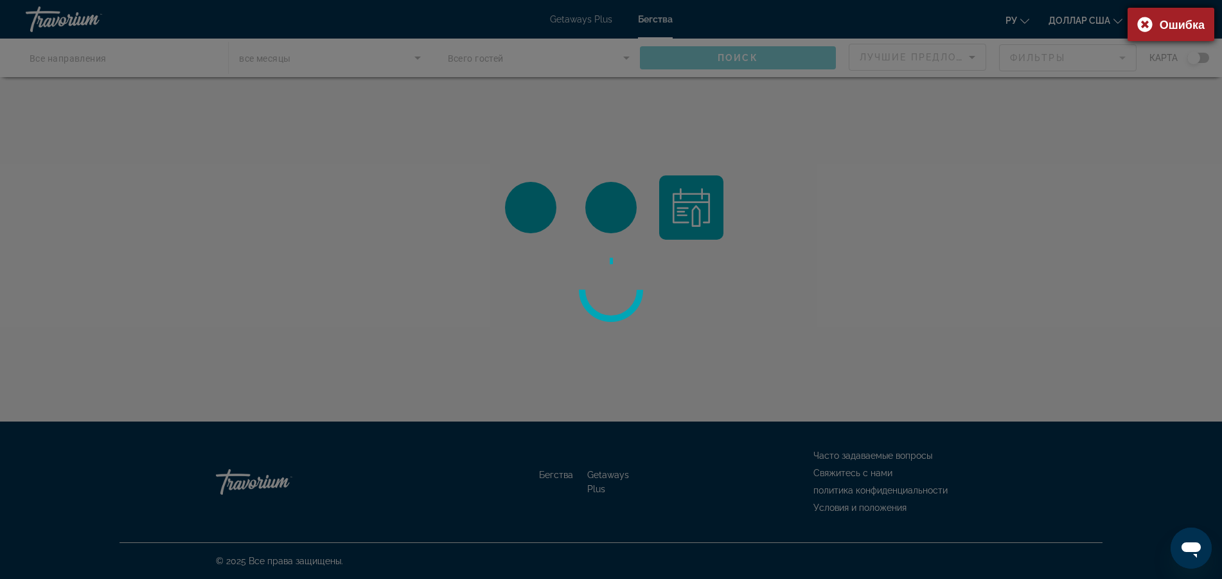
click at [1148, 27] on div "Ошибка" at bounding box center [1171, 24] width 87 height 33
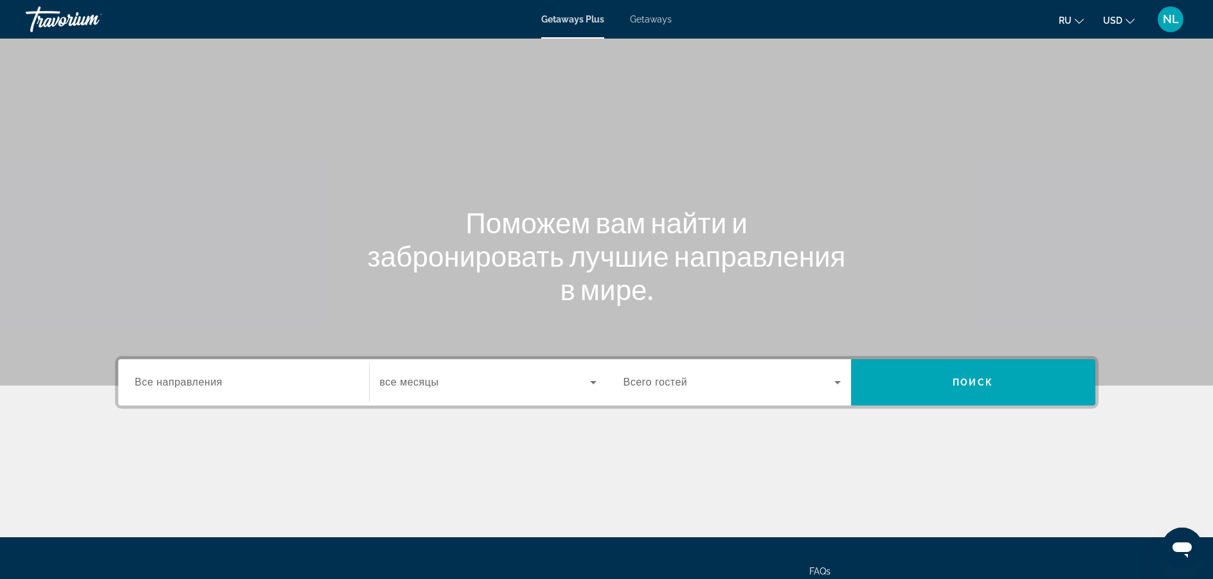
click at [639, 18] on span "Getaways" at bounding box center [651, 19] width 42 height 10
click at [191, 391] on div "Search widget" at bounding box center [243, 382] width 217 height 37
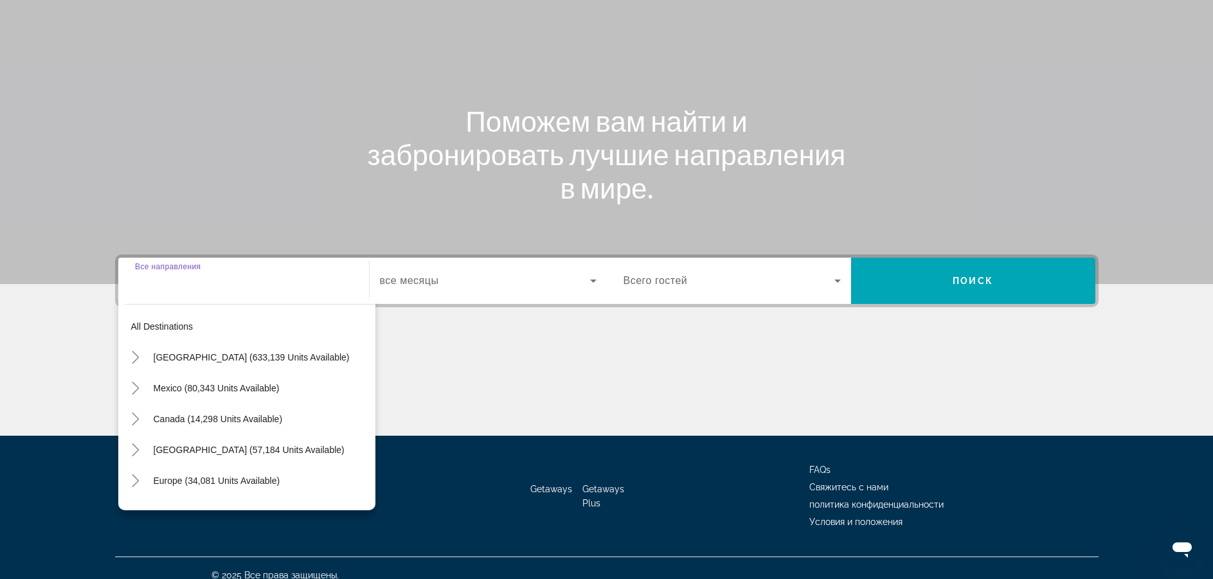
scroll to position [116, 0]
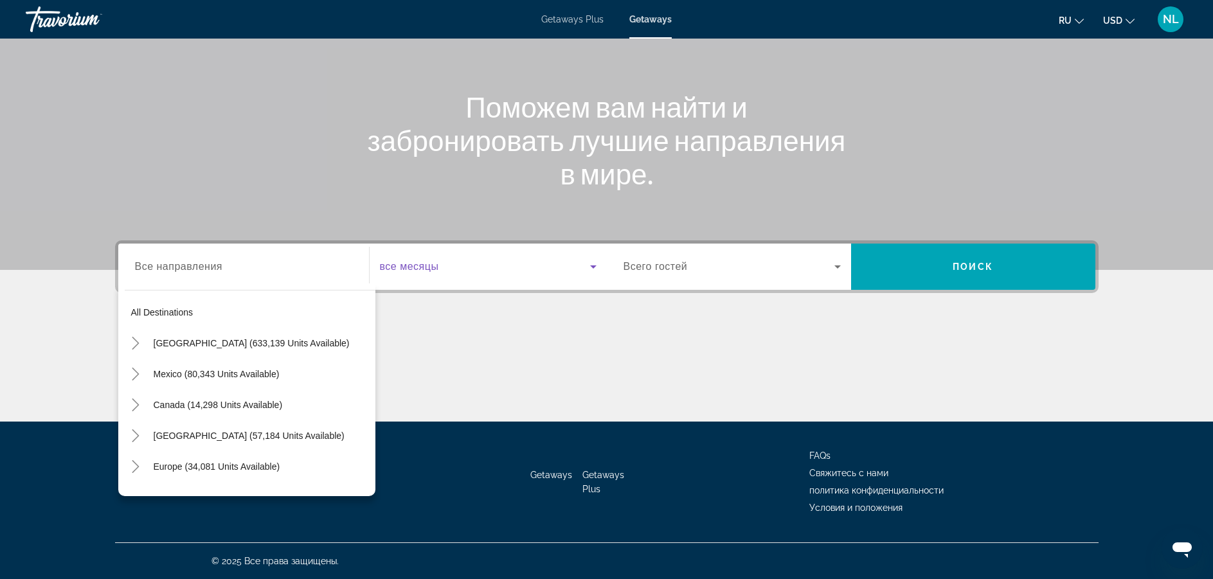
click at [441, 261] on span "Search widget" at bounding box center [485, 266] width 210 height 15
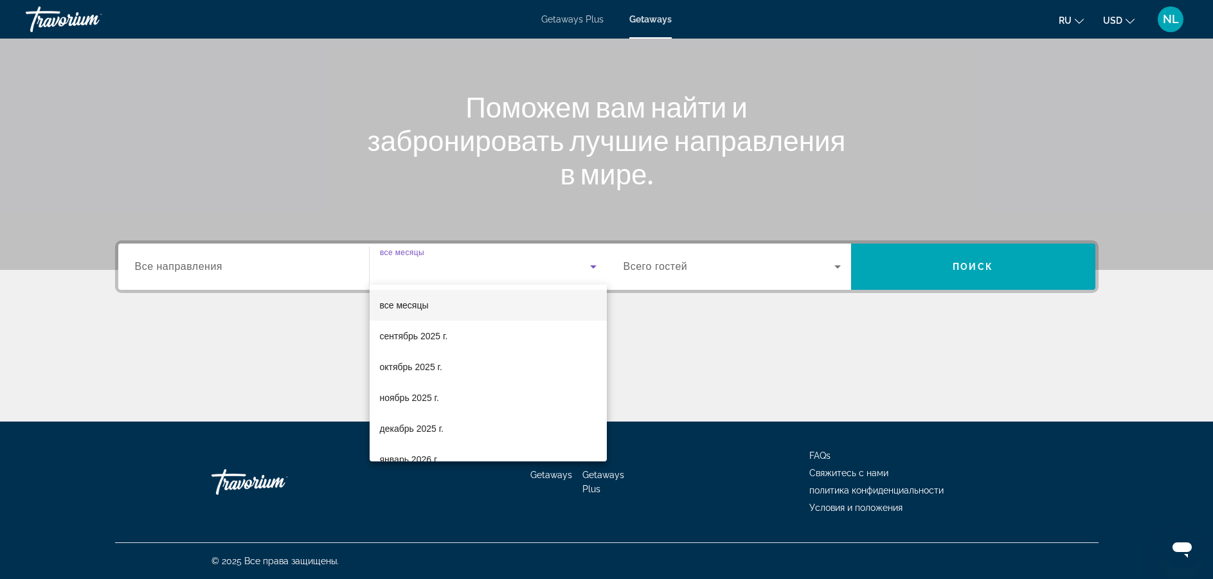
click at [956, 273] on div at bounding box center [606, 289] width 1213 height 579
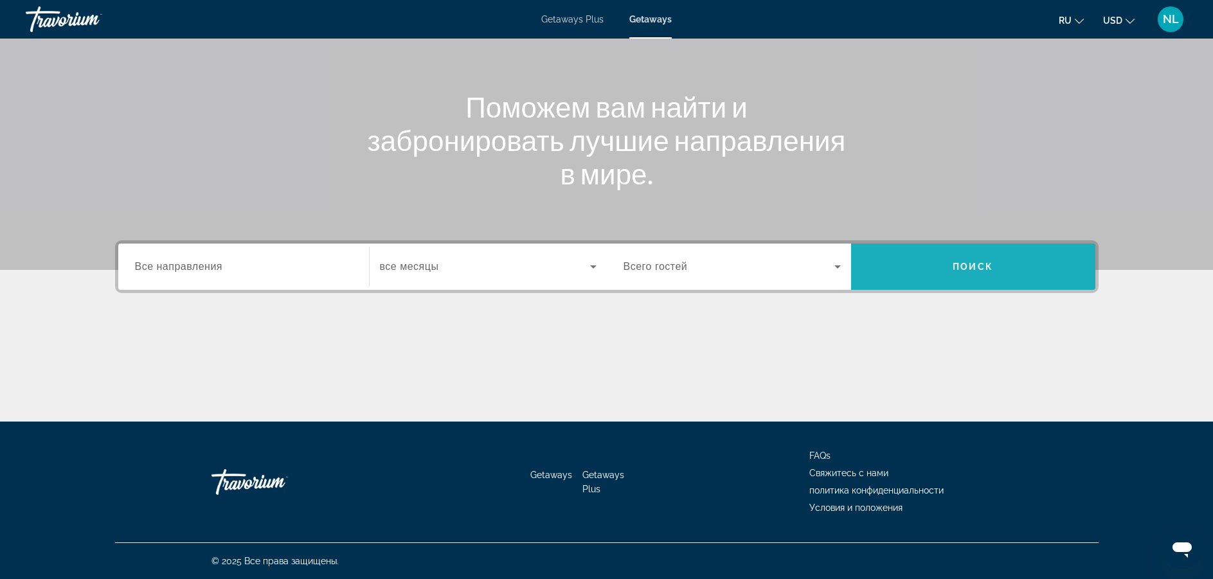
click at [956, 273] on span "Search widget" at bounding box center [973, 266] width 244 height 31
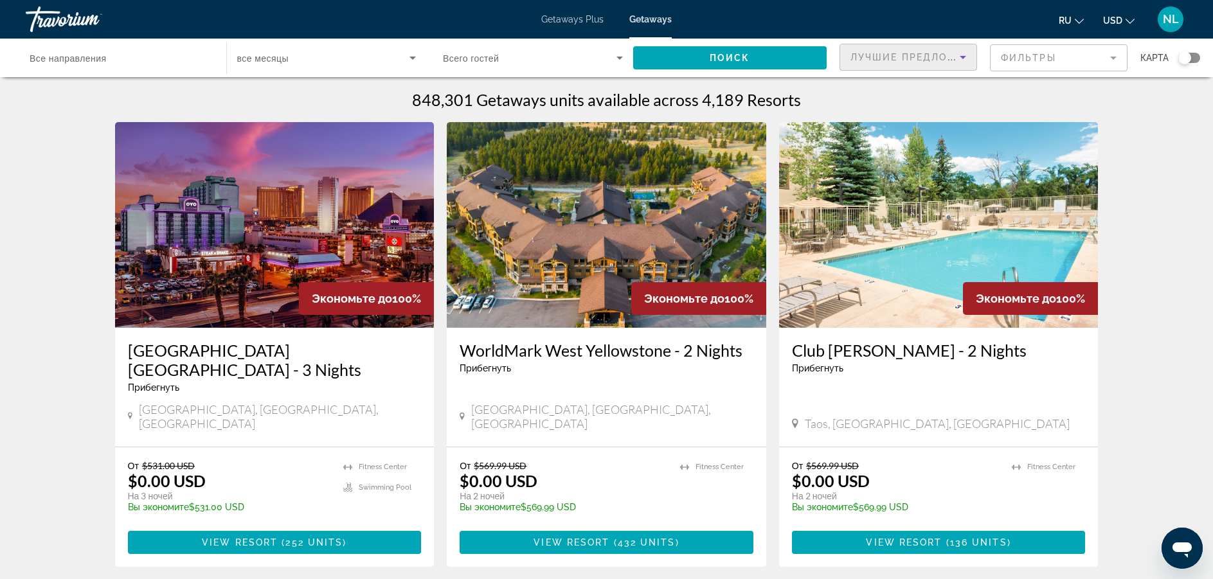
click at [945, 60] on span "Лучшие предложения" at bounding box center [918, 57] width 137 height 10
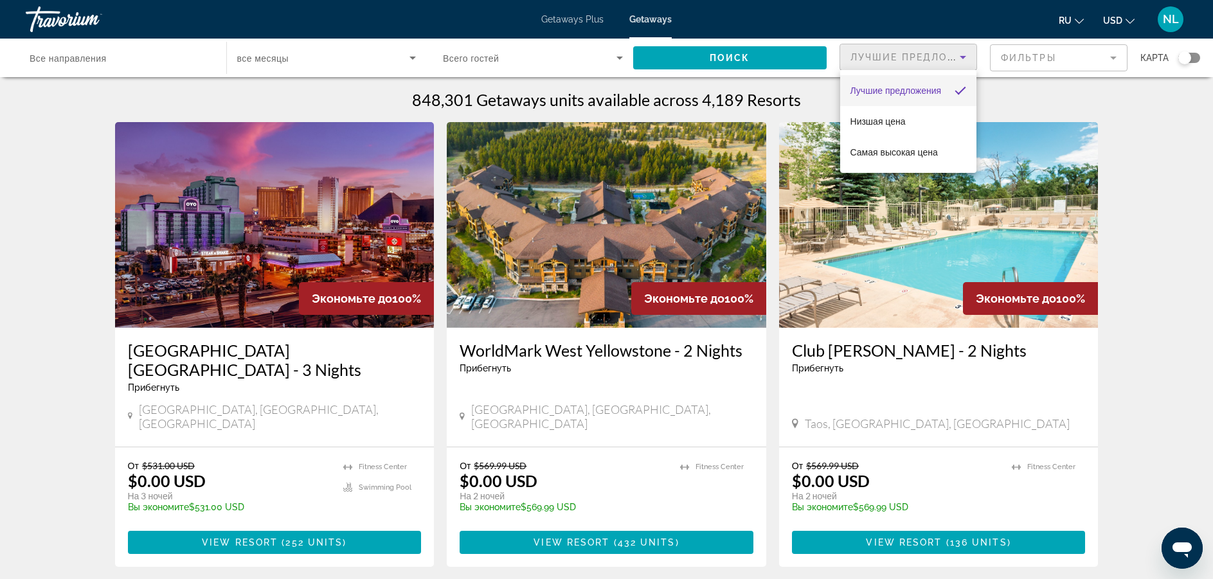
click at [1041, 56] on div at bounding box center [606, 289] width 1213 height 579
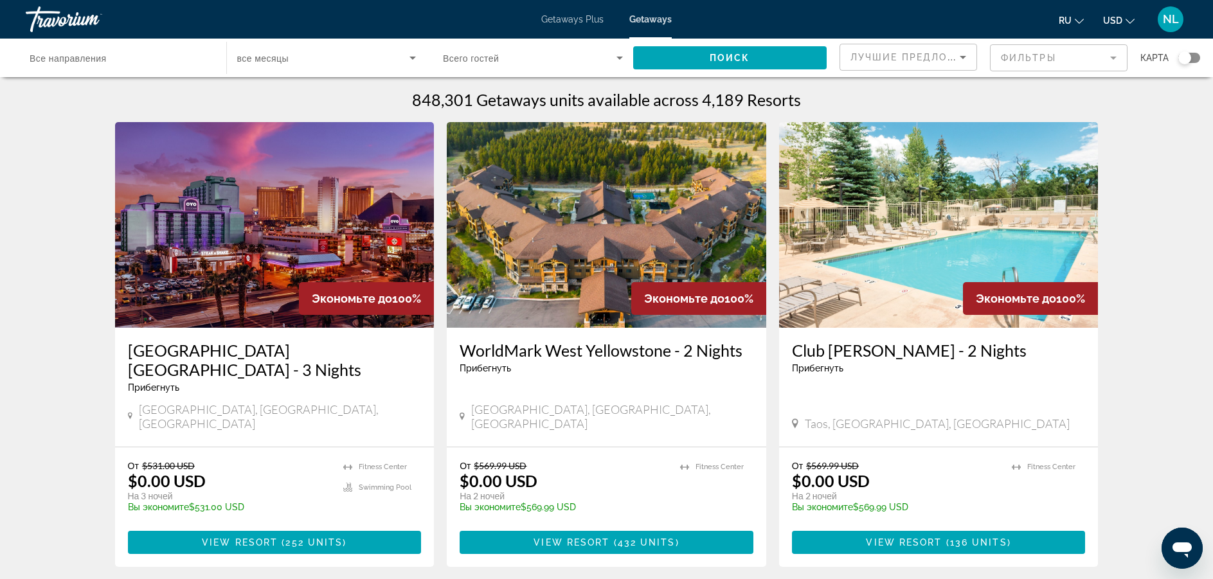
click at [1041, 56] on mat-form-field "Фильтры" at bounding box center [1059, 57] width 138 height 27
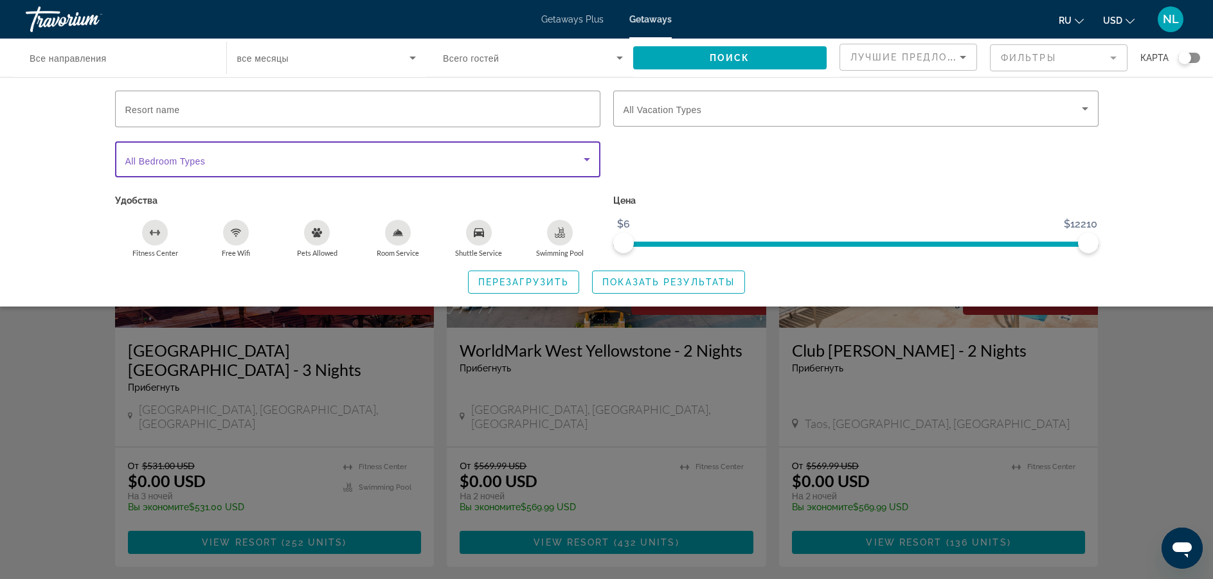
click at [305, 163] on span "Search widget" at bounding box center [354, 159] width 458 height 15
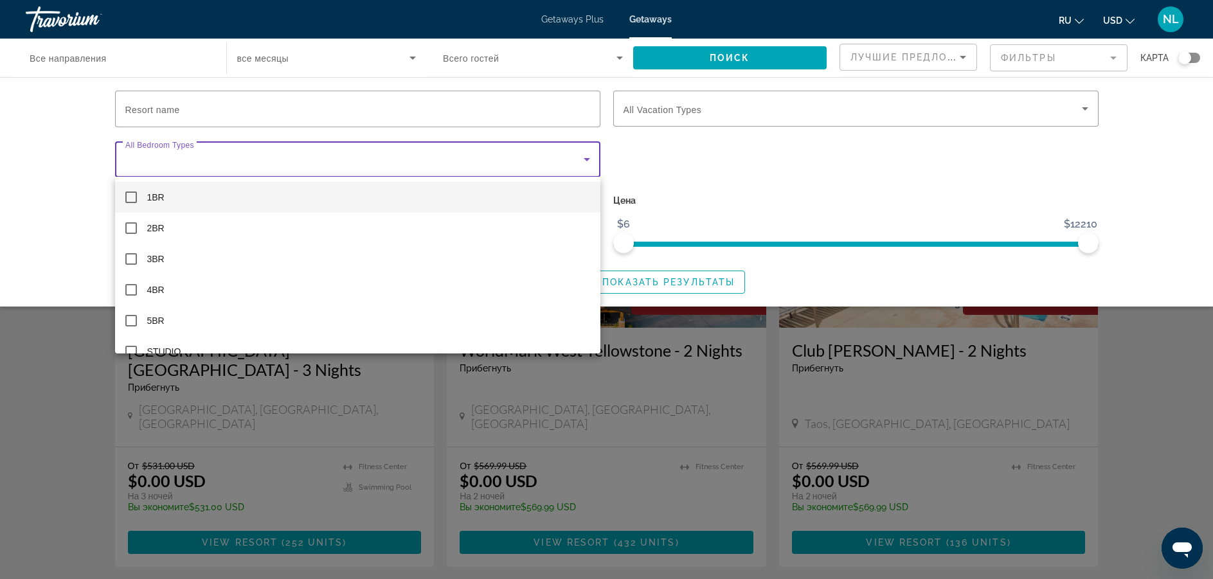
click at [765, 112] on div at bounding box center [606, 289] width 1213 height 579
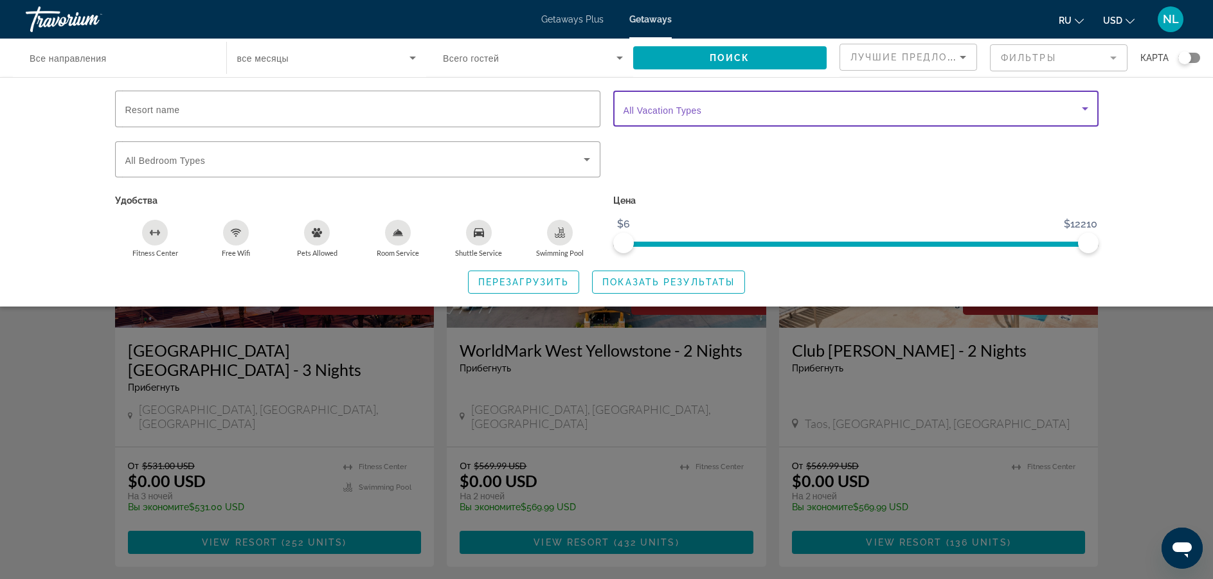
click at [765, 112] on span "Search widget" at bounding box center [852, 108] width 458 height 15
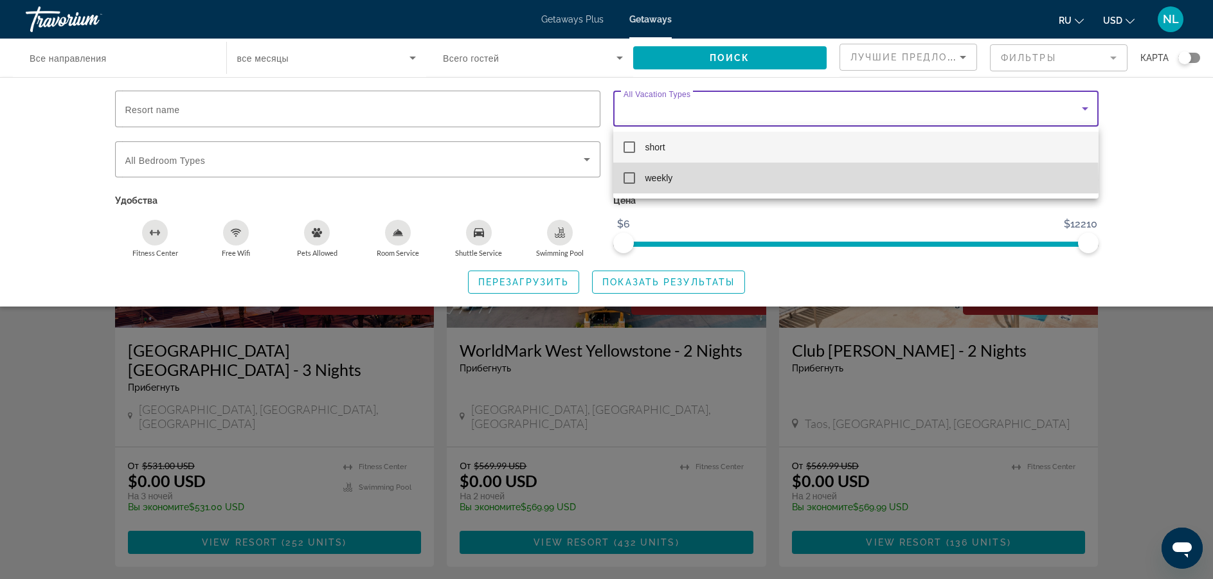
click at [628, 179] on mat-pseudo-checkbox at bounding box center [629, 178] width 12 height 12
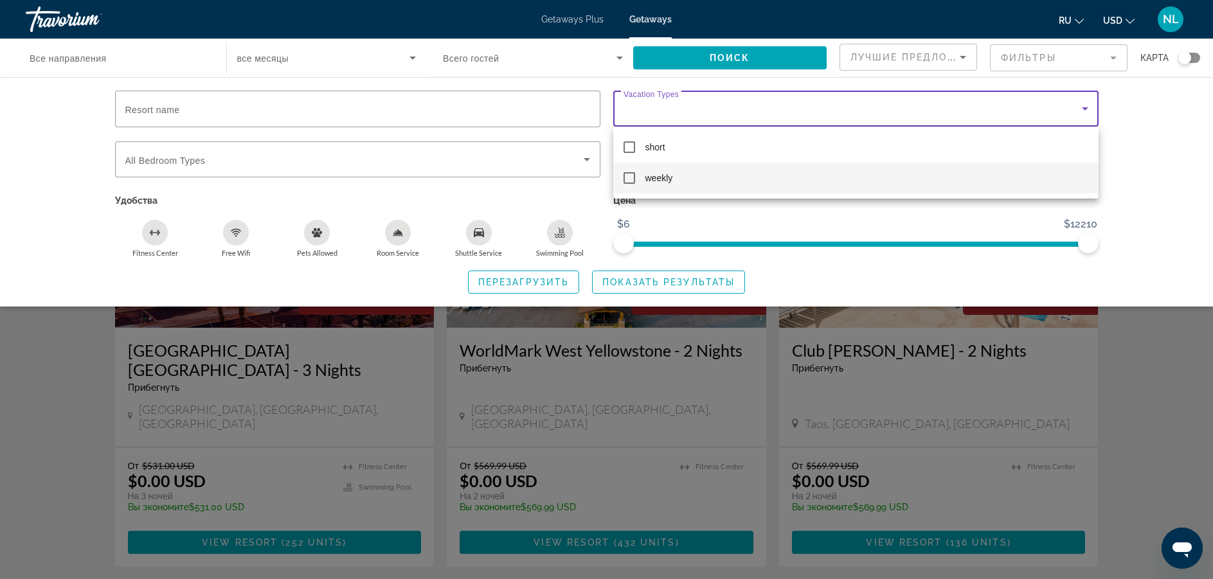
click at [704, 285] on div at bounding box center [606, 289] width 1213 height 579
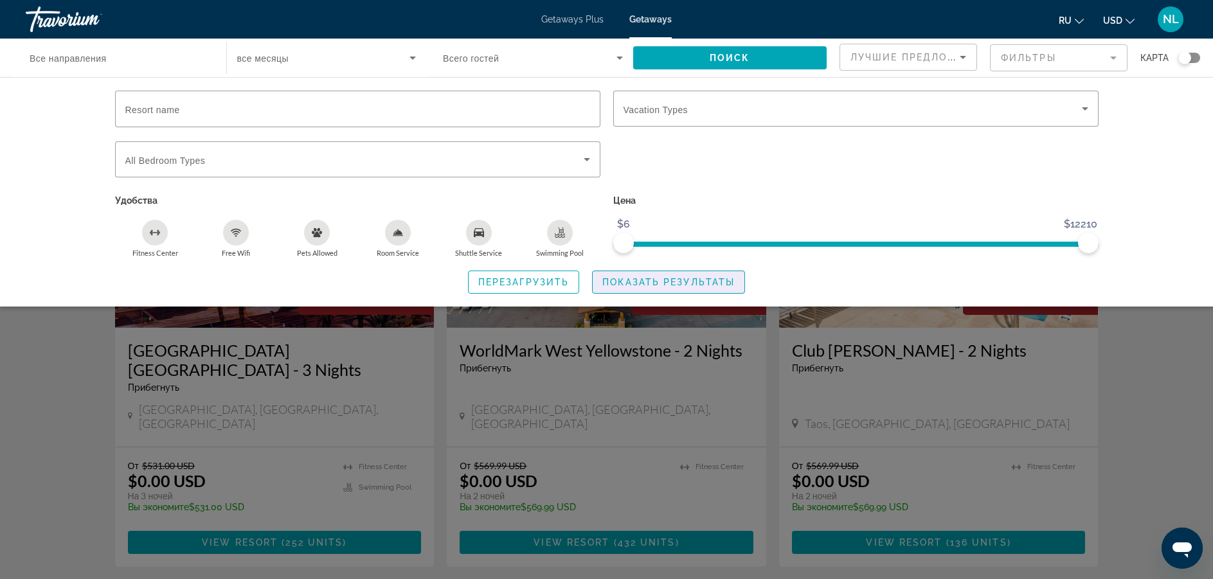
click at [704, 285] on span "Показать результаты" at bounding box center [668, 282] width 132 height 10
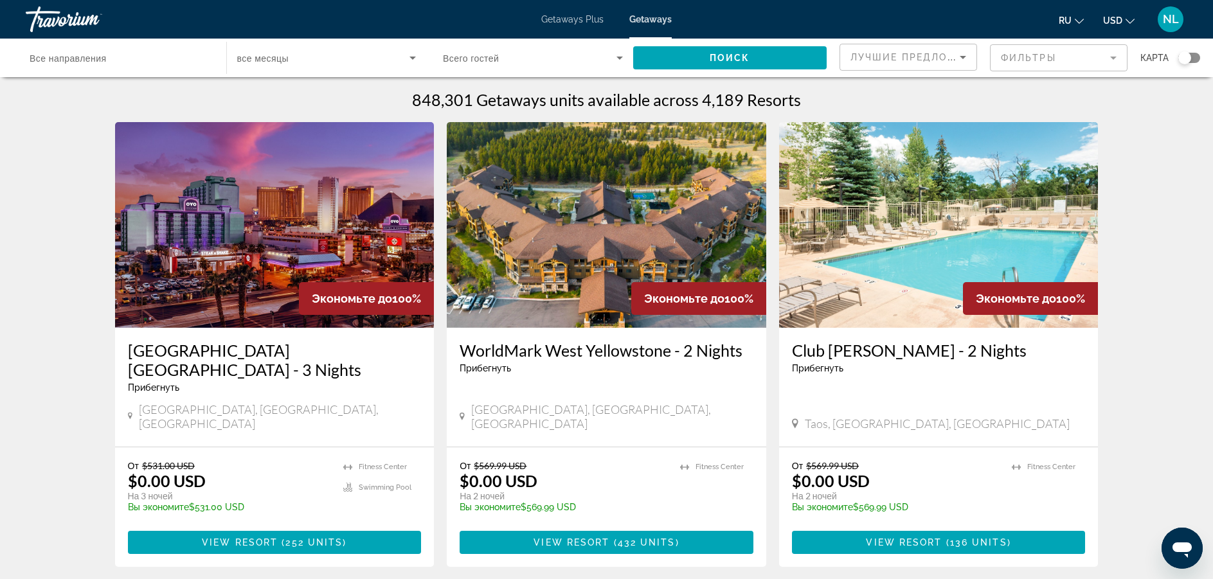
click at [1188, 58] on div "Search widget" at bounding box center [1184, 57] width 13 height 13
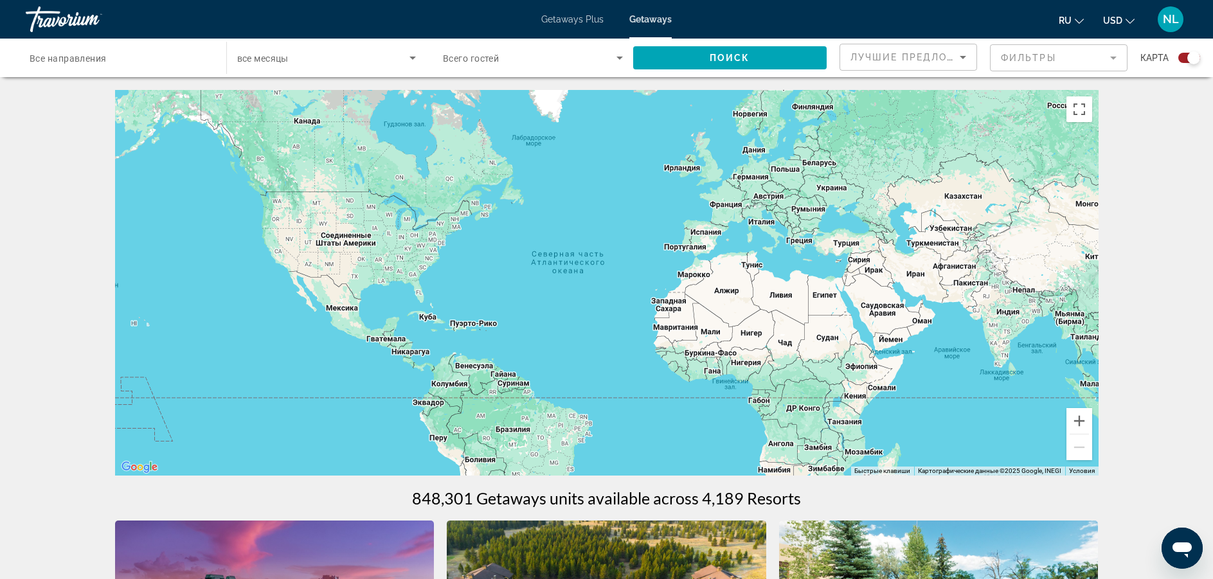
click at [767, 216] on div "Main content" at bounding box center [606, 283] width 983 height 386
click at [1179, 60] on div "Search widget" at bounding box center [1189, 58] width 22 height 10
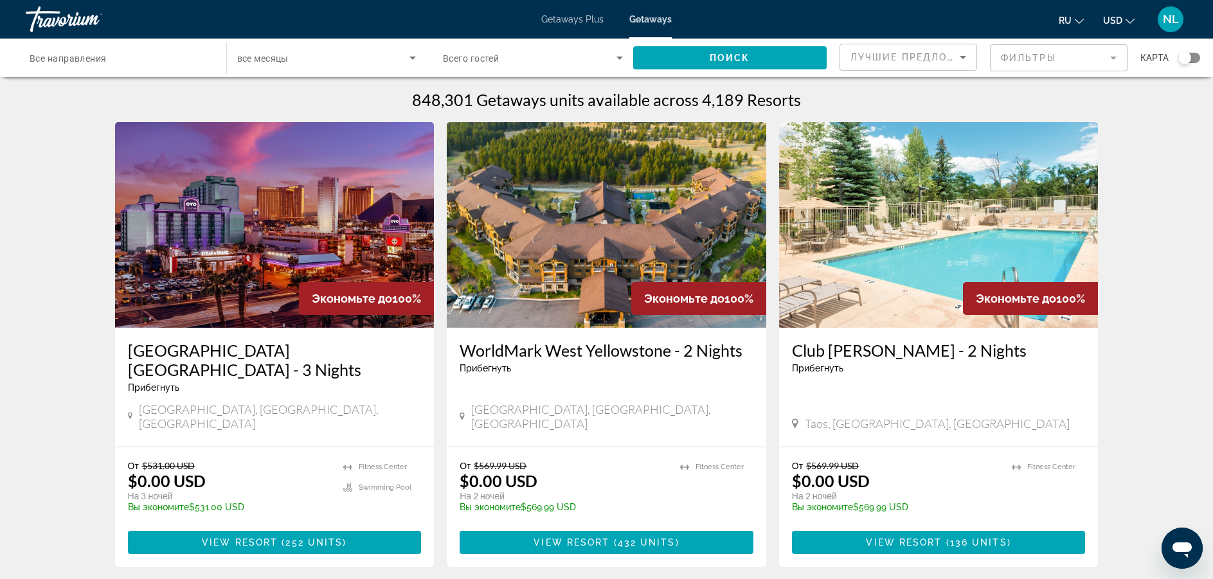
click at [1179, 60] on div "Search widget" at bounding box center [1184, 57] width 13 height 13
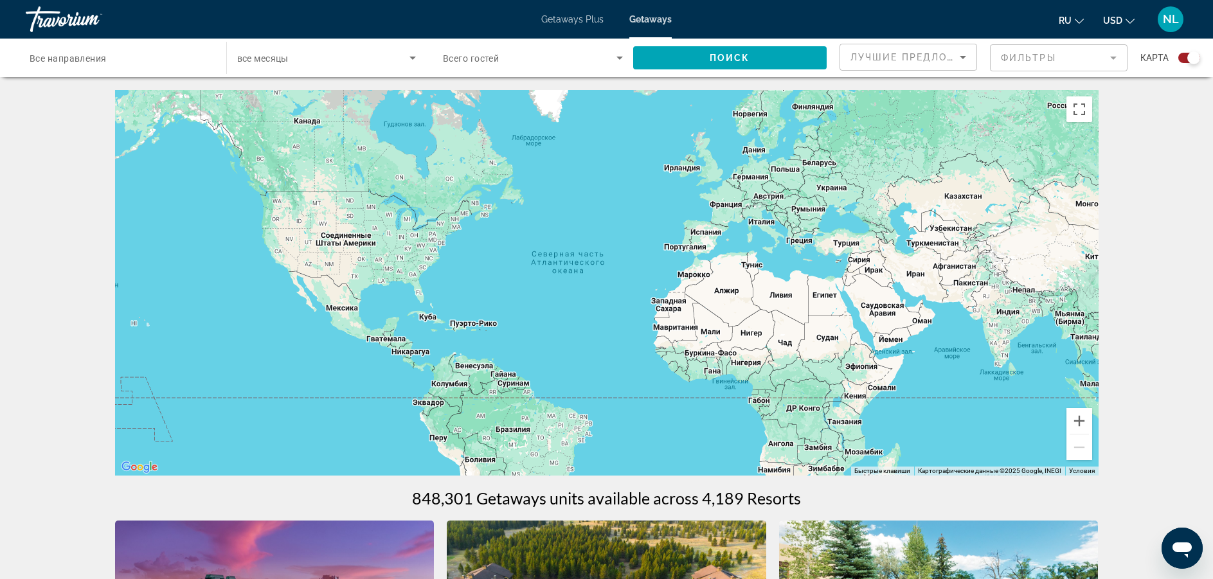
click at [1179, 60] on div "Search widget" at bounding box center [1189, 58] width 22 height 10
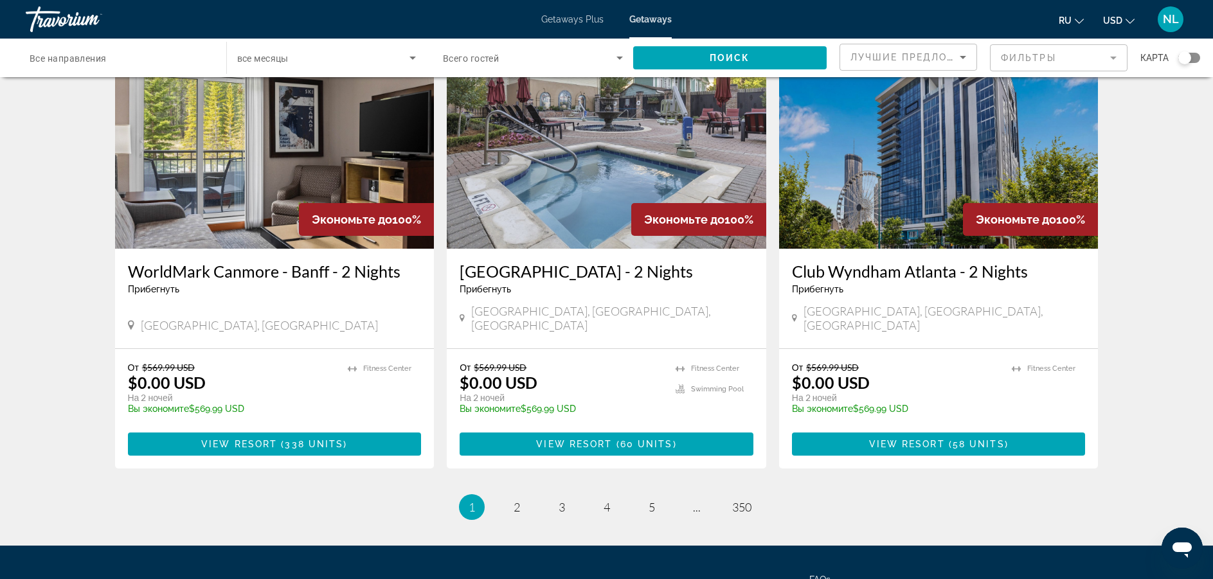
scroll to position [1517, 0]
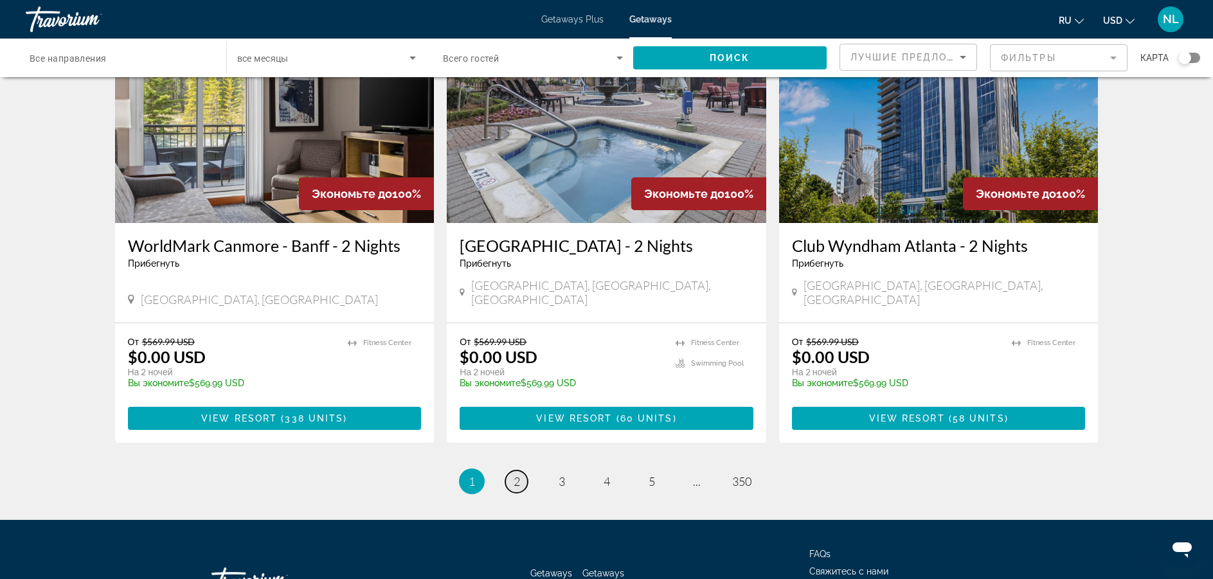
click at [510, 470] on link "page 2" at bounding box center [516, 481] width 22 height 22
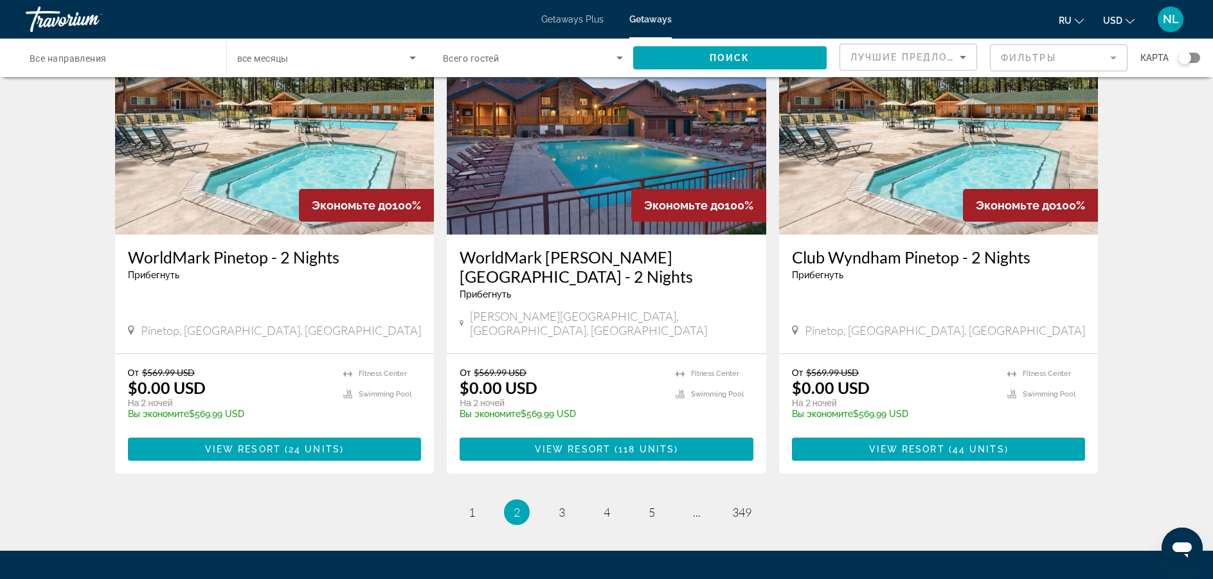
scroll to position [1538, 0]
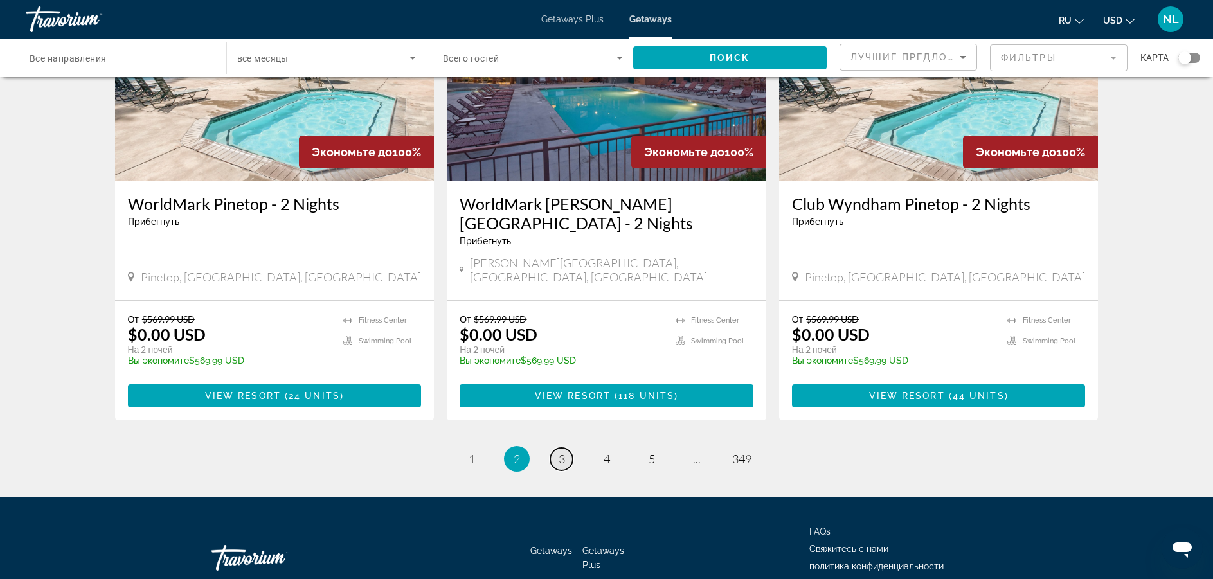
click at [563, 452] on span "3" at bounding box center [561, 459] width 6 height 14
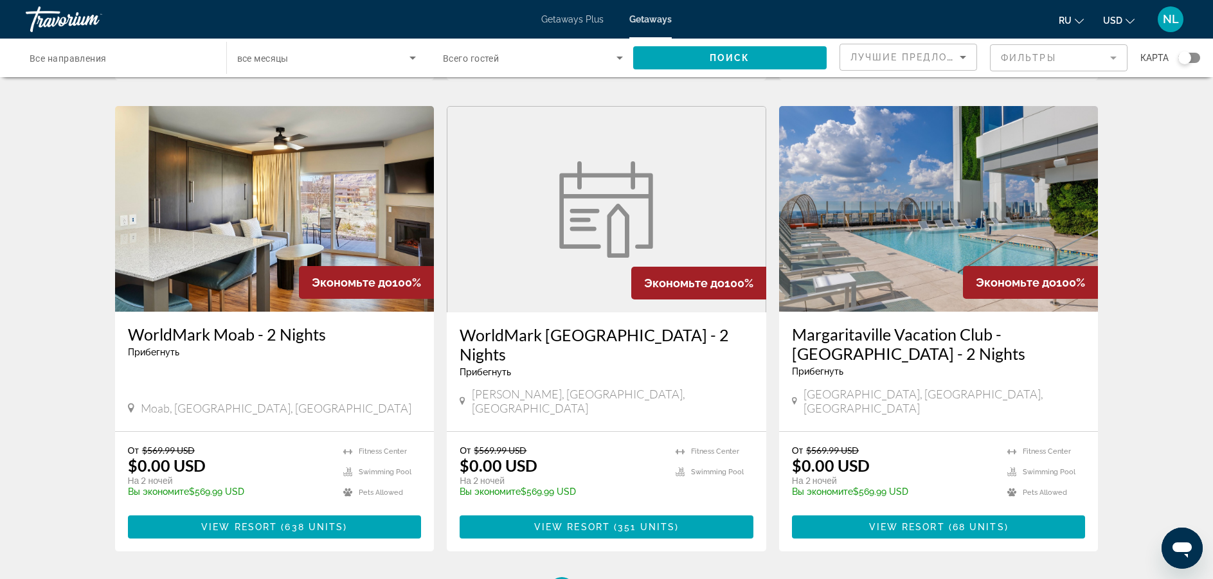
scroll to position [1439, 0]
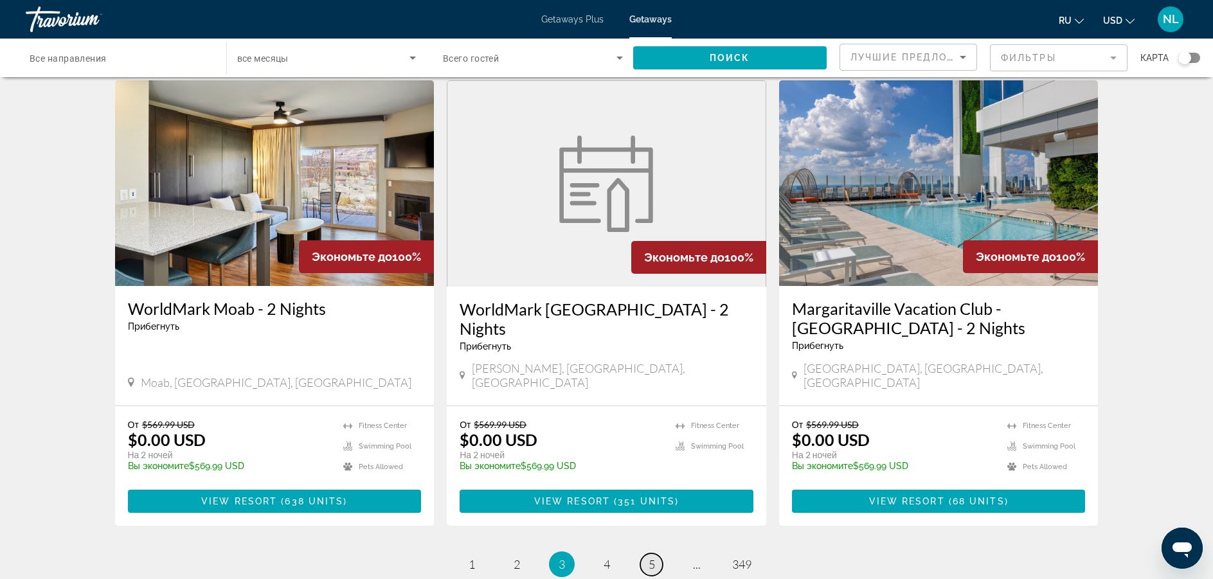
click at [650, 557] on span "5" at bounding box center [651, 564] width 6 height 14
